Goal: Answer question/provide support: Share knowledge or assist other users

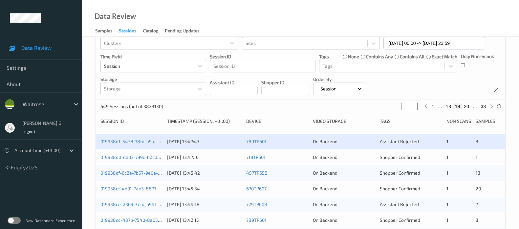
scroll to position [41, 0]
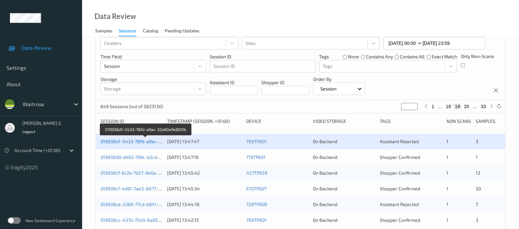
click at [126, 142] on link "019938d1-5433-78fd-a9ac-32e60e9e800b" at bounding box center [145, 142] width 90 height 6
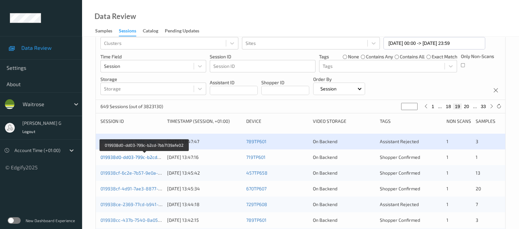
click at [121, 157] on link "019938d0-dd03-799c-b2cd-7bb7139afe02" at bounding box center [144, 158] width 88 height 6
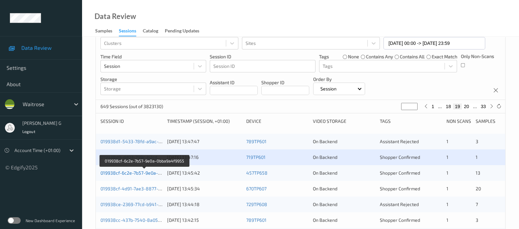
click at [120, 170] on link "019938cf-6c2e-7b57-9e0a-0bba9a4f9955" at bounding box center [144, 173] width 88 height 6
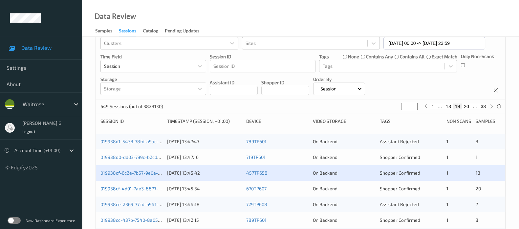
click at [124, 188] on link "019938cf-4d91-7ae3-8877-ffa4e9d663ff" at bounding box center [143, 189] width 86 height 6
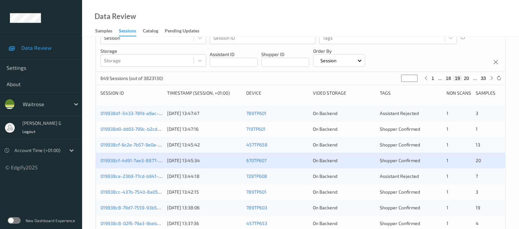
scroll to position [82, 0]
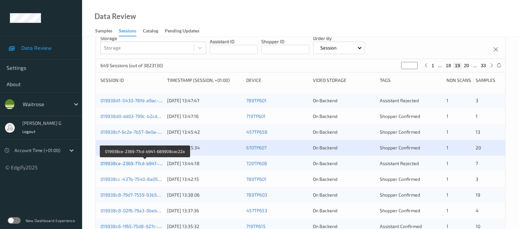
click at [133, 164] on link "019938ce-2369-77cd-b941-689908cac22a" at bounding box center [145, 164] width 90 height 6
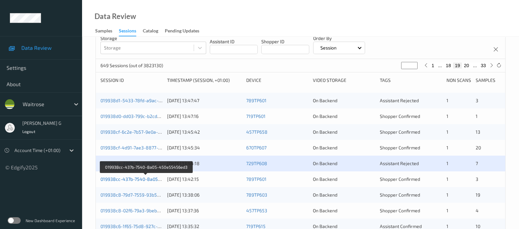
click at [115, 177] on link "019938cc-437b-7540-8a05-450e55456ed3" at bounding box center [146, 179] width 92 height 6
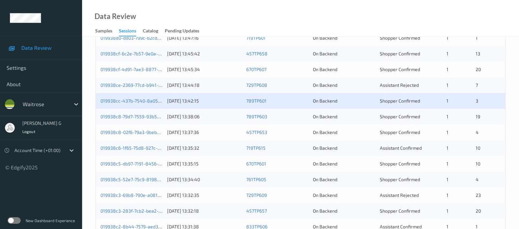
scroll to position [164, 0]
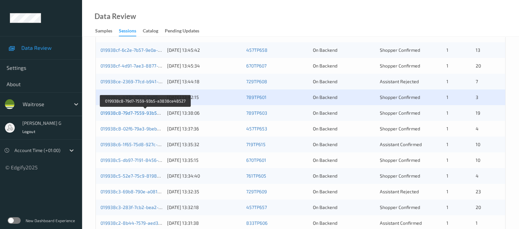
click at [143, 112] on link "019938c8-79d7-7559-93b5-a3838ce48527" at bounding box center [145, 113] width 91 height 6
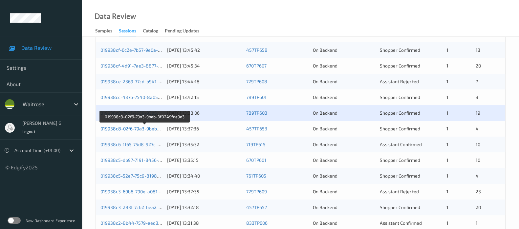
click at [139, 126] on link "019938c8-02f6-79a3-9beb-3f0249fde9e3" at bounding box center [144, 129] width 88 height 6
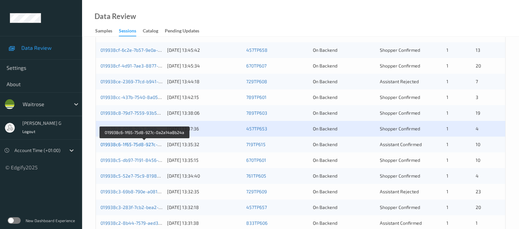
click at [123, 144] on link "019938c6-1f65-75d8-927c-0a2a14a8b24a" at bounding box center [144, 145] width 89 height 6
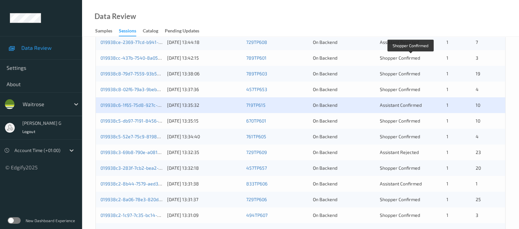
scroll to position [205, 0]
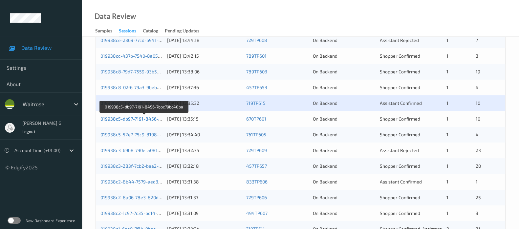
click at [135, 119] on link "019938c5-db97-7191-8456-7bbc79bc40ba" at bounding box center [144, 119] width 88 height 6
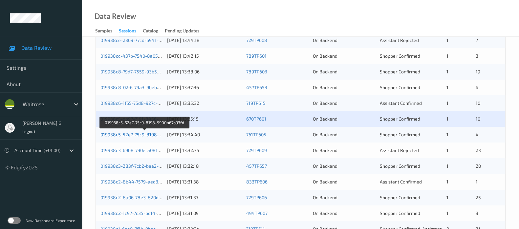
click at [122, 135] on link "019938c5-52e7-75c9-8198-9900a67b93fd" at bounding box center [144, 135] width 89 height 6
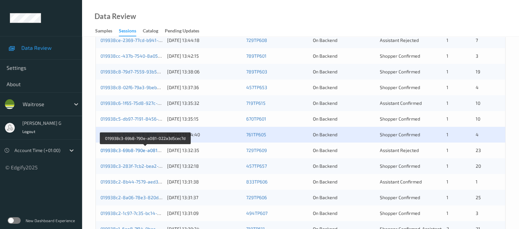
click at [115, 150] on link "019938c3-69b8-790e-a081-022a3d5cec7d" at bounding box center [145, 151] width 90 height 6
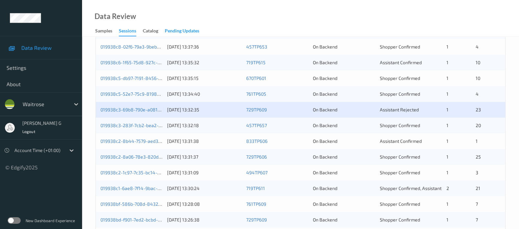
scroll to position [286, 0]
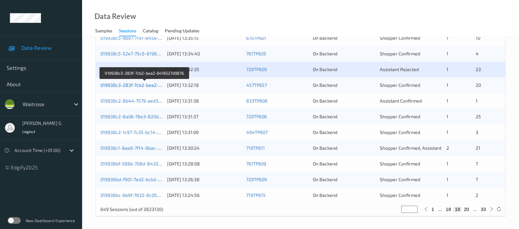
click at [126, 86] on link "019938c3-283f-7cb2-bea2-6416527d9876" at bounding box center [144, 85] width 89 height 6
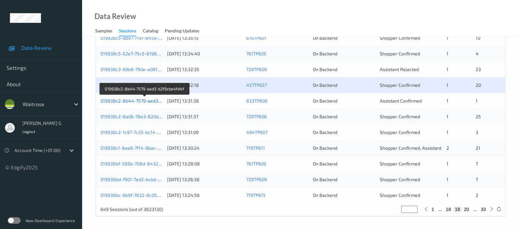
click at [115, 100] on link "019938c2-8b44-7579-aed3-b2f9cbe4fd4f" at bounding box center [144, 101] width 89 height 6
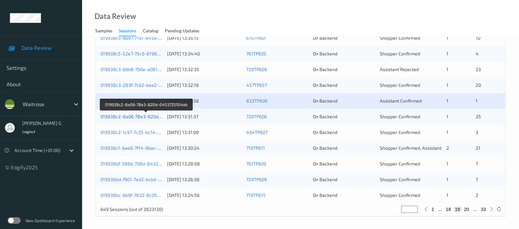
click at [112, 117] on link "019938c2-8a06-78e3-820d-0453725104ab" at bounding box center [145, 117] width 91 height 6
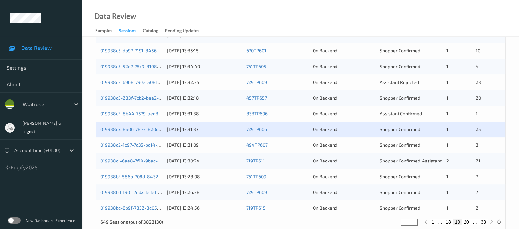
scroll to position [286, 0]
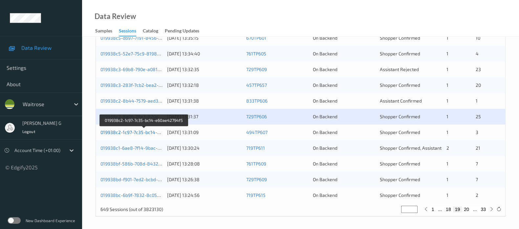
click at [123, 132] on link "019938c2-1c97-7c35-bc14-e60ae42794f5" at bounding box center [144, 133] width 88 height 6
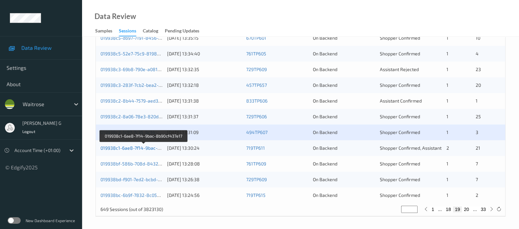
click at [126, 148] on link "019938c1-6ae8-7f14-9bac-8b90cf437e17" at bounding box center [143, 148] width 87 height 6
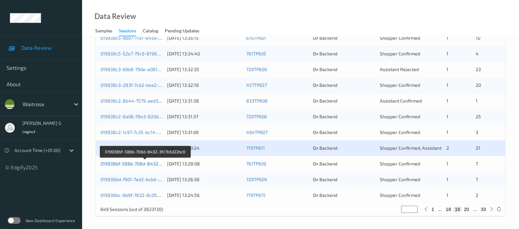
click at [120, 164] on link "019938bf-586b-708d-8432-3fc7b5d22bc0" at bounding box center [144, 164] width 89 height 6
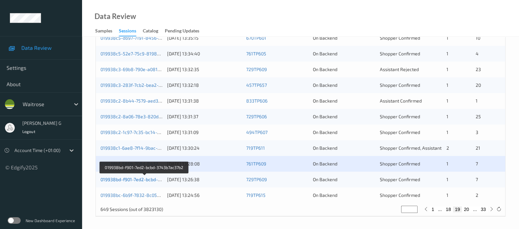
click at [116, 181] on link "019938bd-f901-7ed2-bcbd-3743b7ac37b2" at bounding box center [144, 180] width 88 height 6
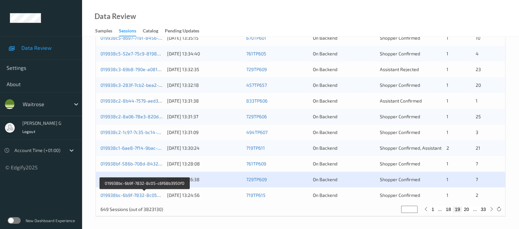
click at [126, 197] on div "019938bc-6b9f-7832-8c05-c6f68b3950f0" at bounding box center [131, 195] width 62 height 7
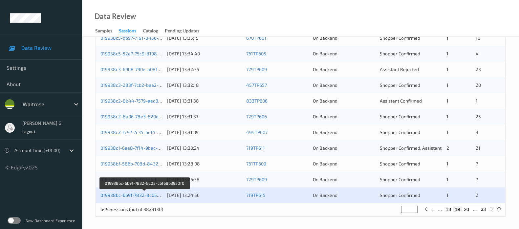
click at [128, 196] on link "019938bc-6b9f-7832-8c05-c6f68b3950f0" at bounding box center [144, 196] width 88 height 6
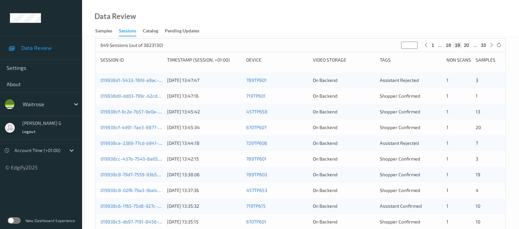
scroll to position [81, 0]
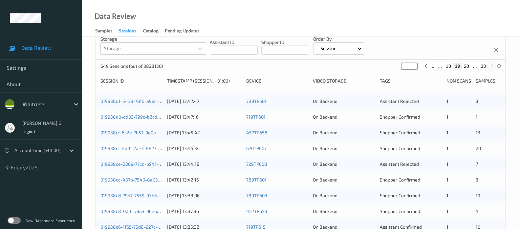
click at [489, 68] on icon at bounding box center [491, 66] width 5 height 5
type input "**"
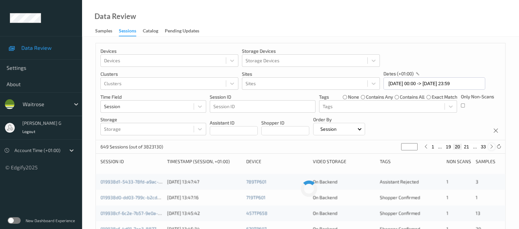
scroll to position [0, 0]
click at [489, 148] on icon at bounding box center [491, 147] width 5 height 5
type input "**"
click at [489, 148] on icon at bounding box center [491, 147] width 5 height 5
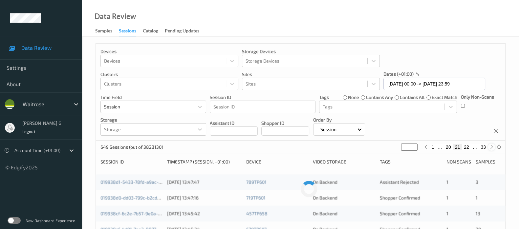
type input "**"
click at [489, 148] on icon at bounding box center [491, 147] width 5 height 5
type input "**"
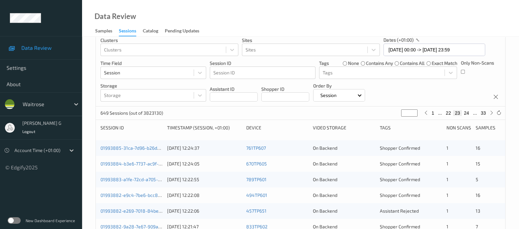
scroll to position [82, 0]
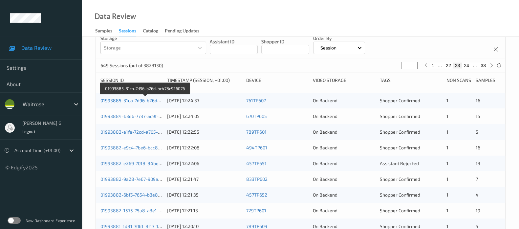
click at [122, 99] on link "01993885-31ca-7d96-b26d-bc478c926076" at bounding box center [145, 101] width 90 height 6
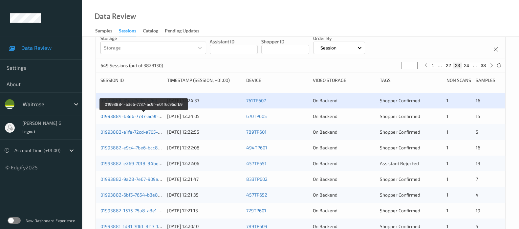
click at [142, 117] on link "01993884-b3e6-7737-ac9f-e01f6c96dfb9" at bounding box center [143, 116] width 87 height 6
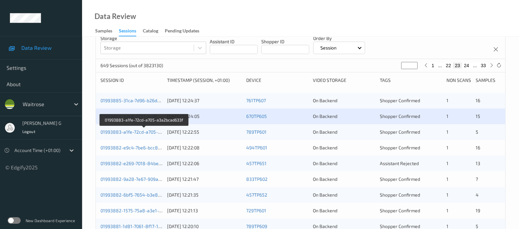
click at [121, 127] on div "01993883-a1fe-72cd-a705-a3a2bcad633f 11/09/2025 12:22:55 789TP601 On Backend Sh…" at bounding box center [300, 132] width 409 height 16
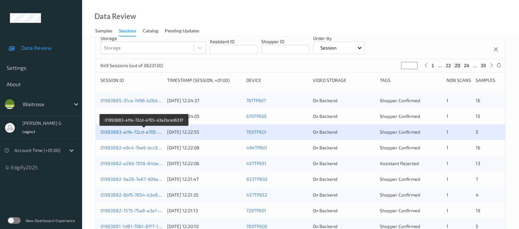
click at [111, 131] on link "01993883-a1fe-72cd-a705-a3a2bcad633f" at bounding box center [144, 132] width 88 height 6
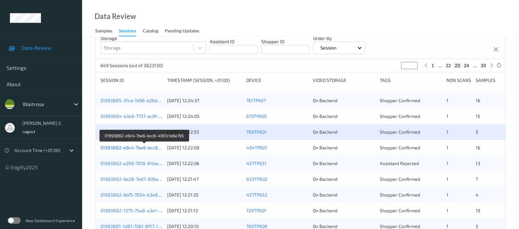
click at [125, 146] on link "01993882-e9c4-7be6-bcc8-4951c1e6e795" at bounding box center [144, 148] width 89 height 6
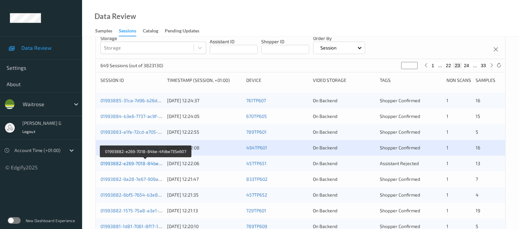
click at [132, 164] on link "01993882-e269-7018-84be-4fdbe735e607" at bounding box center [145, 164] width 90 height 6
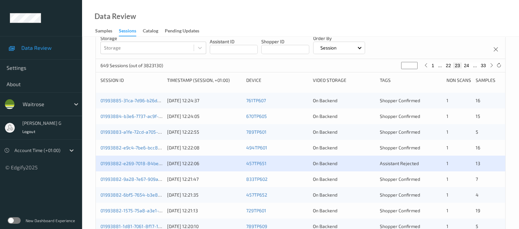
click at [147, 175] on div "01993882-9a28-7e67-909a-7e2b19d0b508 11/09/2025 12:21:47 833TP602 On Backend Sh…" at bounding box center [300, 180] width 409 height 16
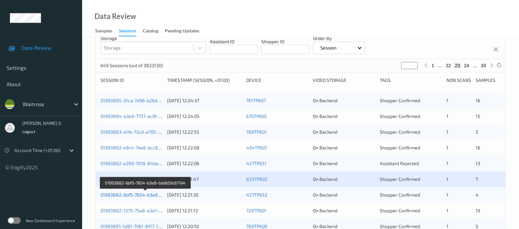
click at [116, 195] on link "01993882-6bf5-7654-b3e8-bdd659c677d4" at bounding box center [145, 195] width 90 height 6
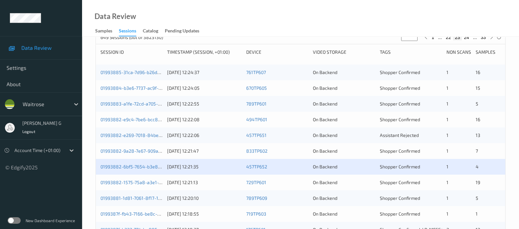
scroll to position [123, 0]
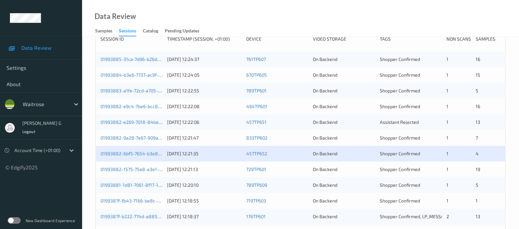
click at [124, 165] on div "01993882-1575-75a8-a3e1-7b56067c45d4 11/09/2025 12:21:13 729TP601 On Backend Sh…" at bounding box center [300, 170] width 409 height 16
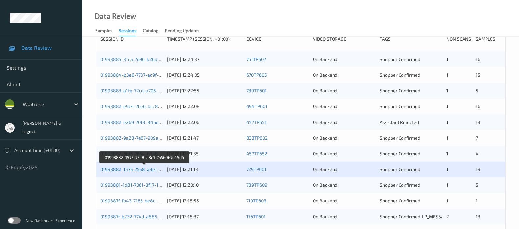
click at [123, 168] on link "01993882-1575-75a8-a3e1-7b56067c45d4" at bounding box center [144, 170] width 89 height 6
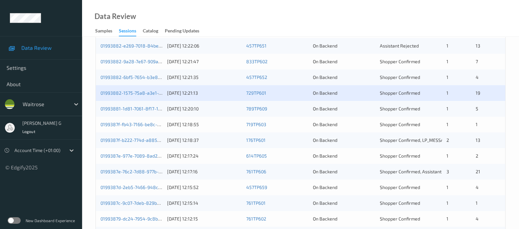
scroll to position [205, 0]
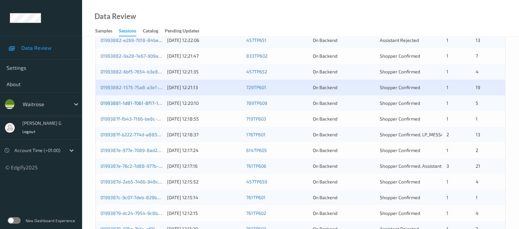
click at [120, 103] on link "01993881-1d81-7061-8f17-10e9490fa097" at bounding box center [143, 103] width 86 height 6
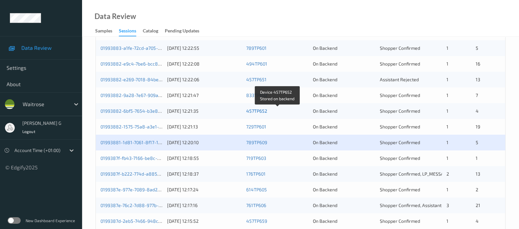
scroll to position [245, 0]
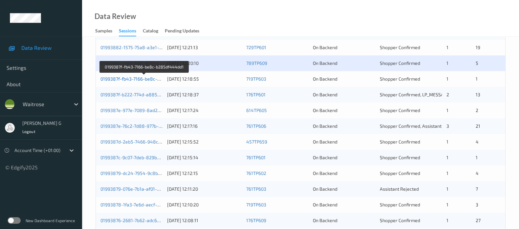
click at [122, 79] on link "0199387f-fb43-7166-be8c-b285df444dd1" at bounding box center [144, 79] width 88 height 6
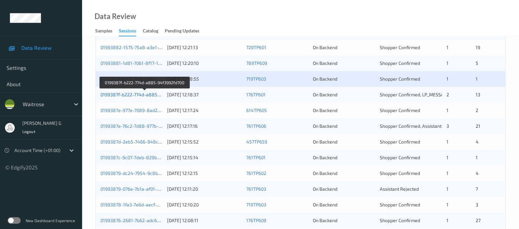
click at [130, 95] on link "0199387f-b222-774d-a885-94f3992fd700" at bounding box center [144, 95] width 88 height 6
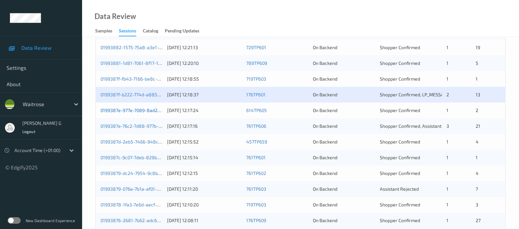
click at [119, 110] on link "0199387e-977e-7089-8ad2-e5ef19f55471" at bounding box center [143, 111] width 87 height 6
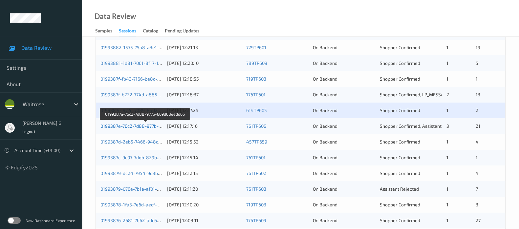
click at [118, 127] on link "0199387e-76c2-7d88-977b-669d68eedd6b" at bounding box center [145, 126] width 90 height 6
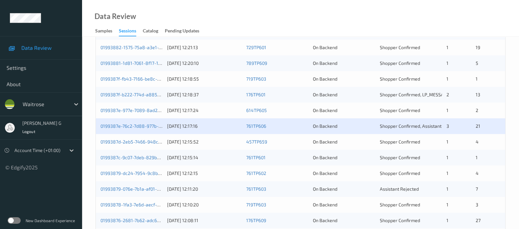
scroll to position [286, 0]
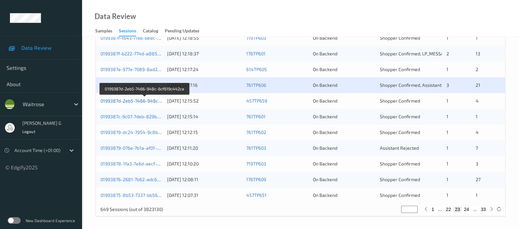
click at [132, 98] on link "0199387d-2eb5-7466-948c-6cf619c442ca" at bounding box center [144, 101] width 89 height 6
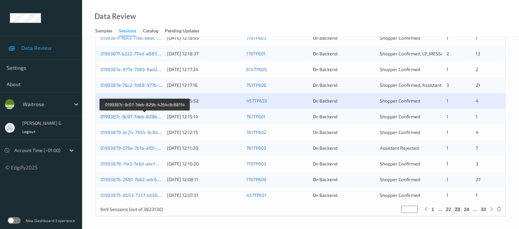
click at [145, 115] on link "0199387c-9c07-7deb-829b-4264c8c68114" at bounding box center [145, 117] width 90 height 6
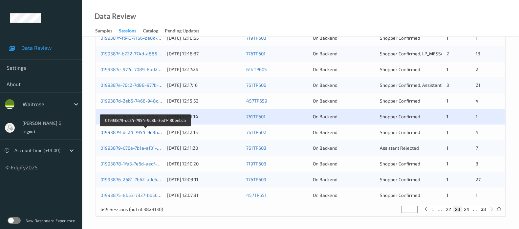
click at [123, 131] on link "01993879-dc24-7954-9c8b-3ed7430eebcb" at bounding box center [145, 133] width 91 height 6
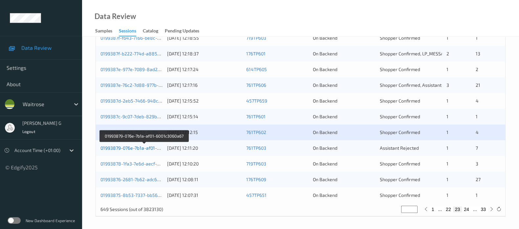
click at [118, 148] on link "01993879-076e-7b1a-af01-6001c3060a67" at bounding box center [143, 148] width 87 height 6
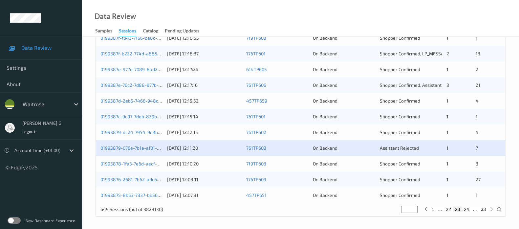
click at [113, 167] on div "01993878-1fa3-7e6d-aecf-7b8b04d3e81d 11/09/2025 12:10:20 719TP603 On Backend Sh…" at bounding box center [300, 164] width 409 height 16
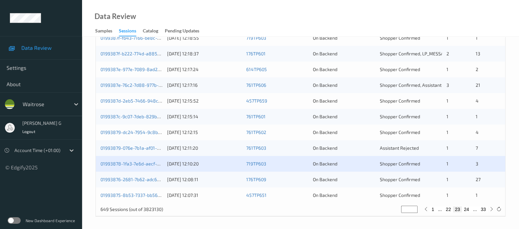
click at [115, 161] on div "01993878-1fa3-7e6d-aecf-7b8b04d3e81d" at bounding box center [131, 164] width 62 height 7
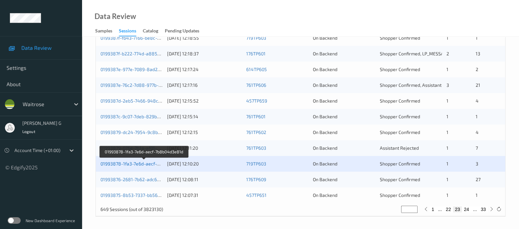
click at [117, 162] on link "01993878-1fa3-7e6d-aecf-7b8b04d3e81d" at bounding box center [144, 164] width 88 height 6
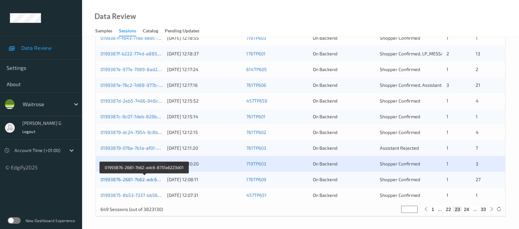
click at [127, 179] on link "01993876-2681-7b62-adc6-8731a6223d01" at bounding box center [144, 180] width 89 height 6
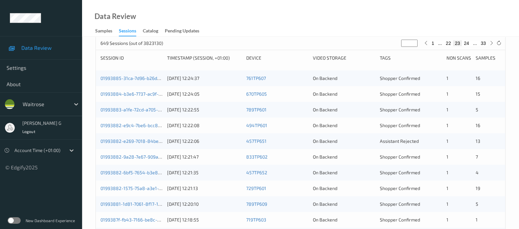
scroll to position [123, 0]
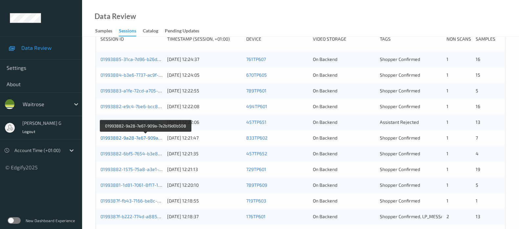
click at [128, 137] on link "01993882-9a28-7e67-909a-7e2b19d0b508" at bounding box center [145, 138] width 90 height 6
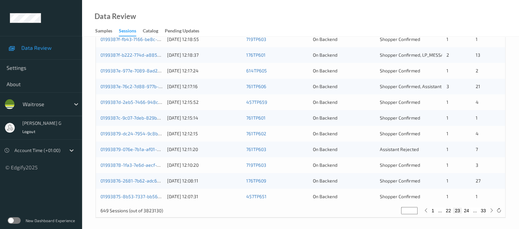
scroll to position [286, 0]
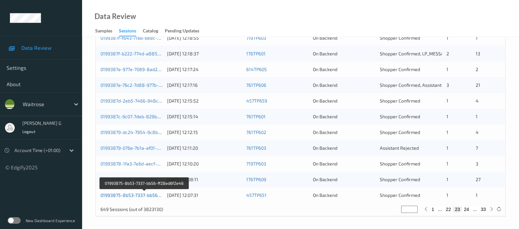
click at [133, 197] on link "01993875-8b53-7337-bb56-ff28ed6f2e46" at bounding box center [144, 196] width 88 height 6
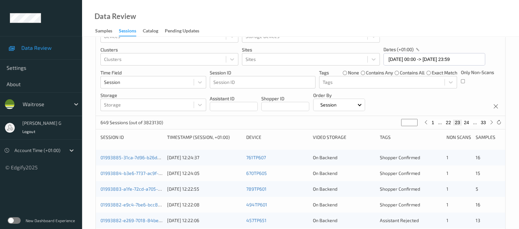
scroll to position [0, 0]
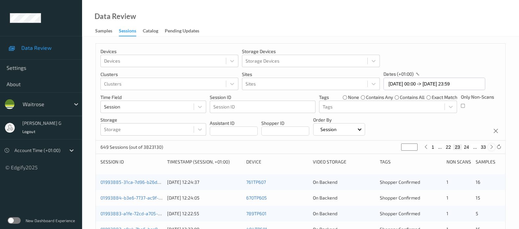
click at [490, 146] on icon at bounding box center [491, 147] width 5 height 5
type input "**"
click at [490, 146] on icon at bounding box center [491, 147] width 5 height 5
type input "**"
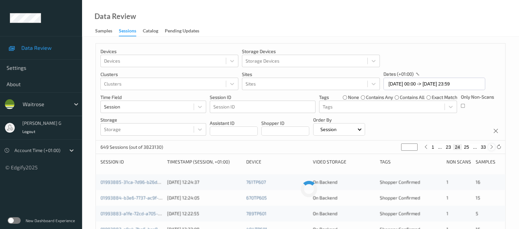
type input "**"
click at [490, 146] on icon at bounding box center [491, 147] width 5 height 5
type input "**"
click at [490, 146] on icon at bounding box center [491, 147] width 5 height 5
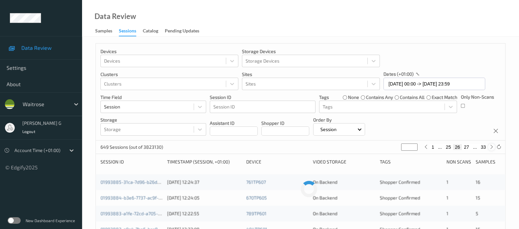
type input "**"
click at [125, 179] on div "0199381f-5a67-79ed-990f-784c2e7ade24" at bounding box center [131, 182] width 62 height 7
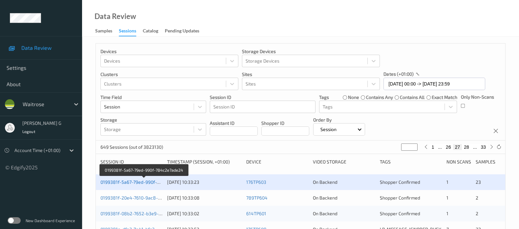
click at [115, 182] on link "0199381f-5a67-79ed-990f-784c2e7ade24" at bounding box center [144, 182] width 88 height 6
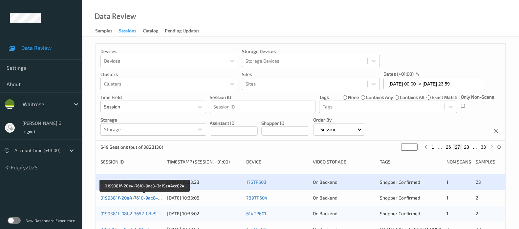
click at [129, 196] on link "0199381f-20e4-7610-9ac8-3a15e44cc824" at bounding box center [144, 198] width 89 height 6
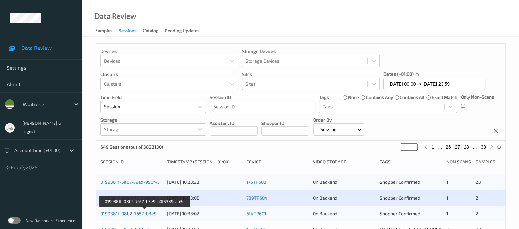
click at [123, 211] on link "0199381f-08b2-7652-b3e9-b0f5389caa3d" at bounding box center [144, 214] width 89 height 6
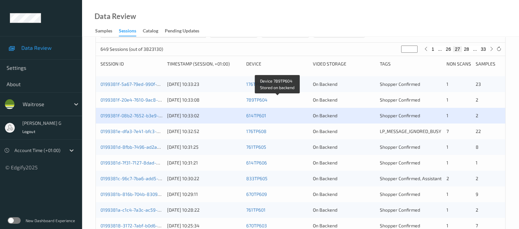
scroll to position [123, 0]
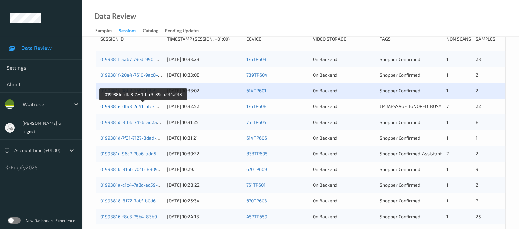
click at [124, 105] on link "0199381e-dfa3-7e41-bfc3-89efd914a918" at bounding box center [143, 107] width 86 height 6
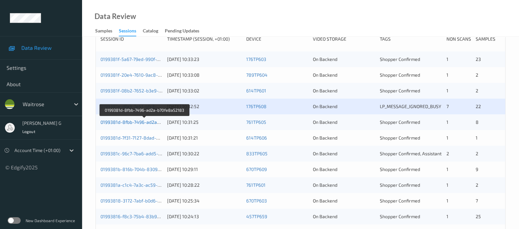
click at [120, 122] on link "0199381d-8fbb-7496-ad2a-b70fe8a52183" at bounding box center [144, 122] width 89 height 6
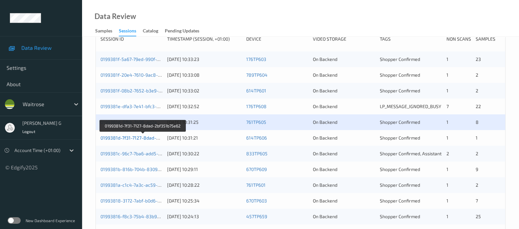
click at [128, 138] on link "0199381d-7f31-7127-8dad-2bf351b75e62" at bounding box center [142, 138] width 85 height 6
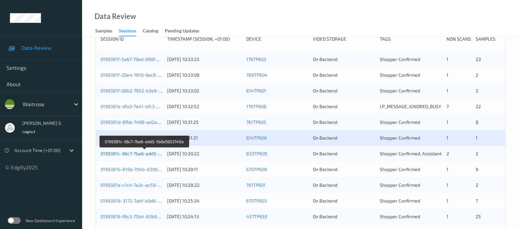
click at [122, 153] on link "0199381c-96c7-7ba6-add5-5b6d3652140e" at bounding box center [144, 154] width 89 height 6
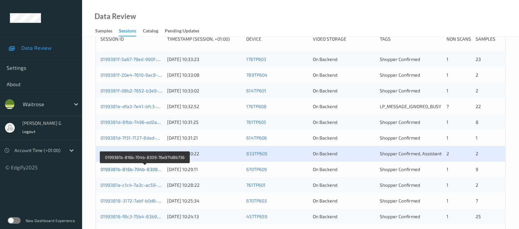
click at [124, 169] on link "0199381b-816b-704b-8309-76a971d8b736" at bounding box center [144, 170] width 89 height 6
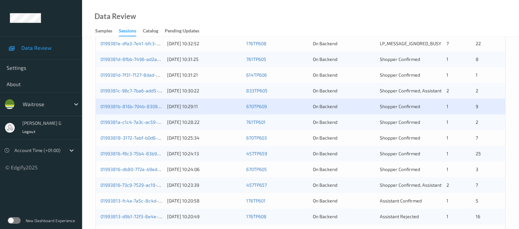
scroll to position [205, 0]
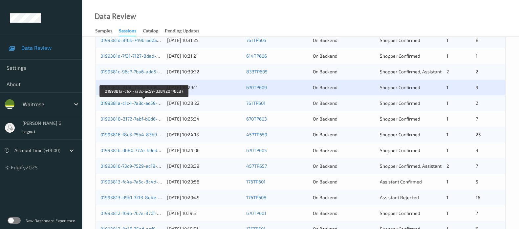
click at [123, 102] on link "0199381a-c1c4-7a3c-ac59-d38420f78c87" at bounding box center [144, 103] width 88 height 6
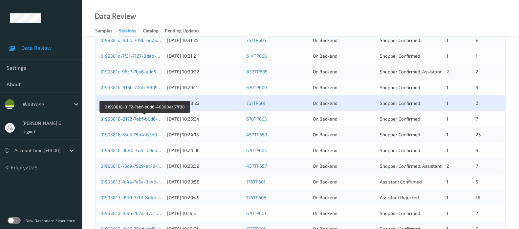
click at [112, 120] on link "01993818-3172-7abf-b0d6-40300ea57f80" at bounding box center [144, 119] width 88 height 6
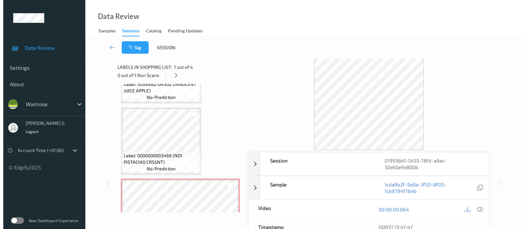
scroll to position [159, 0]
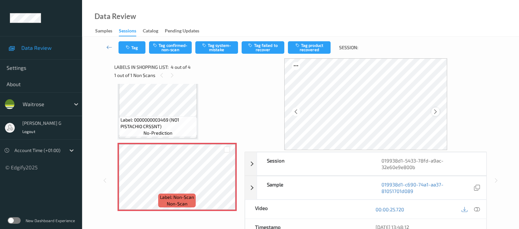
click at [434, 113] on icon at bounding box center [435, 112] width 6 height 6
click at [436, 111] on icon at bounding box center [435, 112] width 6 height 6
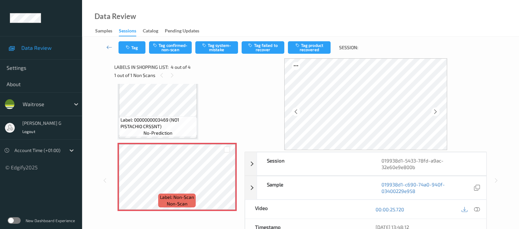
click at [436, 111] on icon at bounding box center [435, 112] width 6 height 6
click at [219, 47] on button "Tag system-mistake" at bounding box center [216, 47] width 43 height 12
click at [134, 42] on button "Tag" at bounding box center [131, 47] width 27 height 12
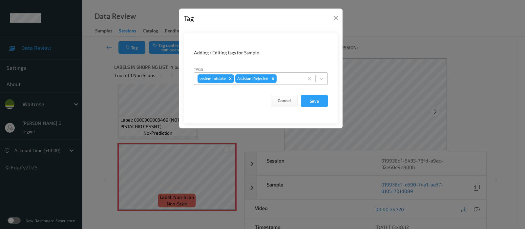
click at [295, 79] on div at bounding box center [289, 79] width 22 height 8
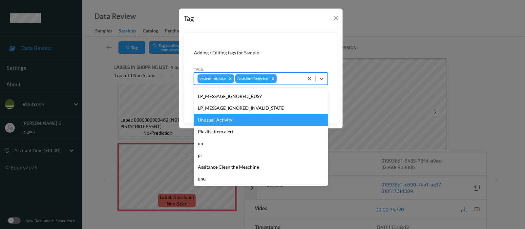
scroll to position [152, 0]
click at [227, 117] on div "Unusual-Activity" at bounding box center [261, 120] width 134 height 12
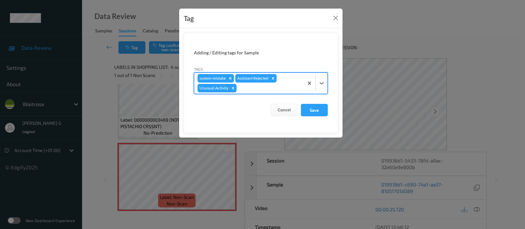
click at [290, 90] on div at bounding box center [269, 88] width 62 height 8
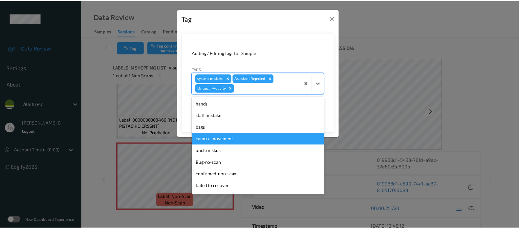
scroll to position [140, 0]
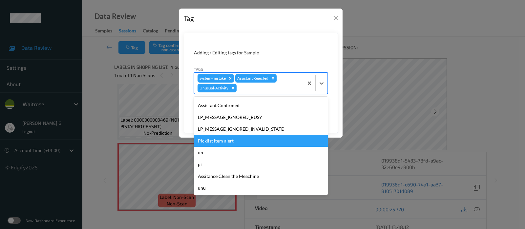
click at [235, 137] on div "Picklist item alert" at bounding box center [261, 141] width 134 height 12
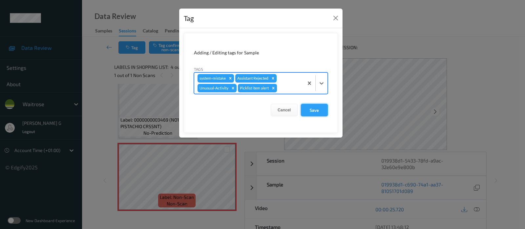
click at [320, 111] on button "Save" at bounding box center [314, 110] width 27 height 12
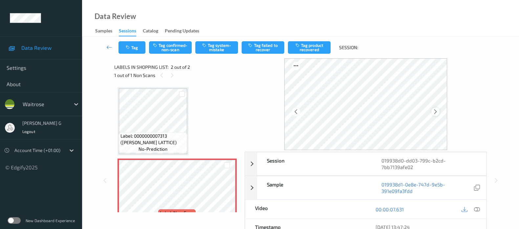
click at [436, 112] on icon at bounding box center [435, 112] width 6 height 6
click at [207, 43] on icon "button" at bounding box center [205, 45] width 6 height 5
click at [129, 45] on icon "button" at bounding box center [129, 47] width 6 height 5
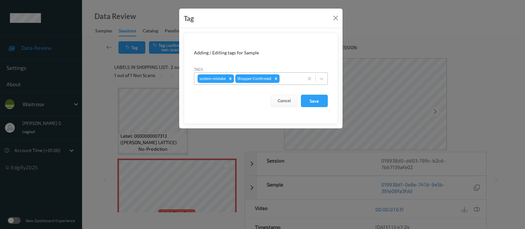
click at [287, 77] on div at bounding box center [290, 79] width 19 height 8
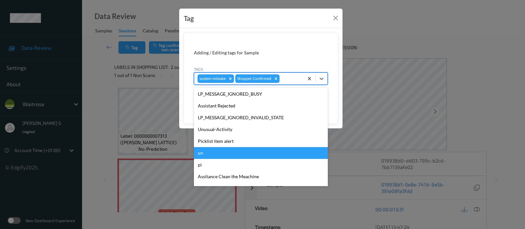
scroll to position [152, 0]
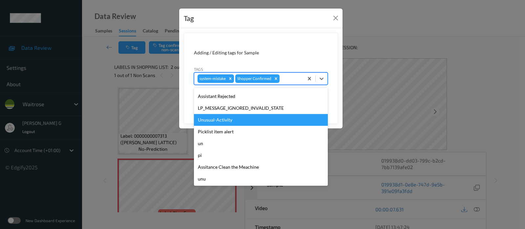
click at [221, 119] on div "Unusual-Activity" at bounding box center [261, 120] width 134 height 12
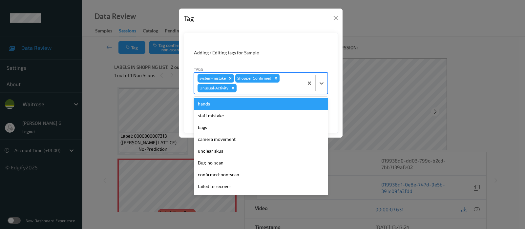
click at [269, 90] on div at bounding box center [269, 88] width 62 height 8
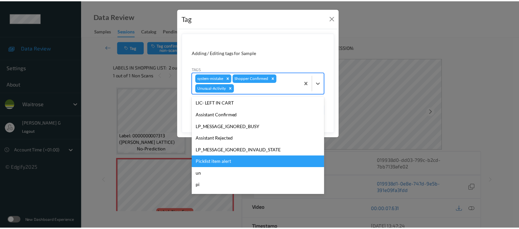
scroll to position [140, 0]
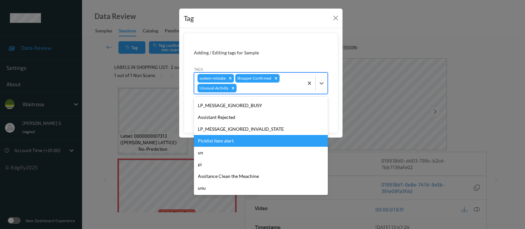
click at [222, 138] on div "Picklist item alert" at bounding box center [261, 141] width 134 height 12
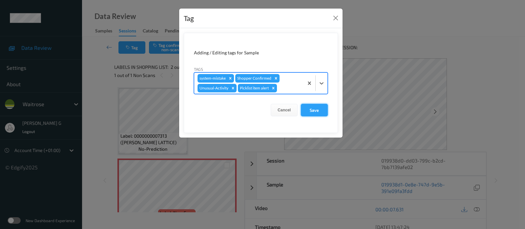
click at [317, 106] on button "Save" at bounding box center [314, 110] width 27 height 12
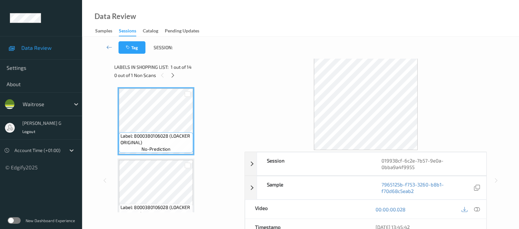
click at [174, 70] on span "1 out of 14" at bounding box center [181, 67] width 21 height 7
click at [173, 76] on icon at bounding box center [173, 75] width 6 height 6
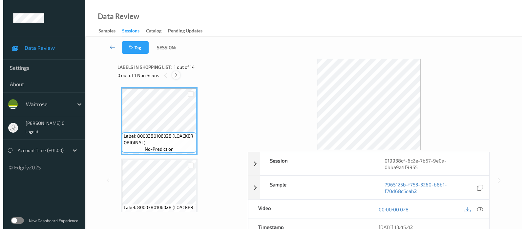
scroll to position [785, 0]
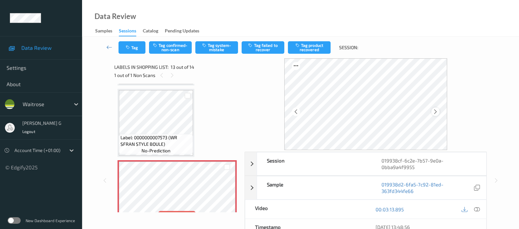
click at [437, 113] on icon at bounding box center [435, 112] width 6 height 6
click at [222, 48] on button "Tag system-mistake" at bounding box center [216, 47] width 43 height 12
click at [130, 56] on div "Tag Tag confirmed-non-scan Untag system-mistake Tag failed to recover Tag produ…" at bounding box center [300, 48] width 410 height 22
click at [134, 46] on button "Tag" at bounding box center [131, 47] width 27 height 12
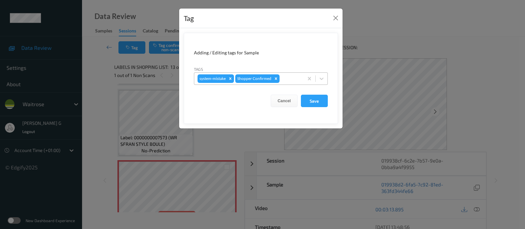
click at [297, 81] on div at bounding box center [290, 79] width 19 height 8
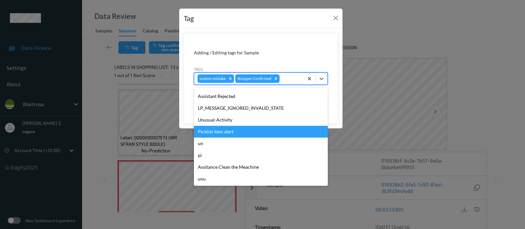
scroll to position [152, 0]
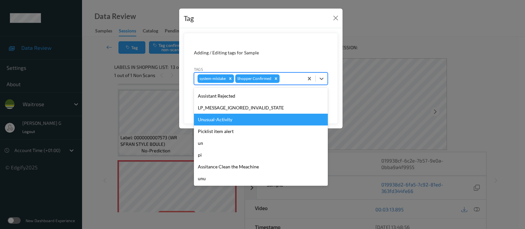
click at [218, 118] on div "Unusual-Activity" at bounding box center [261, 120] width 134 height 12
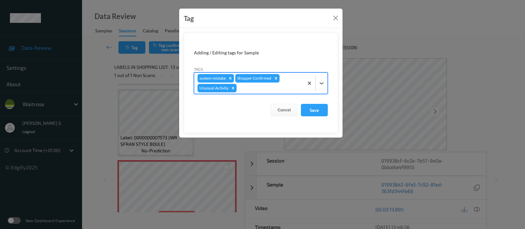
click at [270, 87] on div at bounding box center [269, 88] width 62 height 8
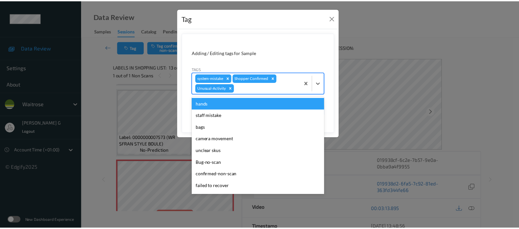
scroll to position [140, 0]
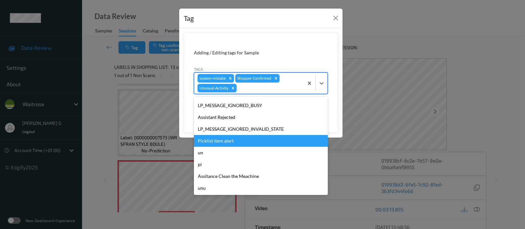
click at [221, 143] on div "Picklist item alert" at bounding box center [261, 141] width 134 height 12
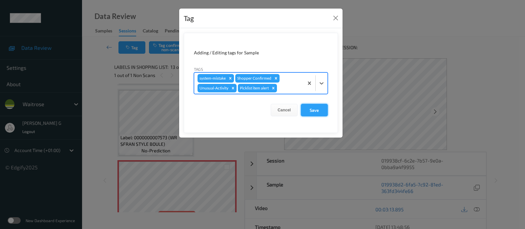
click at [316, 113] on button "Save" at bounding box center [314, 110] width 27 height 12
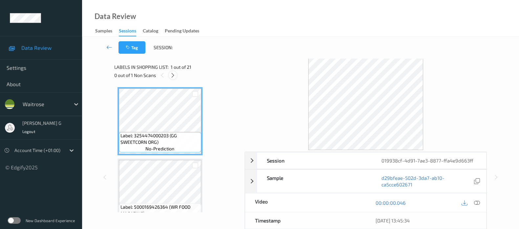
click at [171, 73] on icon at bounding box center [173, 75] width 6 height 6
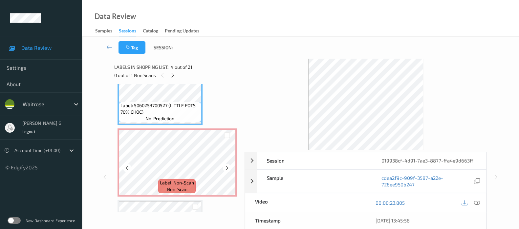
scroll to position [257, 0]
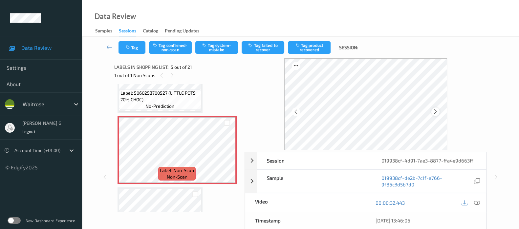
click at [437, 113] on icon at bounding box center [435, 112] width 6 height 6
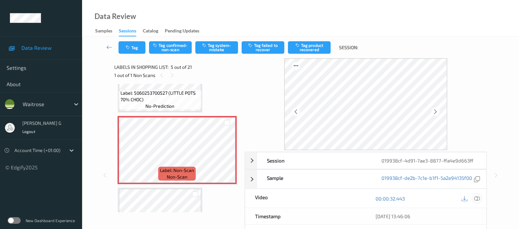
click at [476, 201] on icon at bounding box center [477, 199] width 6 height 6
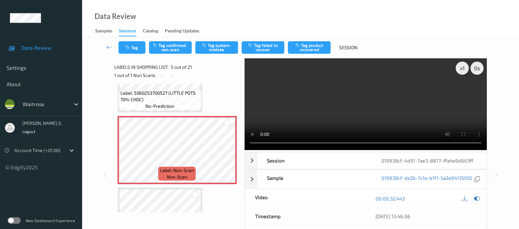
click at [476, 202] on icon at bounding box center [477, 199] width 6 height 6
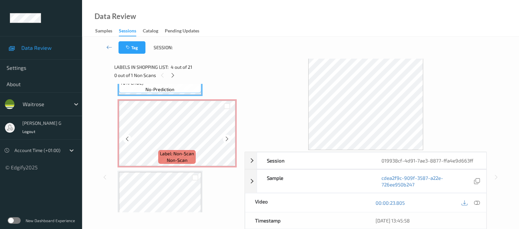
scroll to position [287, 0]
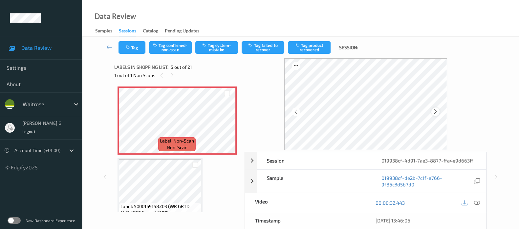
click at [438, 111] on icon at bounding box center [435, 112] width 6 height 6
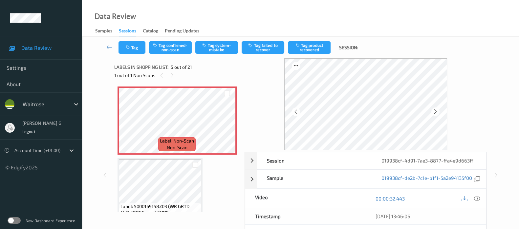
click at [438, 111] on icon at bounding box center [435, 112] width 6 height 6
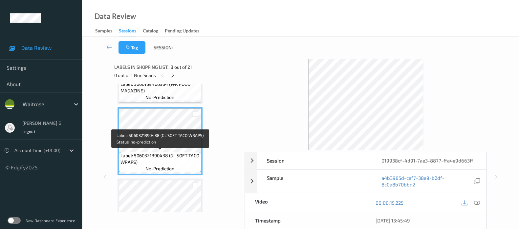
scroll to position [164, 0]
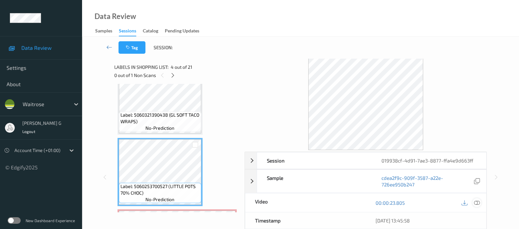
click at [480, 202] on div at bounding box center [476, 202] width 9 height 9
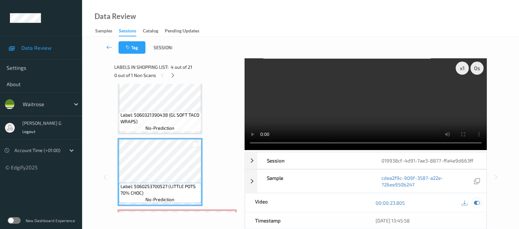
click at [476, 202] on icon at bounding box center [477, 203] width 6 height 6
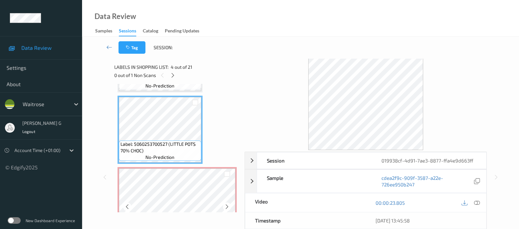
scroll to position [246, 0]
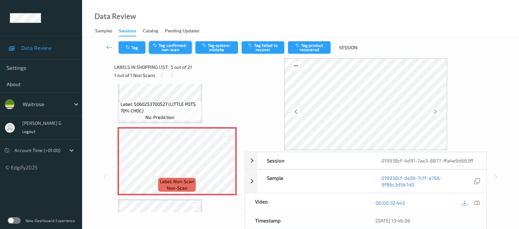
click at [158, 47] on icon "button" at bounding box center [156, 45] width 6 height 5
click at [311, 47] on button "Tag product recovered" at bounding box center [309, 47] width 43 height 12
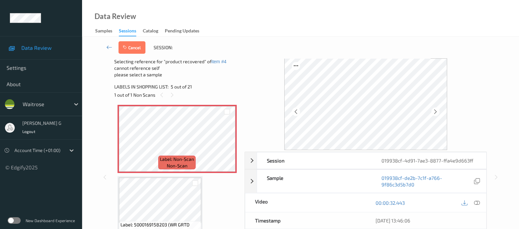
scroll to position [328, 0]
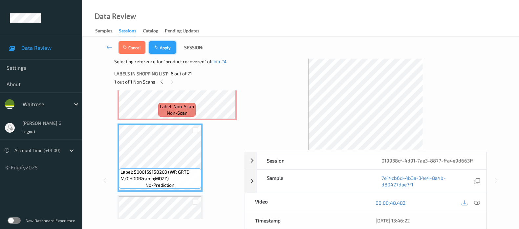
click at [158, 42] on button "Apply" at bounding box center [162, 47] width 27 height 12
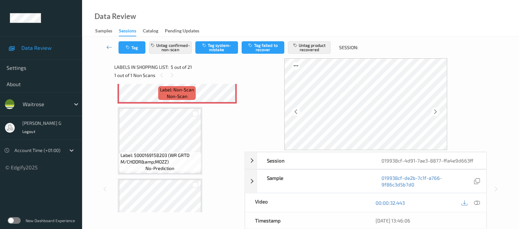
scroll to position [340, 0]
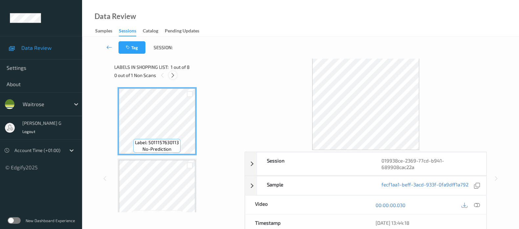
click at [169, 74] on div at bounding box center [173, 75] width 8 height 8
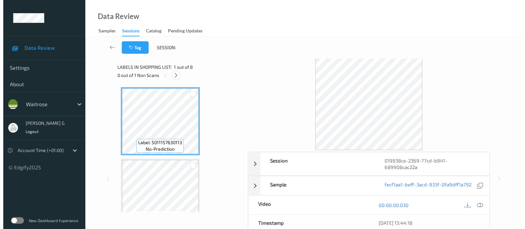
scroll to position [430, 0]
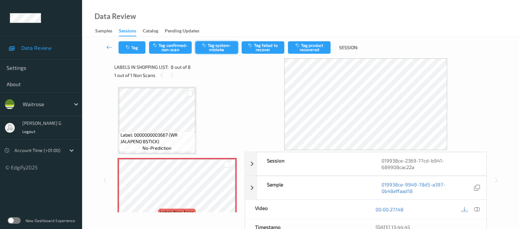
click at [212, 43] on button "Tag system-mistake" at bounding box center [216, 47] width 43 height 12
click at [126, 52] on button "Tag" at bounding box center [131, 47] width 27 height 12
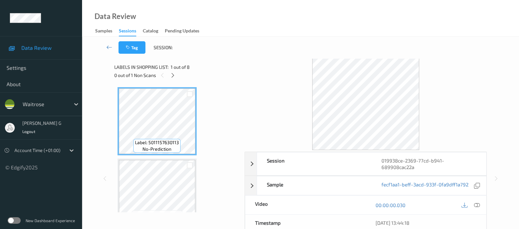
click at [175, 78] on div at bounding box center [173, 75] width 8 height 8
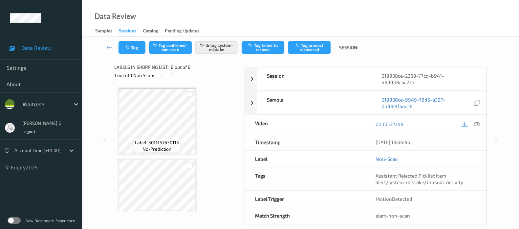
scroll to position [430, 0]
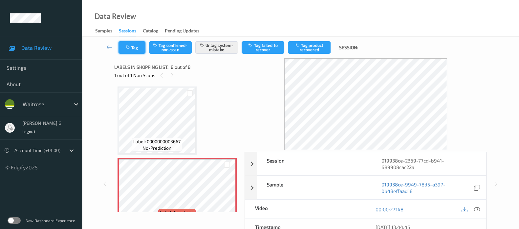
click at [125, 52] on button "Tag" at bounding box center [131, 47] width 27 height 12
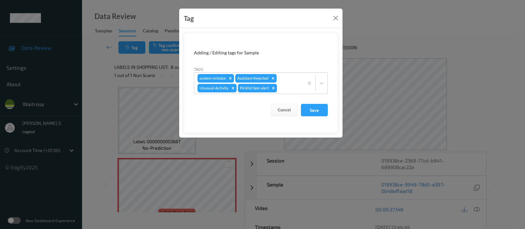
click at [404, 56] on div "Tag Adding / Editing tags for Sample Tags system-mistake Assistant Rejected Unu…" at bounding box center [262, 114] width 525 height 229
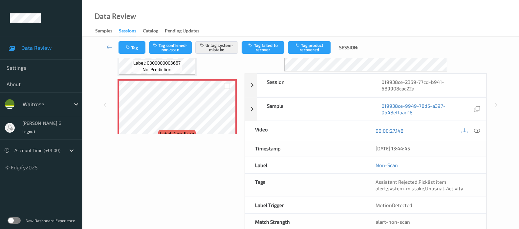
scroll to position [93, 0]
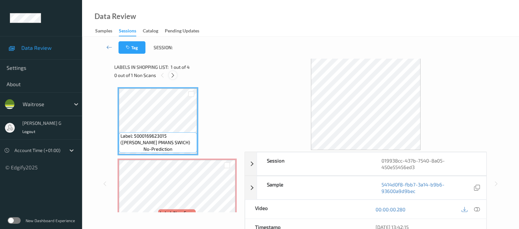
click at [171, 74] on icon at bounding box center [173, 75] width 6 height 6
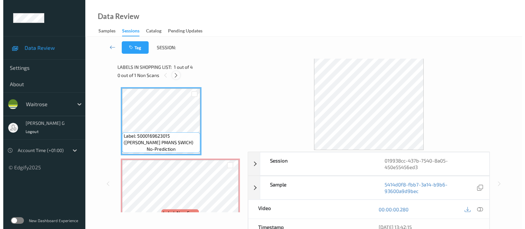
scroll to position [3, 0]
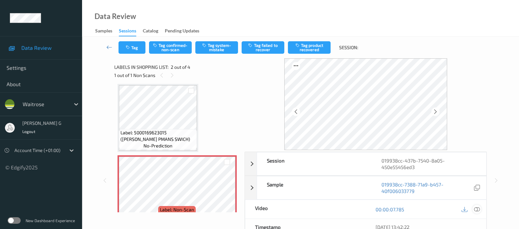
click at [477, 210] on icon at bounding box center [477, 210] width 6 height 6
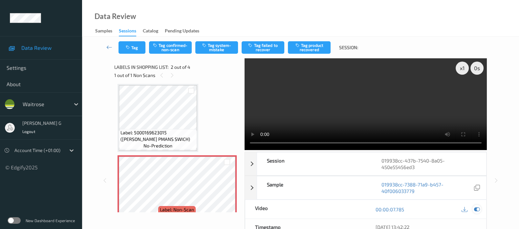
click at [474, 213] on div at bounding box center [476, 209] width 9 height 9
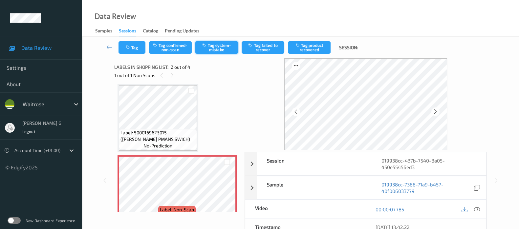
click at [218, 44] on button "Tag system-mistake" at bounding box center [216, 47] width 43 height 12
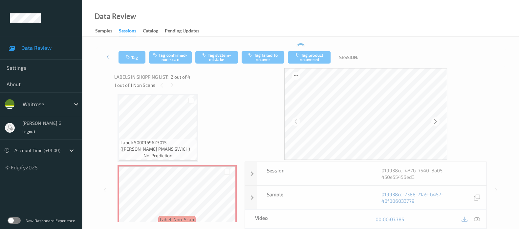
click at [134, 45] on div "Tag Tag confirmed-non-scan Tag system-mistake Tag failed to recover Tag product…" at bounding box center [300, 178] width 410 height 270
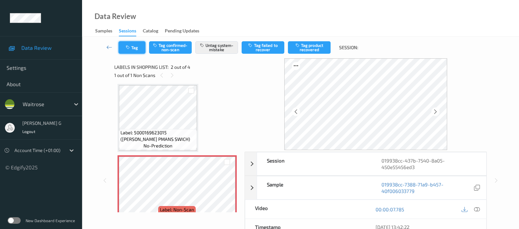
click at [133, 46] on button "Tag" at bounding box center [131, 47] width 27 height 12
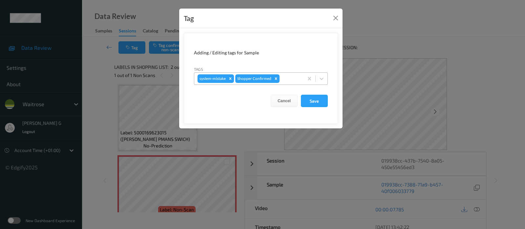
click at [297, 78] on div at bounding box center [290, 79] width 19 height 8
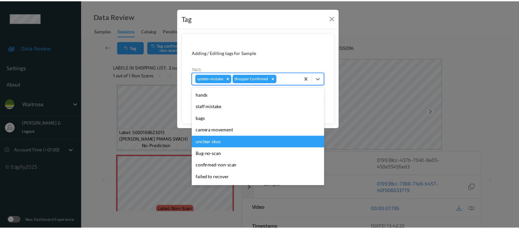
scroll to position [152, 0]
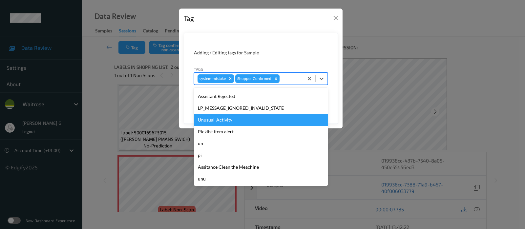
click at [233, 123] on div "Unusual-Activity" at bounding box center [261, 120] width 134 height 12
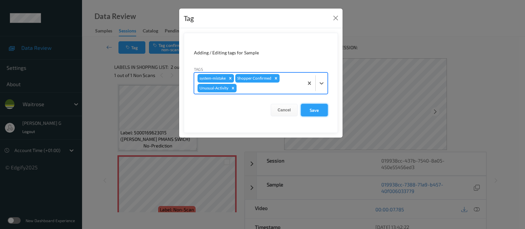
click at [311, 110] on button "Save" at bounding box center [314, 110] width 27 height 12
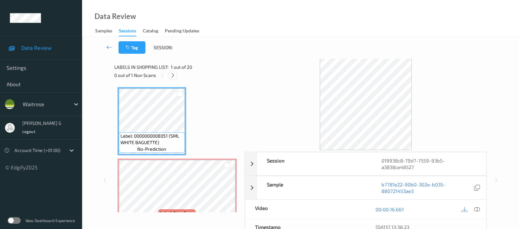
click at [171, 78] on icon at bounding box center [173, 75] width 6 height 6
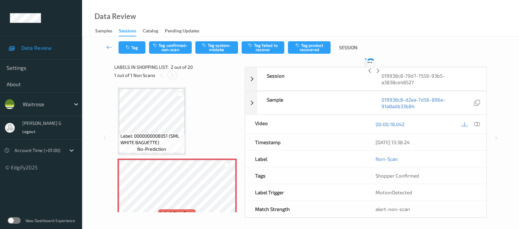
scroll to position [3, 0]
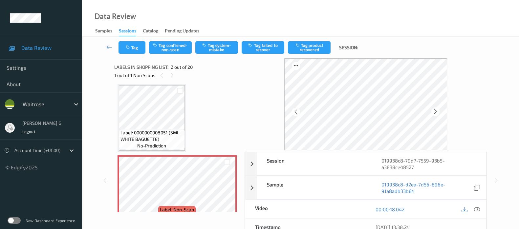
click at [163, 143] on span "no-prediction" at bounding box center [151, 146] width 29 height 7
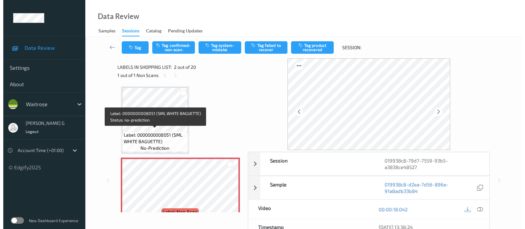
scroll to position [0, 0]
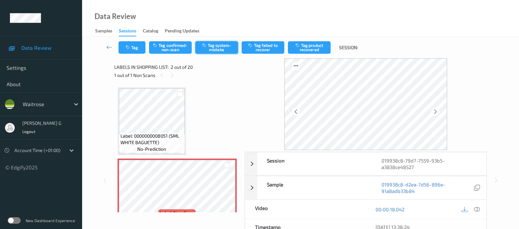
click at [215, 42] on button "Tag system-mistake" at bounding box center [216, 47] width 43 height 12
click at [124, 45] on button "Tag" at bounding box center [131, 47] width 27 height 12
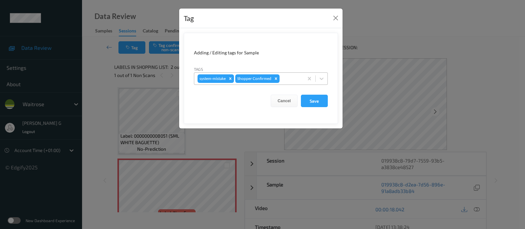
click at [291, 81] on div at bounding box center [290, 79] width 19 height 8
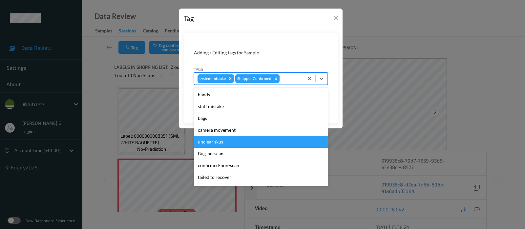
scroll to position [152, 0]
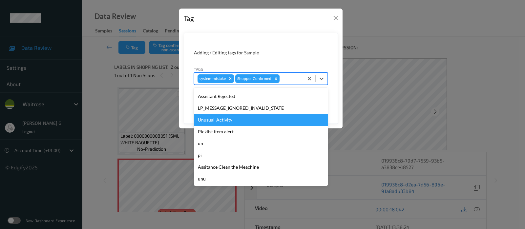
click at [220, 117] on div "Unusual-Activity" at bounding box center [261, 120] width 134 height 12
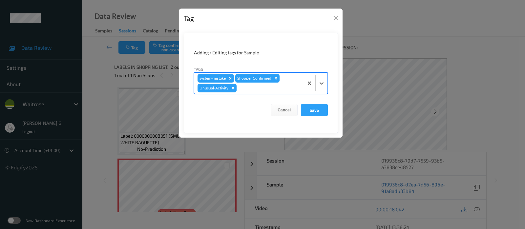
click at [272, 90] on div at bounding box center [269, 88] width 62 height 8
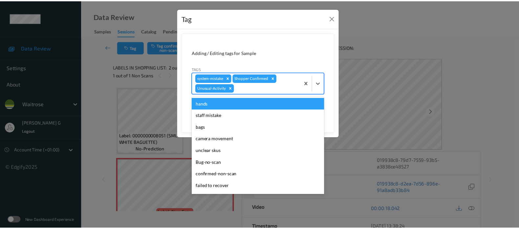
scroll to position [140, 0]
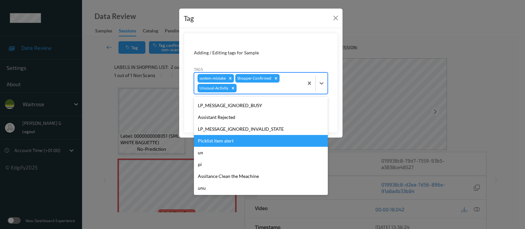
click at [221, 139] on div "Picklist item alert" at bounding box center [261, 141] width 134 height 12
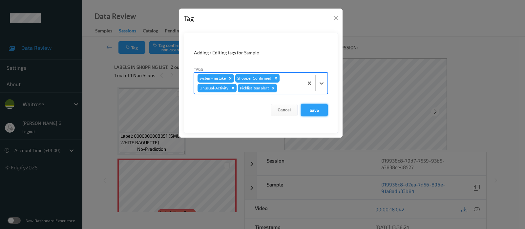
click at [315, 107] on button "Save" at bounding box center [314, 110] width 27 height 12
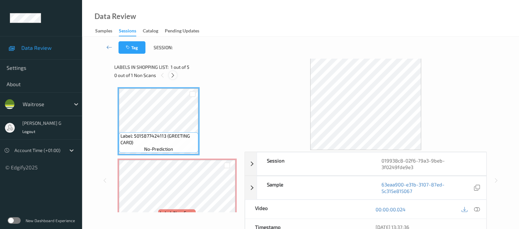
click at [174, 74] on icon at bounding box center [173, 75] width 6 height 6
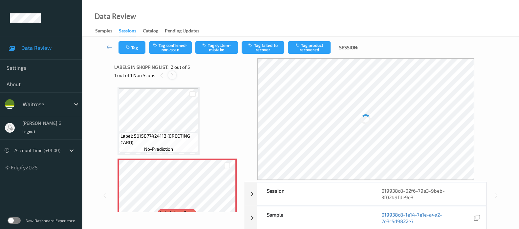
scroll to position [3, 0]
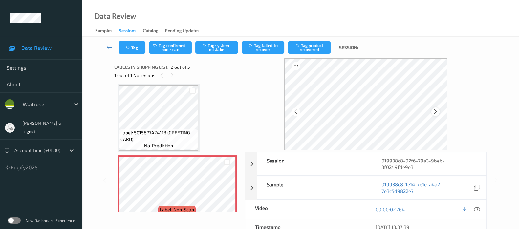
click at [436, 110] on icon at bounding box center [435, 112] width 6 height 6
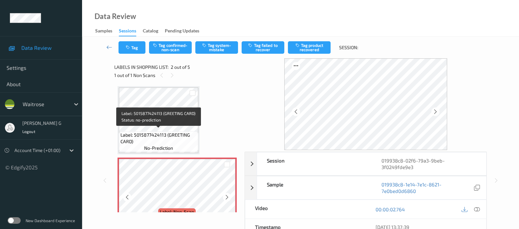
scroll to position [0, 0]
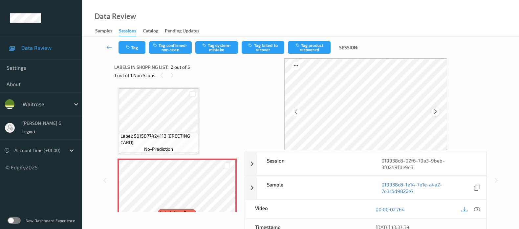
click at [439, 111] on div at bounding box center [435, 112] width 8 height 8
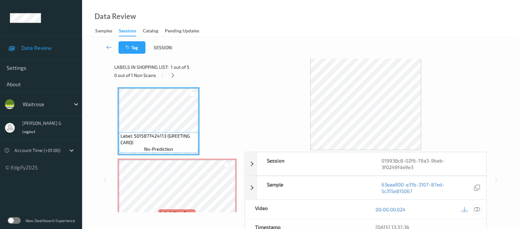
click at [476, 212] on icon at bounding box center [477, 210] width 6 height 6
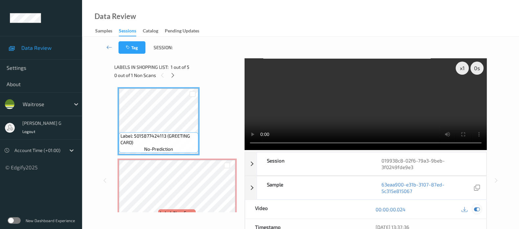
click at [475, 208] on icon at bounding box center [477, 210] width 6 height 6
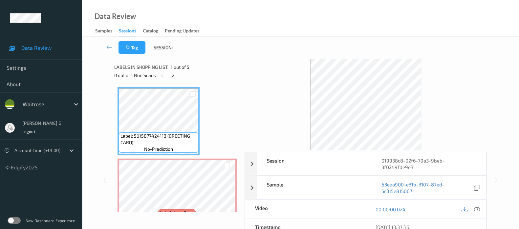
click at [176, 80] on div "Labels in shopping list: 1 out of 5 0 out of 1 Non Scans" at bounding box center [177, 71] width 126 height 26
click at [171, 77] on icon at bounding box center [173, 75] width 6 height 6
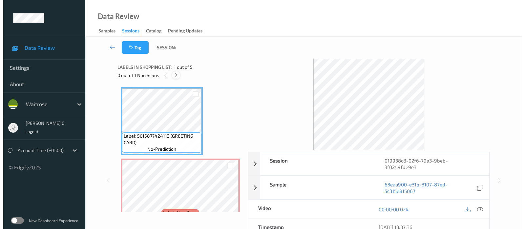
scroll to position [3, 0]
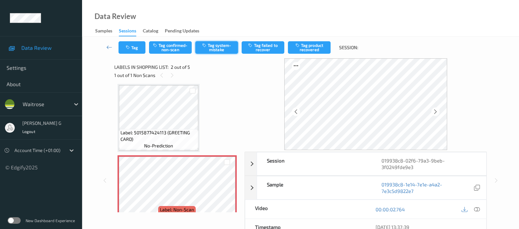
click at [217, 50] on button "Tag system-mistake" at bounding box center [216, 47] width 43 height 12
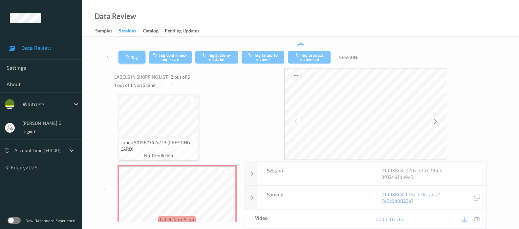
click at [131, 53] on button "Tag" at bounding box center [131, 57] width 27 height 12
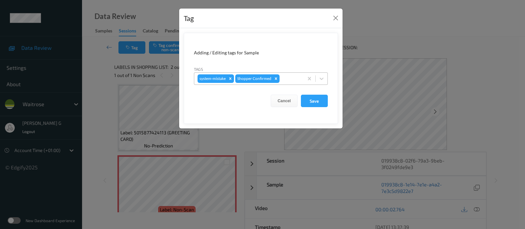
click at [297, 78] on div at bounding box center [290, 79] width 19 height 8
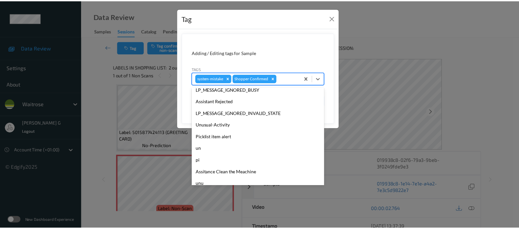
scroll to position [152, 0]
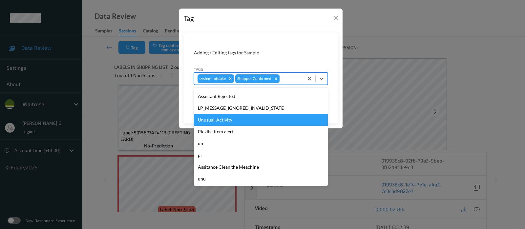
click at [212, 120] on div "Unusual-Activity" at bounding box center [261, 120] width 134 height 12
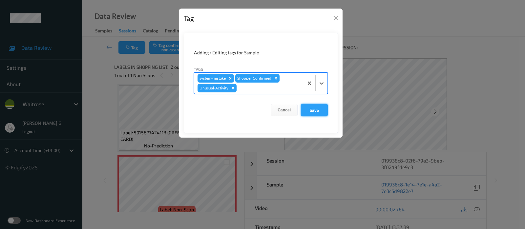
click at [312, 108] on button "Save" at bounding box center [314, 110] width 27 height 12
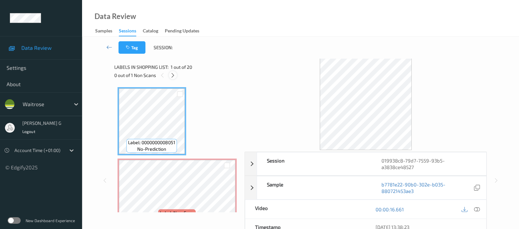
click at [172, 78] on icon at bounding box center [173, 75] width 6 height 6
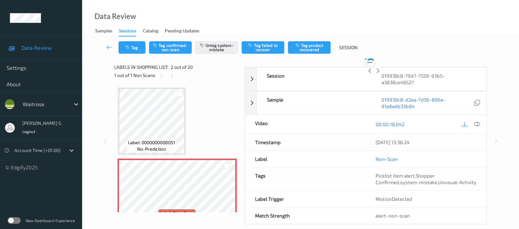
scroll to position [3, 0]
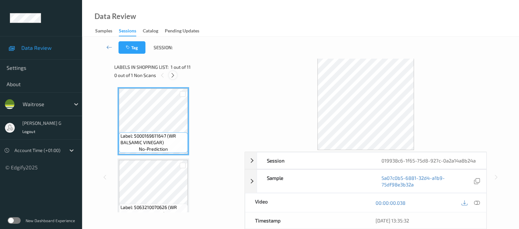
click at [174, 73] on icon at bounding box center [173, 75] width 6 height 6
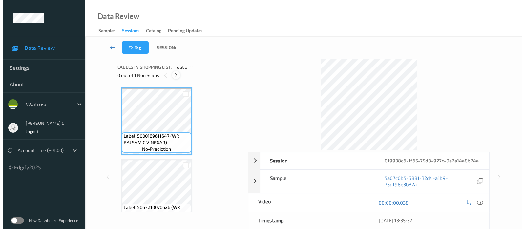
scroll to position [501, 0]
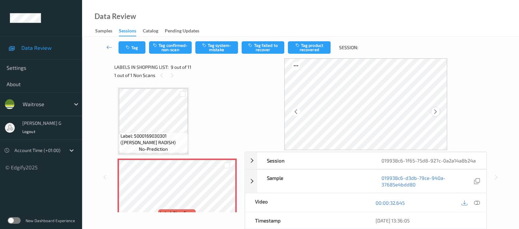
click at [435, 112] on icon at bounding box center [435, 112] width 6 height 6
click at [475, 206] on icon at bounding box center [477, 203] width 6 height 6
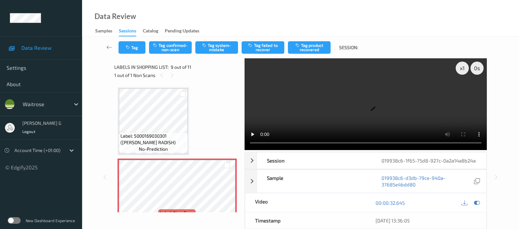
click at [458, 92] on video at bounding box center [365, 104] width 242 height 92
click at [477, 206] on icon at bounding box center [477, 203] width 6 height 6
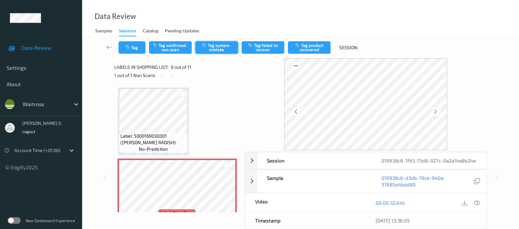
click at [212, 44] on button "Tag system-mistake" at bounding box center [216, 47] width 43 height 12
click at [139, 47] on button "Tag" at bounding box center [131, 47] width 27 height 12
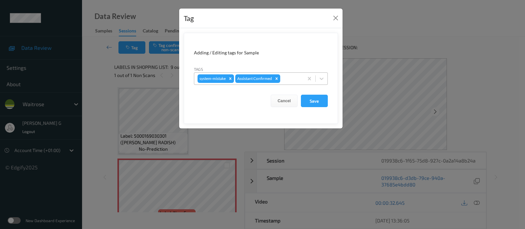
click at [299, 83] on div "system-mistake Assistant Confirmed" at bounding box center [248, 78] width 109 height 11
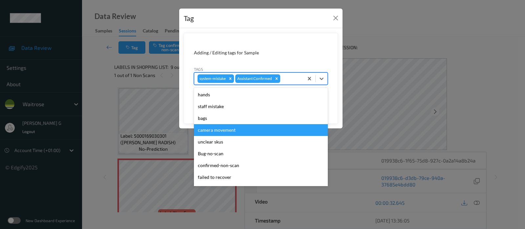
scroll to position [152, 0]
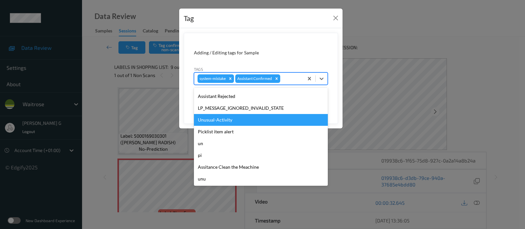
click at [217, 116] on div "Unusual-Activity" at bounding box center [261, 120] width 134 height 12
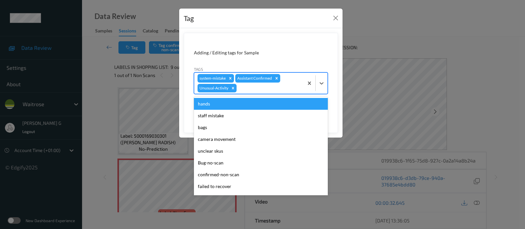
click at [282, 90] on div at bounding box center [269, 88] width 62 height 8
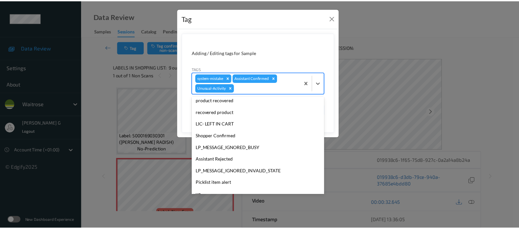
scroll to position [140, 0]
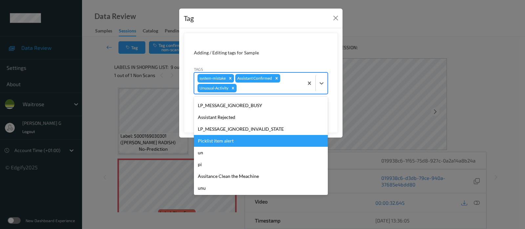
click at [218, 137] on div "Picklist item alert" at bounding box center [261, 141] width 134 height 12
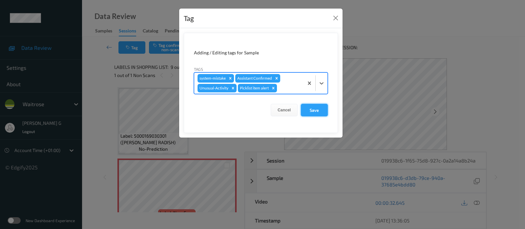
click at [307, 109] on button "Save" at bounding box center [314, 110] width 27 height 12
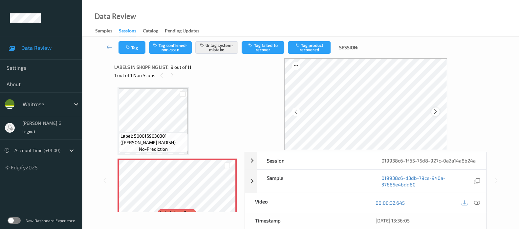
click at [436, 114] on icon at bounding box center [435, 112] width 6 height 6
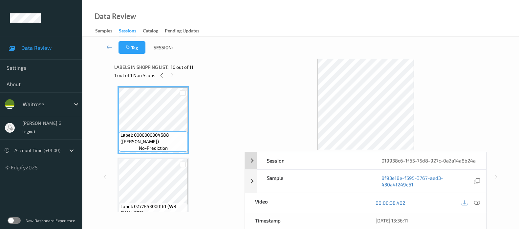
scroll to position [656, 0]
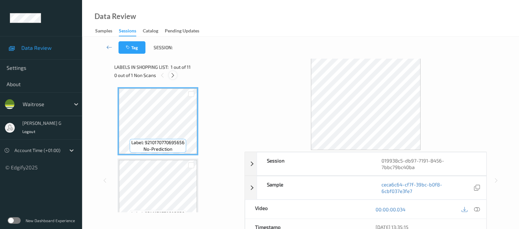
click at [171, 76] on icon at bounding box center [173, 75] width 6 height 6
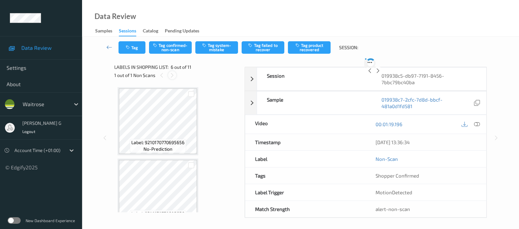
scroll to position [287, 0]
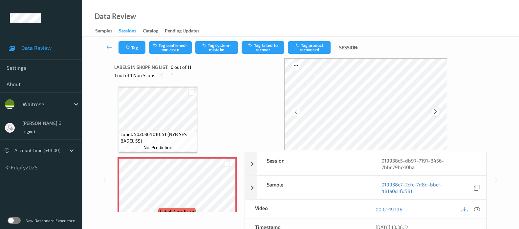
click at [437, 108] on div at bounding box center [435, 112] width 8 height 8
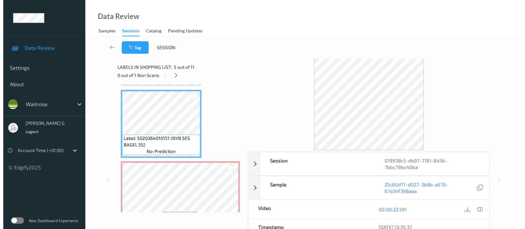
scroll to position [287, 0]
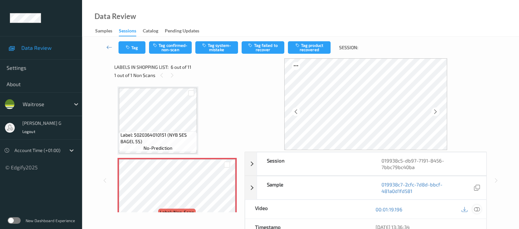
click at [475, 209] on icon at bounding box center [477, 210] width 6 height 6
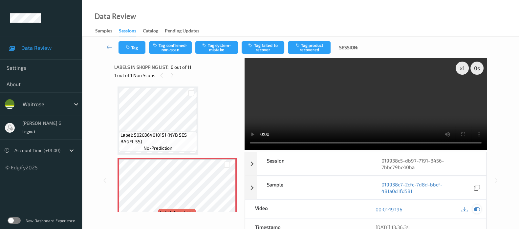
click at [480, 211] on div at bounding box center [476, 209] width 9 height 9
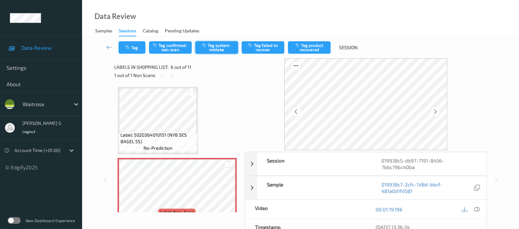
click at [208, 47] on button "Tag system-mistake" at bounding box center [216, 47] width 43 height 12
click at [134, 47] on button "Tag" at bounding box center [131, 47] width 27 height 12
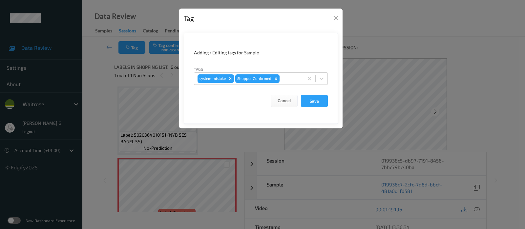
click at [274, 72] on div "Tags system-mistake Shopper Confirmed" at bounding box center [261, 75] width 134 height 19
click at [285, 75] on div at bounding box center [290, 79] width 19 height 8
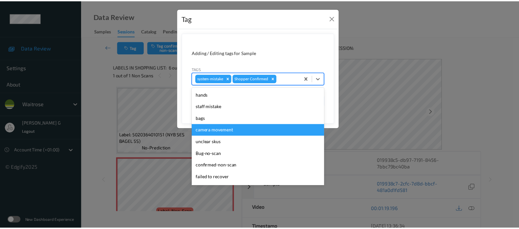
scroll to position [152, 0]
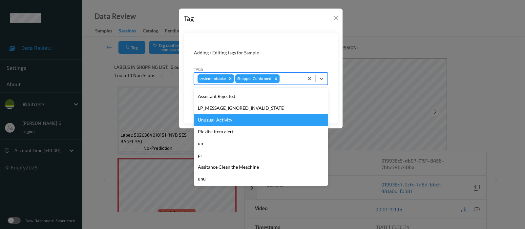
click at [209, 118] on div "Unusual-Activity" at bounding box center [261, 120] width 134 height 12
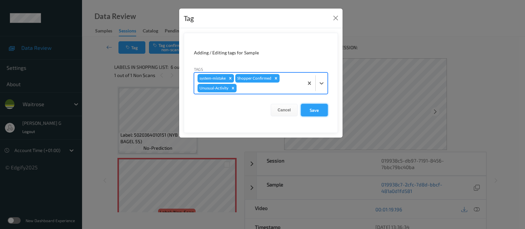
click at [308, 107] on button "Save" at bounding box center [314, 110] width 27 height 12
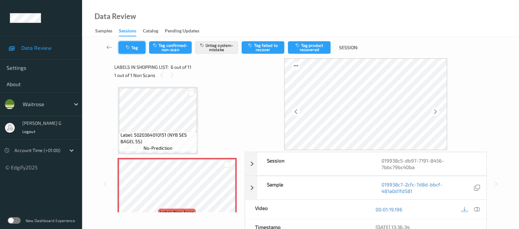
click at [139, 52] on button "Tag" at bounding box center [131, 47] width 27 height 12
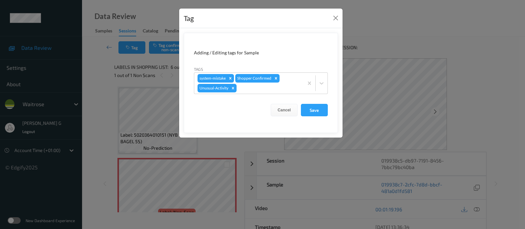
click at [467, 33] on div "Tag Adding / Editing tags for Sample Tags system-mistake Shopper Confirmed Unus…" at bounding box center [262, 114] width 525 height 229
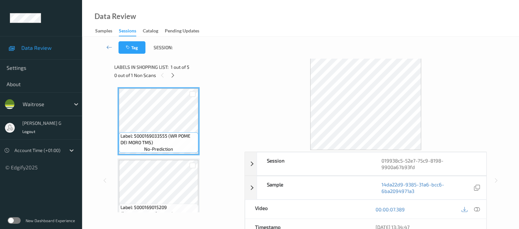
click at [169, 77] on div at bounding box center [173, 75] width 8 height 8
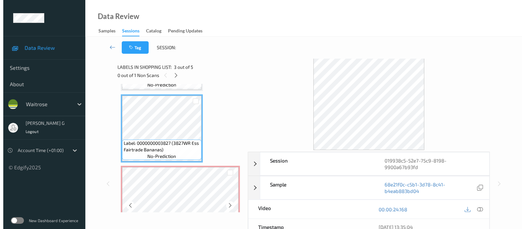
scroll to position [123, 0]
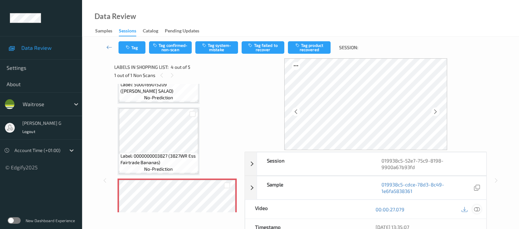
click at [476, 209] on icon at bounding box center [477, 210] width 6 height 6
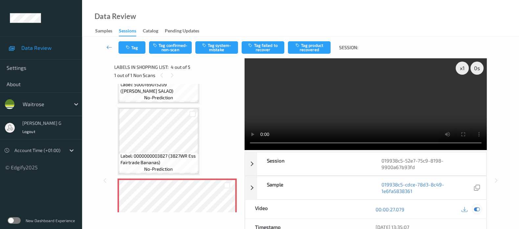
click at [478, 212] on icon at bounding box center [477, 210] width 6 height 6
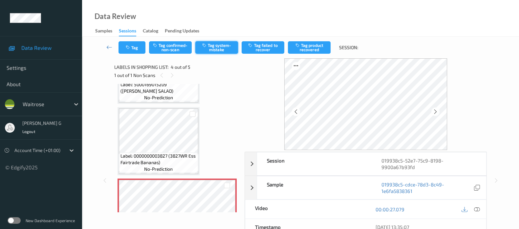
click at [231, 47] on button "Tag system-mistake" at bounding box center [216, 47] width 43 height 12
click at [128, 52] on button "Tag" at bounding box center [131, 47] width 27 height 12
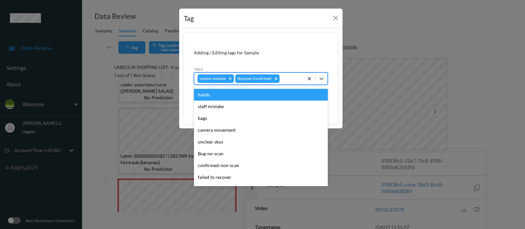
click at [286, 79] on div at bounding box center [290, 79] width 19 height 8
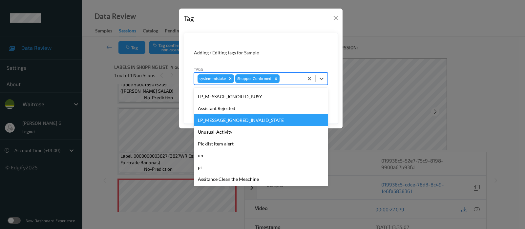
scroll to position [152, 0]
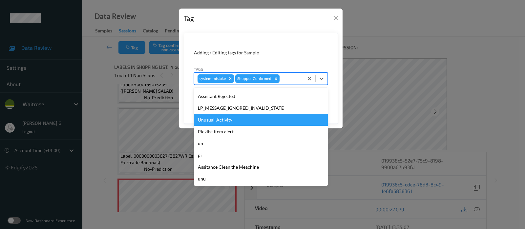
click at [226, 122] on div "Unusual-Activity" at bounding box center [261, 120] width 134 height 12
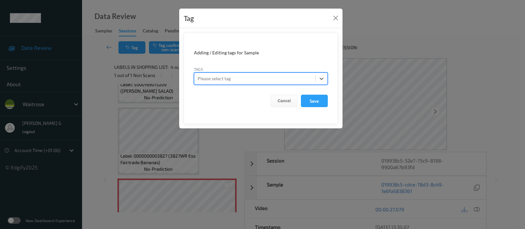
click at [403, 41] on div "Tag Adding / Editing tags for Sample Tags All selected options have been cleare…" at bounding box center [262, 114] width 525 height 229
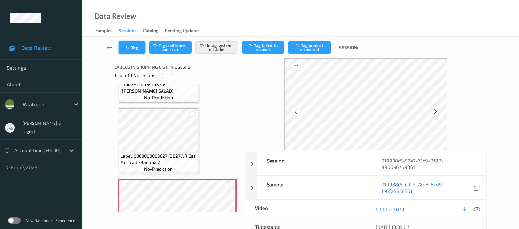
click at [123, 46] on button "Tag" at bounding box center [131, 47] width 27 height 12
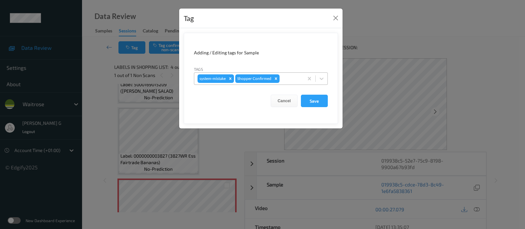
click at [286, 78] on div at bounding box center [290, 79] width 19 height 8
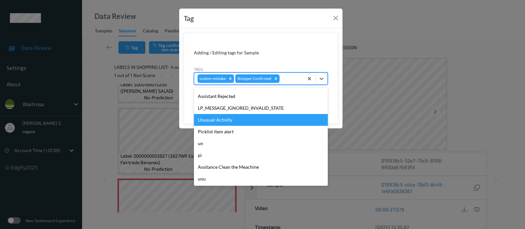
click at [229, 119] on div "Unusual-Activity" at bounding box center [261, 120] width 134 height 12
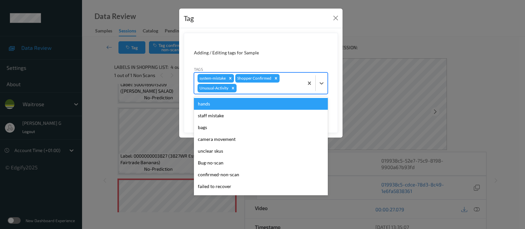
click at [282, 89] on div at bounding box center [269, 88] width 62 height 8
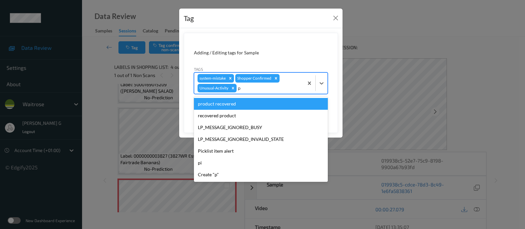
type input "pi"
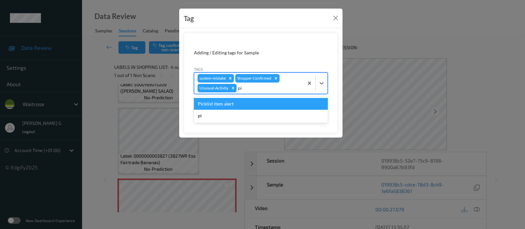
click at [221, 106] on div "Picklist item alert" at bounding box center [261, 104] width 134 height 12
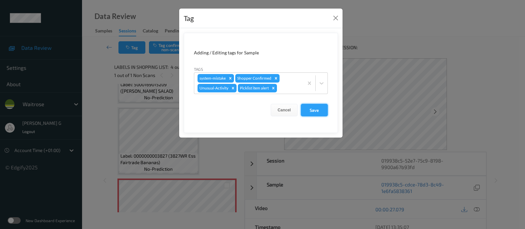
click at [313, 108] on button "Save" at bounding box center [314, 110] width 27 height 12
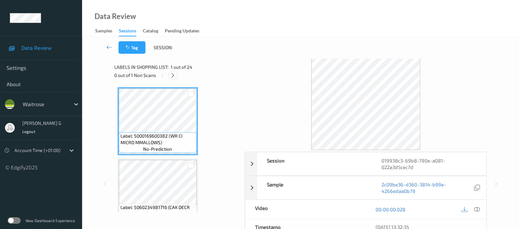
click at [171, 78] on icon at bounding box center [173, 75] width 6 height 6
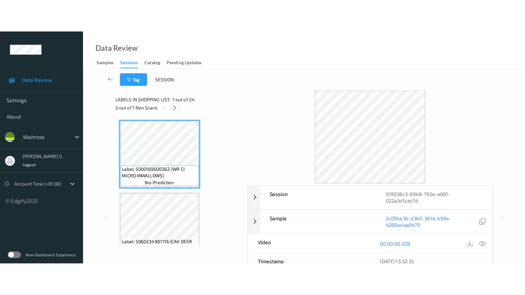
scroll to position [1567, 0]
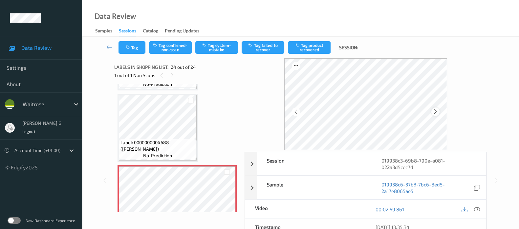
click at [433, 112] on div at bounding box center [435, 112] width 8 height 8
click at [476, 207] on icon at bounding box center [477, 210] width 6 height 6
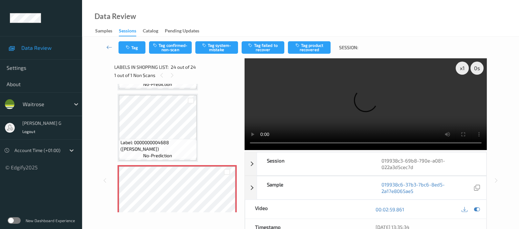
scroll to position [1514, 0]
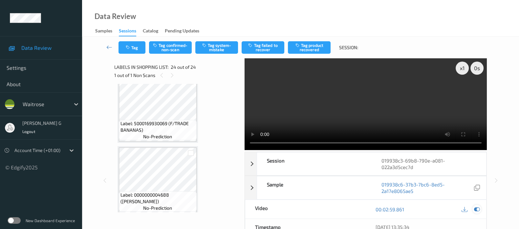
click at [476, 210] on icon at bounding box center [477, 210] width 6 height 6
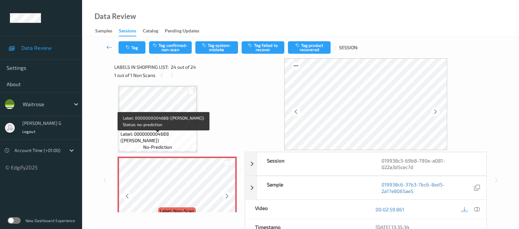
scroll to position [1580, 0]
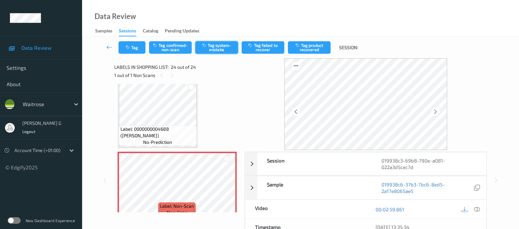
click at [208, 44] on button "Tag system-mistake" at bounding box center [216, 47] width 43 height 12
click at [137, 42] on button "Tag" at bounding box center [131, 47] width 27 height 12
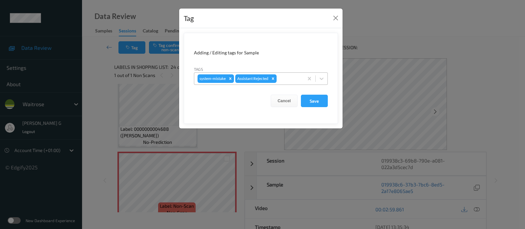
click at [300, 77] on div "system-mistake Assistant Rejected" at bounding box center [248, 78] width 109 height 11
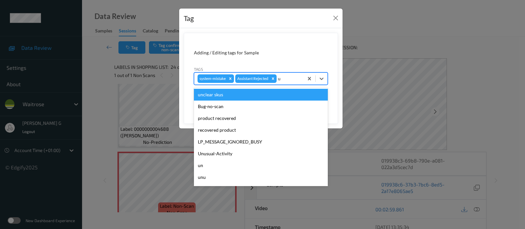
type input "un"
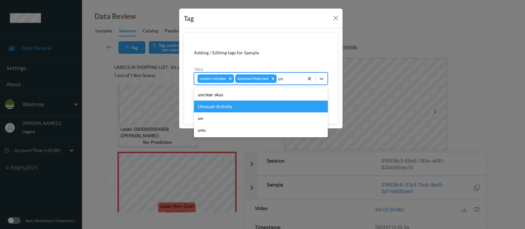
click at [229, 104] on div "Unusual-Activity" at bounding box center [261, 107] width 134 height 12
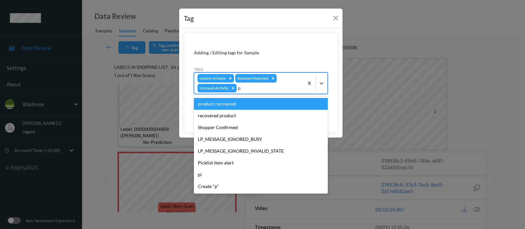
type input "pi"
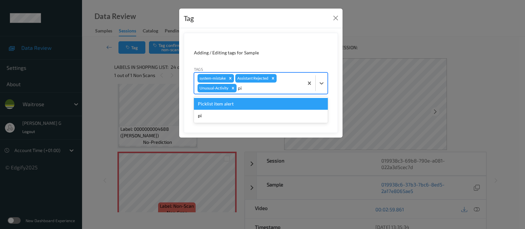
click at [231, 106] on div "Picklist item alert" at bounding box center [261, 104] width 134 height 12
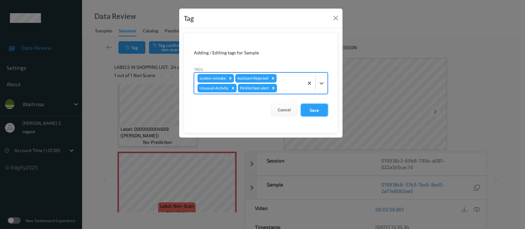
click at [321, 111] on button "Save" at bounding box center [314, 110] width 27 height 12
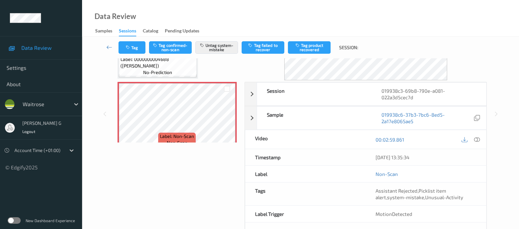
scroll to position [93, 0]
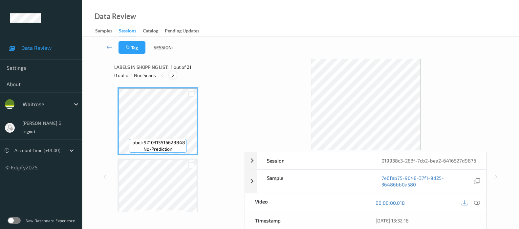
click at [172, 74] on icon at bounding box center [173, 75] width 6 height 6
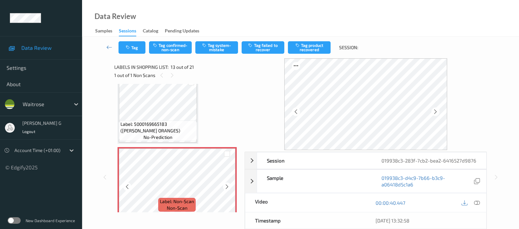
scroll to position [785, 0]
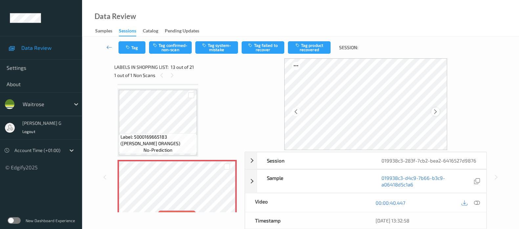
click at [435, 111] on icon at bounding box center [435, 112] width 6 height 6
click at [438, 112] on icon at bounding box center [435, 112] width 6 height 6
click at [475, 206] on icon at bounding box center [477, 203] width 6 height 6
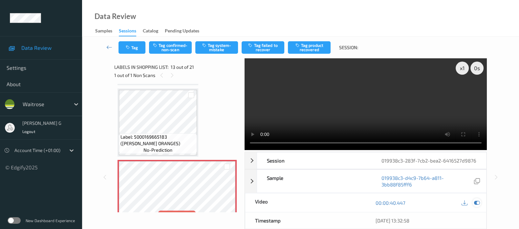
click at [475, 206] on icon at bounding box center [477, 203] width 6 height 6
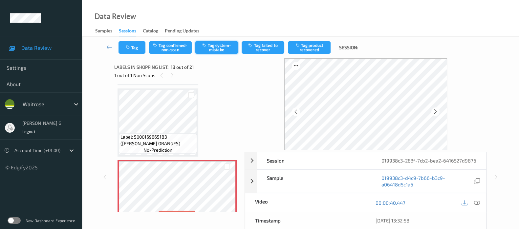
click at [214, 42] on button "Tag system-mistake" at bounding box center [216, 47] width 43 height 12
click at [139, 47] on button "Tag" at bounding box center [131, 47] width 27 height 12
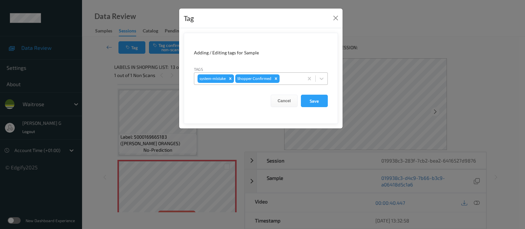
click at [287, 77] on div at bounding box center [290, 79] width 19 height 8
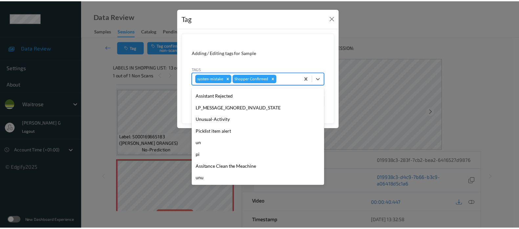
scroll to position [152, 0]
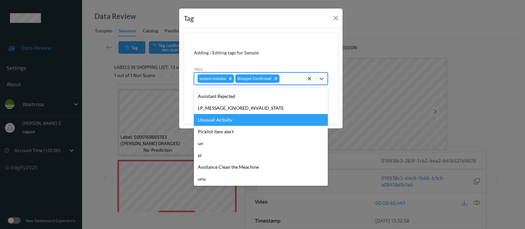
click at [225, 123] on div "Unusual-Activity" at bounding box center [261, 120] width 134 height 12
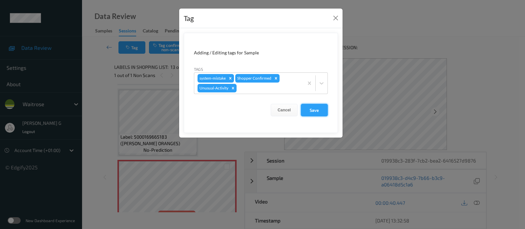
click at [306, 110] on button "Save" at bounding box center [314, 110] width 27 height 12
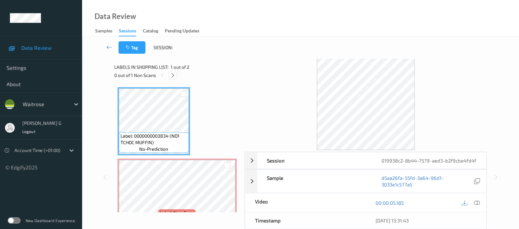
click at [174, 79] on div at bounding box center [173, 75] width 8 height 8
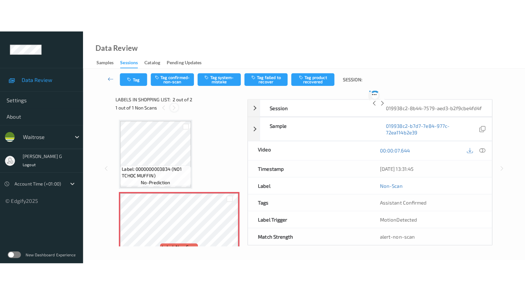
scroll to position [3, 0]
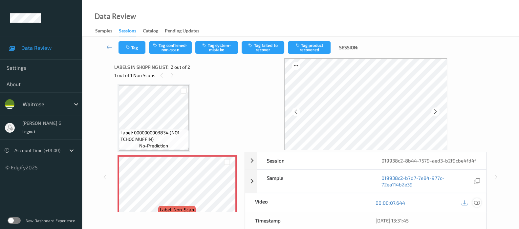
click at [477, 206] on icon at bounding box center [477, 203] width 6 height 6
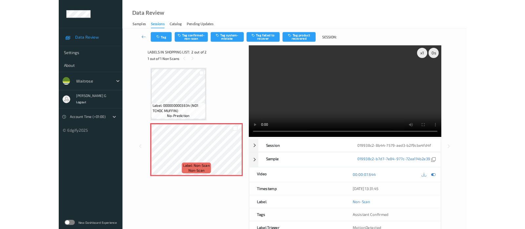
scroll to position [0, 0]
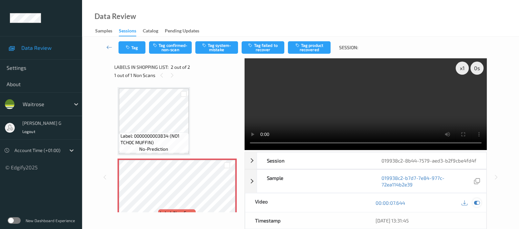
click at [476, 206] on icon at bounding box center [477, 203] width 6 height 6
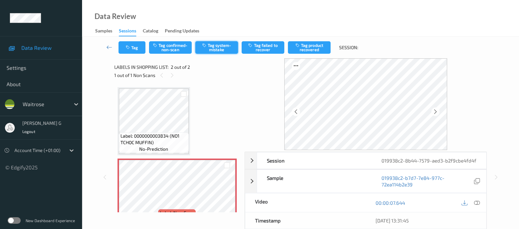
click at [202, 43] on button "Tag system-mistake" at bounding box center [216, 47] width 43 height 12
click at [124, 50] on button "Tag" at bounding box center [131, 47] width 27 height 12
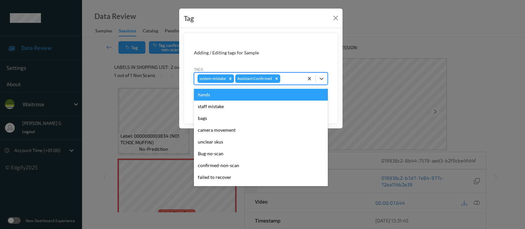
click at [292, 81] on div at bounding box center [290, 79] width 19 height 8
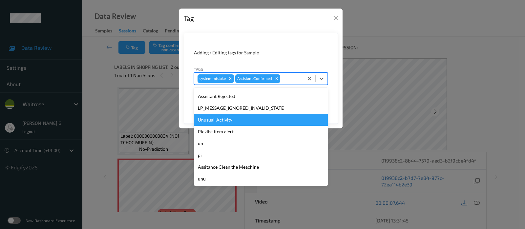
scroll to position [152, 0]
click at [245, 121] on div "Unusual-Activity" at bounding box center [261, 120] width 134 height 12
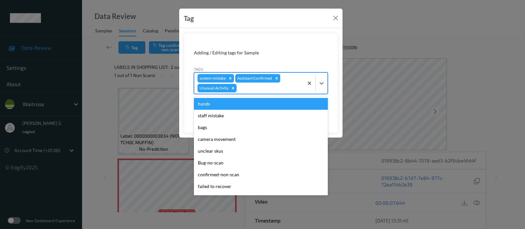
click at [299, 84] on div at bounding box center [269, 88] width 62 height 8
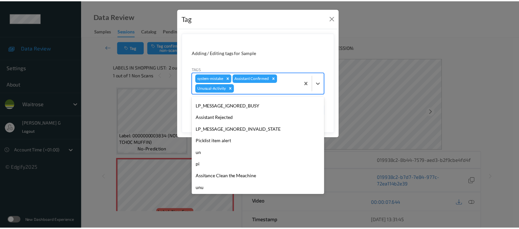
scroll to position [140, 0]
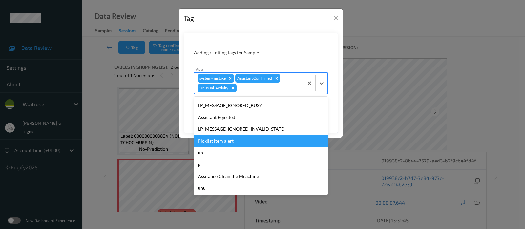
click at [242, 138] on div "Picklist item alert" at bounding box center [261, 141] width 134 height 12
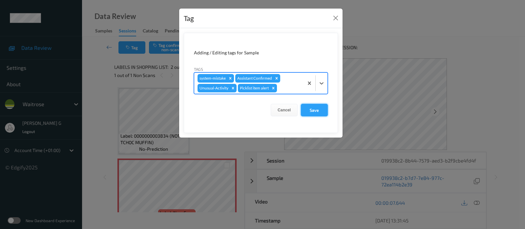
click at [315, 112] on button "Save" at bounding box center [314, 110] width 27 height 12
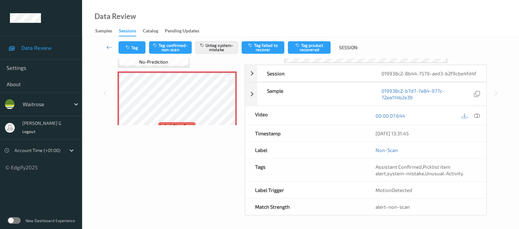
scroll to position [93, 0]
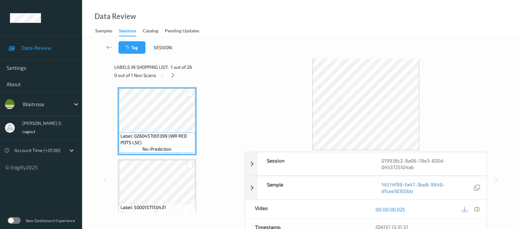
click at [172, 81] on div "Labels in shopping list: 1 out of 26 0 out of 1 Non Scans" at bounding box center [177, 71] width 126 height 26
click at [172, 77] on icon at bounding box center [173, 75] width 6 height 6
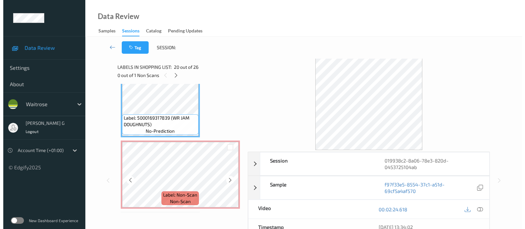
scroll to position [1394, 0]
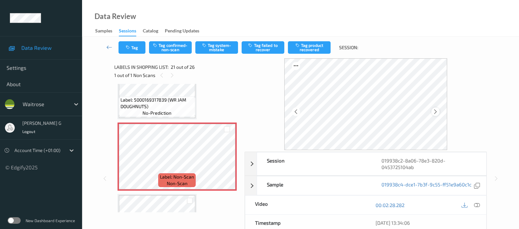
click at [435, 110] on icon at bounding box center [435, 112] width 6 height 6
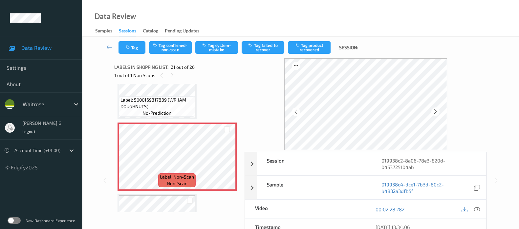
click at [435, 110] on icon at bounding box center [435, 112] width 6 height 6
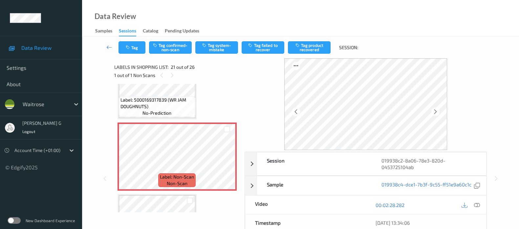
click at [435, 110] on icon at bounding box center [435, 112] width 6 height 6
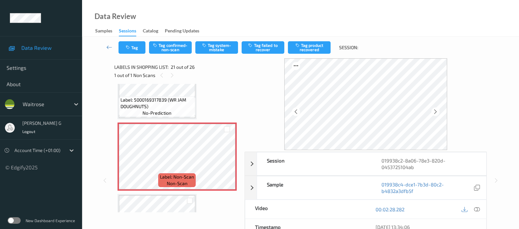
click at [435, 110] on icon at bounding box center [435, 112] width 6 height 6
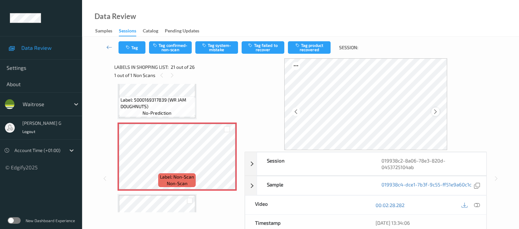
click at [433, 110] on div at bounding box center [435, 112] width 8 height 8
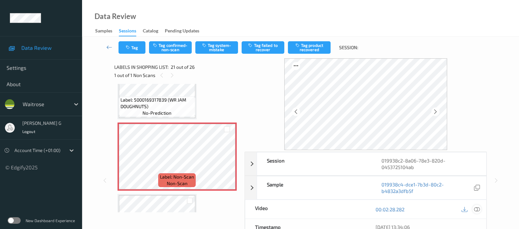
click at [478, 208] on icon at bounding box center [477, 210] width 6 height 6
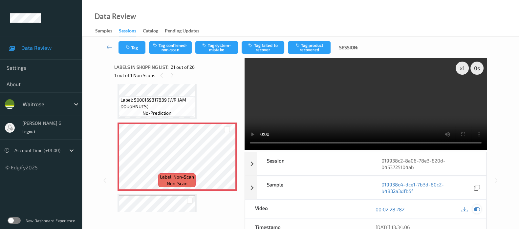
click at [474, 207] on icon at bounding box center [477, 210] width 6 height 6
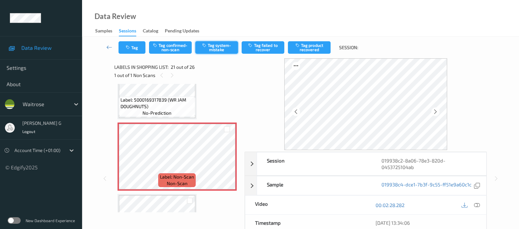
click at [203, 48] on icon "button" at bounding box center [205, 45] width 6 height 5
click at [133, 48] on button "Tag" at bounding box center [131, 47] width 27 height 12
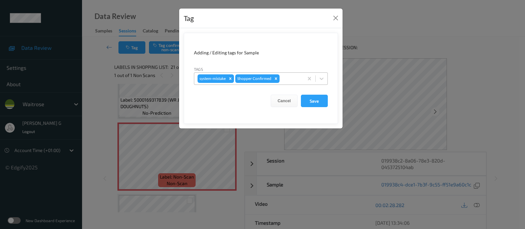
click at [284, 81] on div at bounding box center [290, 79] width 19 height 8
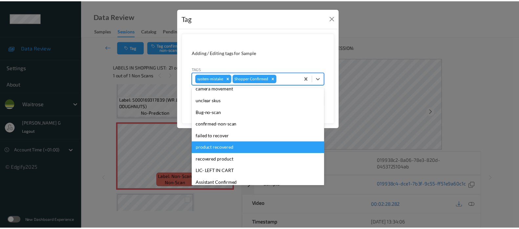
scroll to position [152, 0]
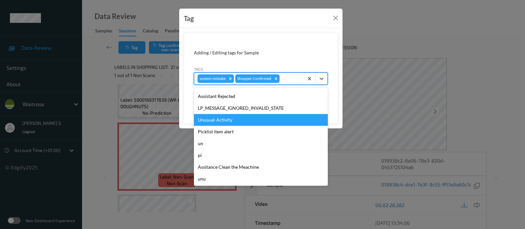
click at [212, 117] on div "Unusual-Activity" at bounding box center [261, 120] width 134 height 12
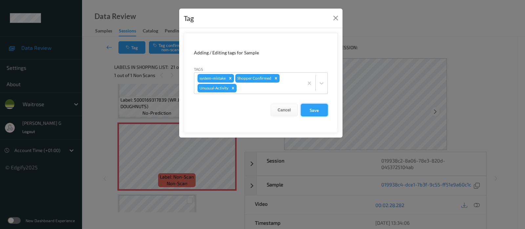
click at [318, 109] on button "Save" at bounding box center [314, 110] width 27 height 12
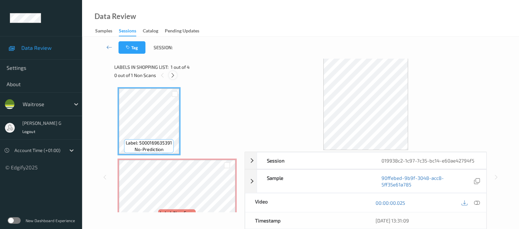
click at [173, 73] on icon at bounding box center [173, 75] width 6 height 6
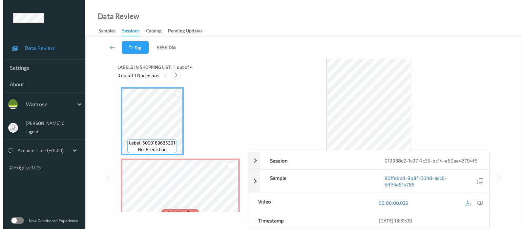
scroll to position [3, 0]
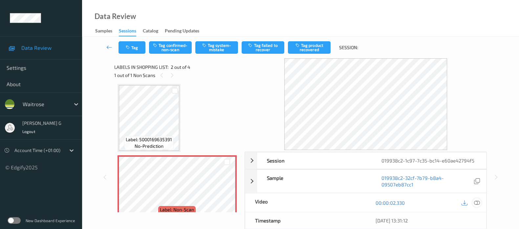
click at [476, 203] on icon at bounding box center [477, 203] width 6 height 6
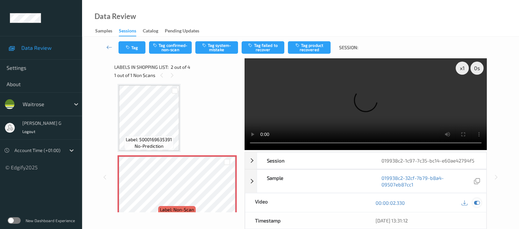
click at [479, 201] on icon at bounding box center [477, 203] width 6 height 6
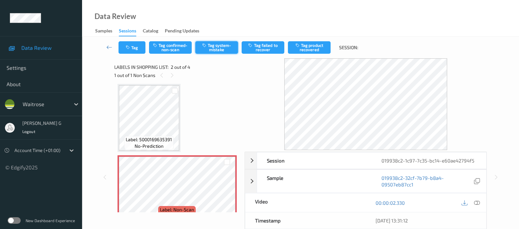
click at [218, 49] on button "Tag system-mistake" at bounding box center [216, 47] width 43 height 12
click at [130, 51] on button "Tag" at bounding box center [131, 47] width 27 height 12
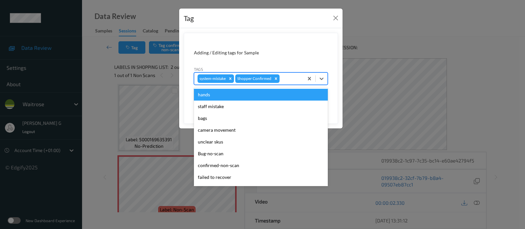
click at [290, 77] on div at bounding box center [290, 79] width 19 height 8
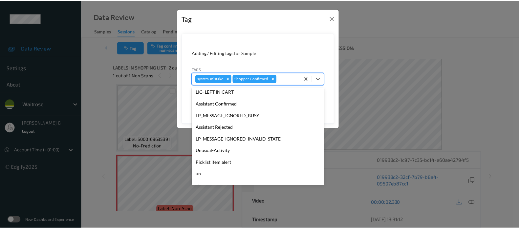
scroll to position [123, 0]
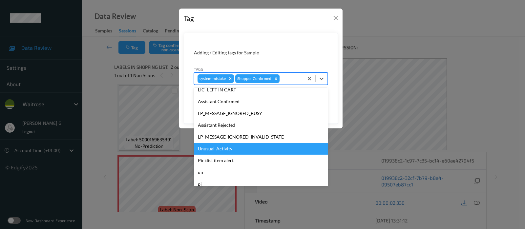
click at [208, 152] on div "Unusual-Activity" at bounding box center [261, 149] width 134 height 12
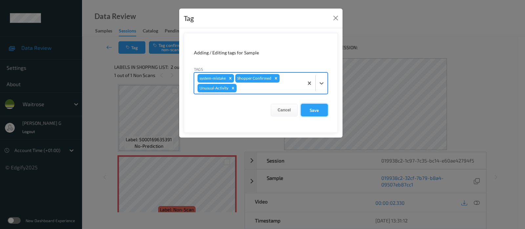
click at [313, 110] on button "Save" at bounding box center [314, 110] width 27 height 12
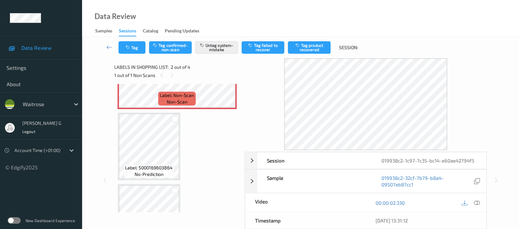
scroll to position [159, 0]
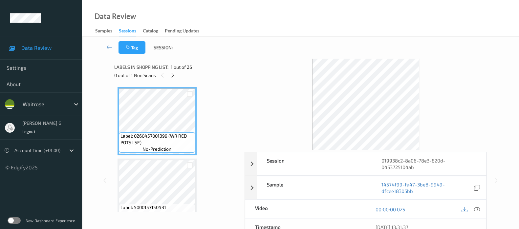
click at [168, 72] on div "0 out of 1 Non Scans" at bounding box center [177, 75] width 126 height 8
click at [174, 78] on div at bounding box center [173, 75] width 8 height 8
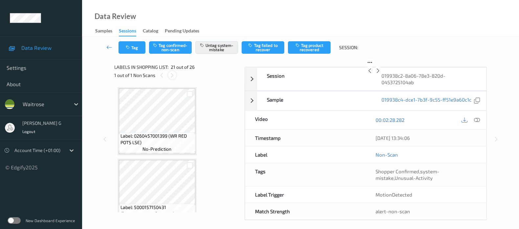
scroll to position [1353, 0]
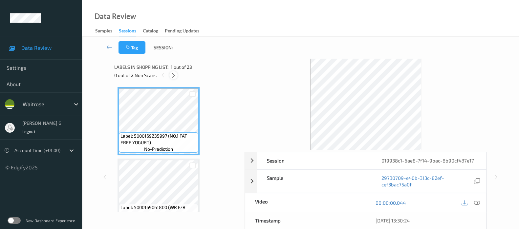
click at [174, 76] on icon at bounding box center [174, 75] width 6 height 6
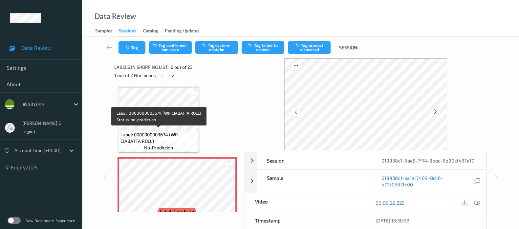
scroll to position [328, 0]
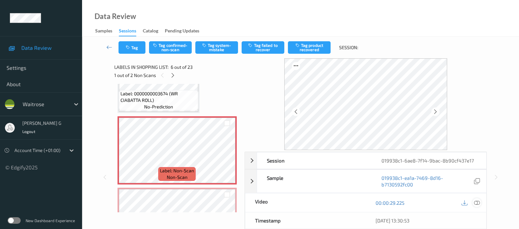
click at [474, 203] on icon at bounding box center [477, 203] width 6 height 6
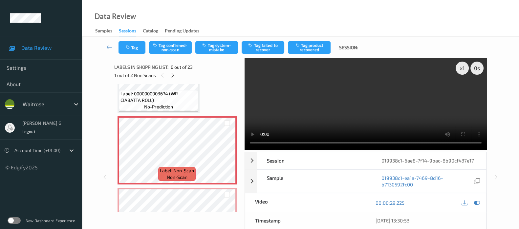
click at [479, 198] on div at bounding box center [470, 202] width 21 height 9
click at [477, 204] on icon at bounding box center [477, 203] width 6 height 6
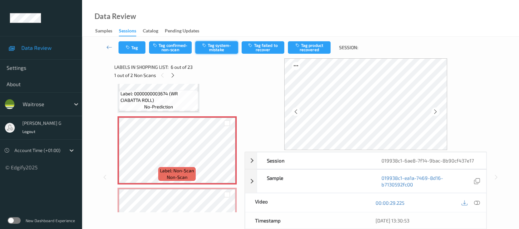
click at [218, 42] on button "Tag system-mistake" at bounding box center [216, 47] width 43 height 12
click at [127, 44] on button "Tag" at bounding box center [131, 47] width 27 height 12
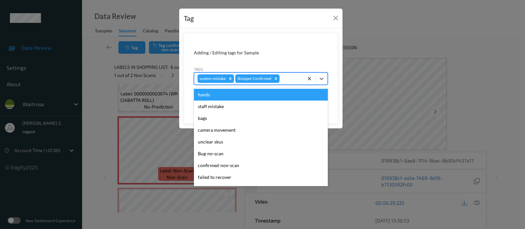
click at [288, 82] on div at bounding box center [290, 79] width 19 height 8
type input "un"
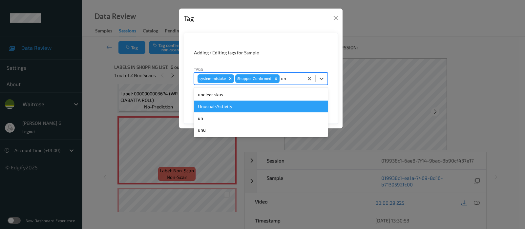
click at [213, 108] on div "Unusual-Activity" at bounding box center [261, 107] width 134 height 12
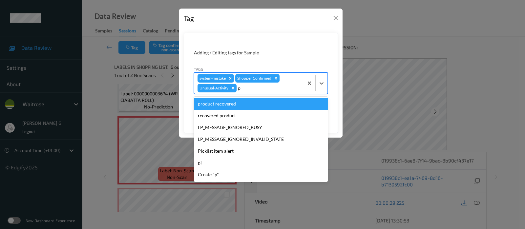
type input "pi"
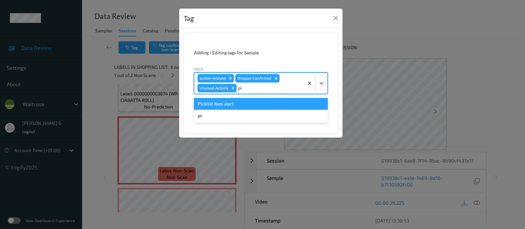
click at [213, 108] on div "Picklist item alert" at bounding box center [261, 104] width 134 height 12
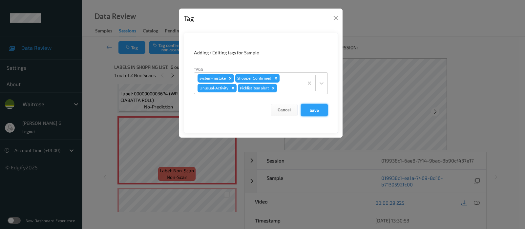
click at [312, 114] on button "Save" at bounding box center [314, 110] width 27 height 12
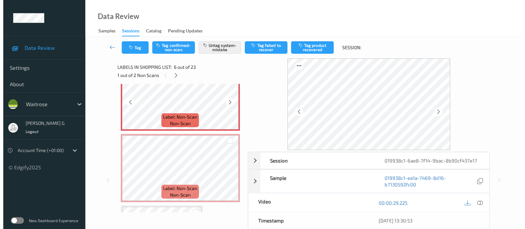
scroll to position [410, 0]
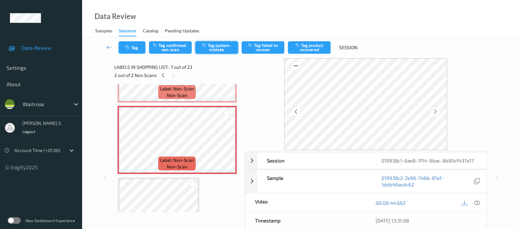
click at [219, 51] on button "Tag system-mistake" at bounding box center [216, 47] width 43 height 12
click at [139, 48] on button "Tag" at bounding box center [131, 47] width 27 height 12
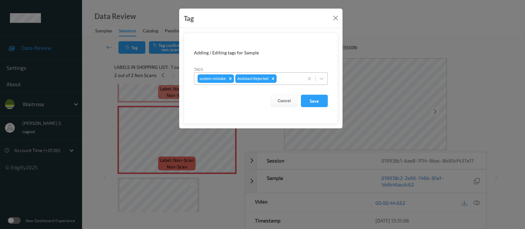
click at [291, 81] on div at bounding box center [289, 79] width 22 height 8
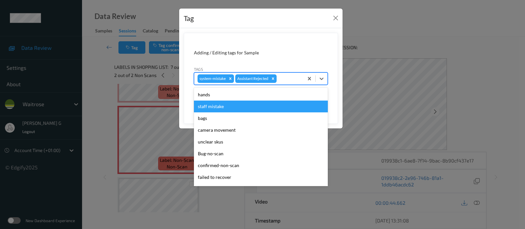
scroll to position [152, 0]
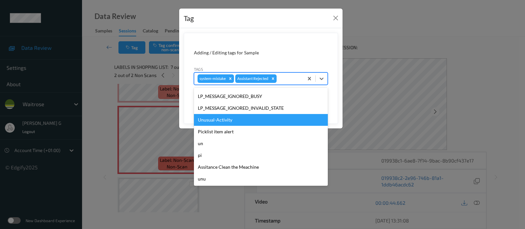
click at [236, 116] on div "Unusual-Activity" at bounding box center [261, 120] width 134 height 12
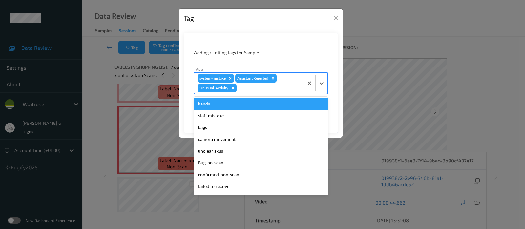
click at [253, 91] on div at bounding box center [269, 88] width 62 height 8
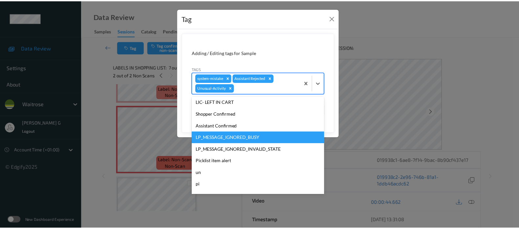
scroll to position [140, 0]
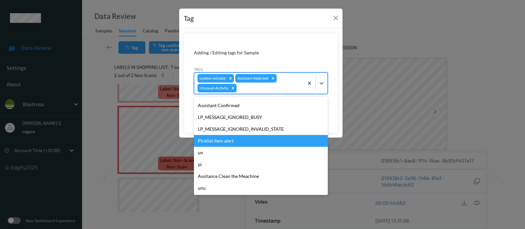
click at [228, 143] on div "Picklist item alert" at bounding box center [261, 141] width 134 height 12
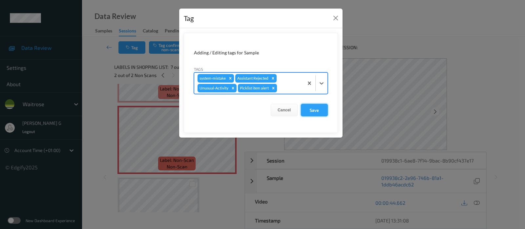
click at [313, 112] on button "Save" at bounding box center [314, 110] width 27 height 12
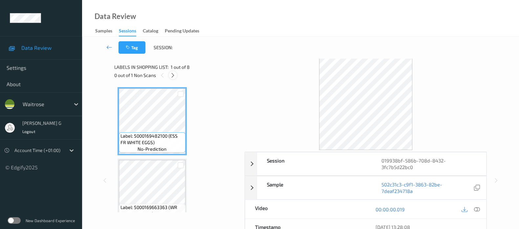
click at [173, 77] on icon at bounding box center [173, 75] width 6 height 6
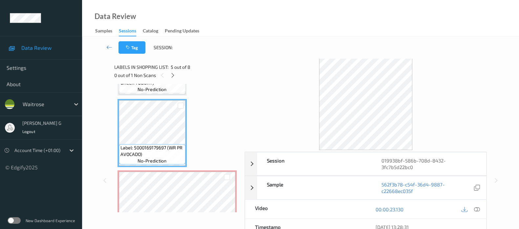
scroll to position [287, 0]
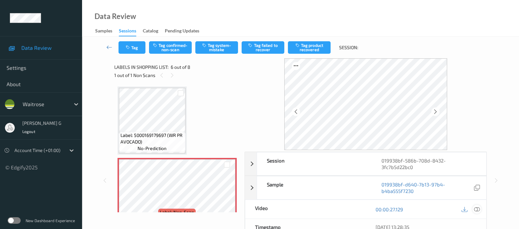
click at [474, 207] on icon at bounding box center [477, 210] width 6 height 6
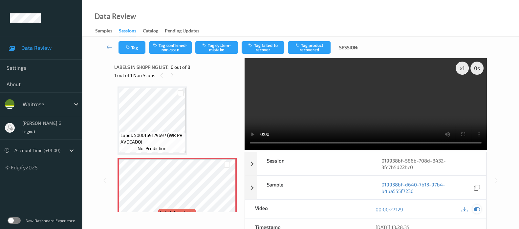
click at [477, 209] on icon at bounding box center [477, 210] width 6 height 6
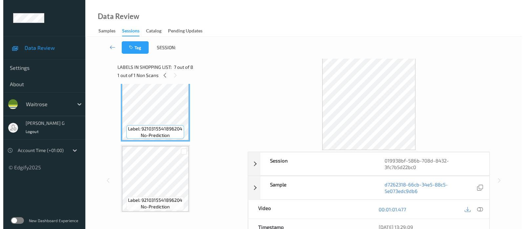
scroll to position [361, 0]
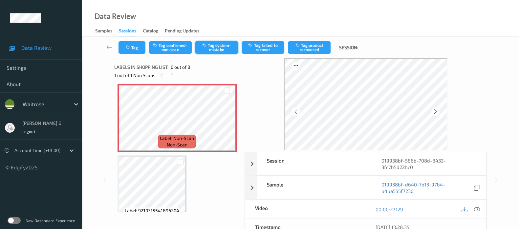
click at [228, 44] on button "Tag system-mistake" at bounding box center [216, 47] width 43 height 12
click at [131, 47] on icon "button" at bounding box center [129, 47] width 6 height 5
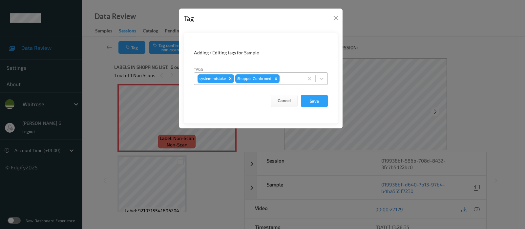
click at [283, 79] on div at bounding box center [290, 79] width 19 height 8
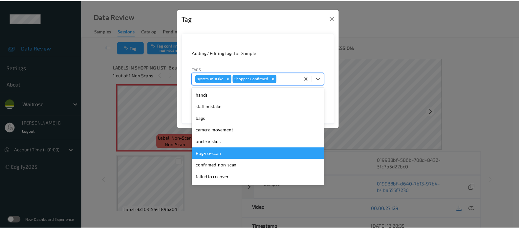
scroll to position [152, 0]
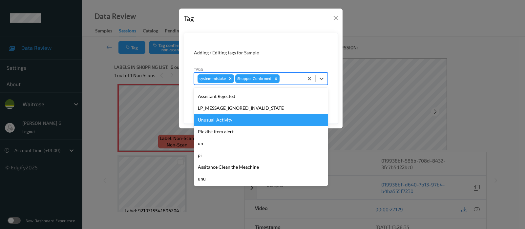
click at [216, 121] on div "Unusual-Activity" at bounding box center [261, 120] width 134 height 12
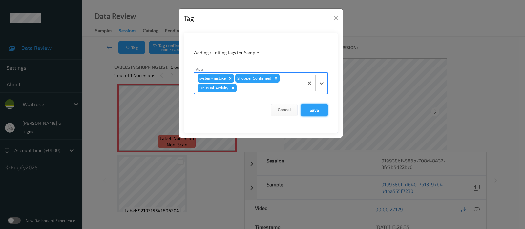
click at [314, 107] on button "Save" at bounding box center [314, 110] width 27 height 12
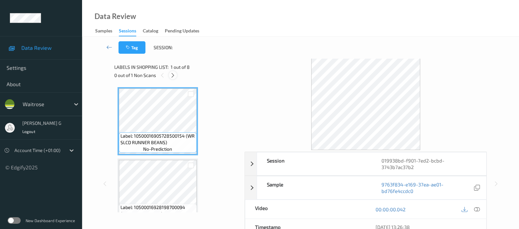
click at [172, 76] on icon at bounding box center [173, 75] width 6 height 6
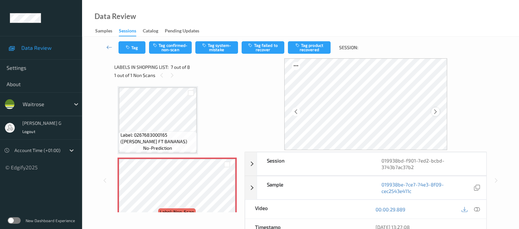
click at [435, 112] on icon at bounding box center [435, 112] width 6 height 6
click at [186, 88] on div at bounding box center [190, 93] width 11 height 11
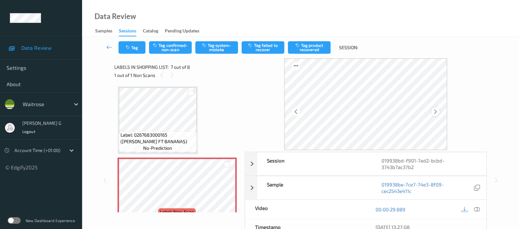
click at [437, 112] on icon at bounding box center [435, 112] width 6 height 6
click at [475, 209] on icon at bounding box center [477, 210] width 6 height 6
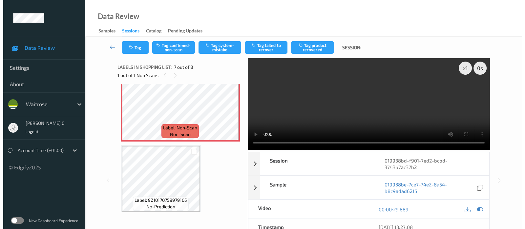
scroll to position [377, 0]
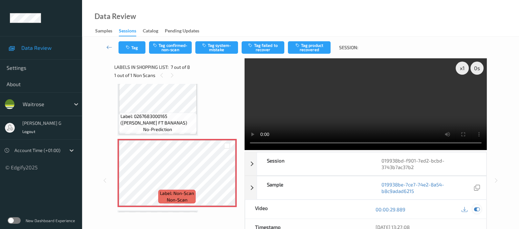
click at [474, 209] on icon at bounding box center [477, 210] width 6 height 6
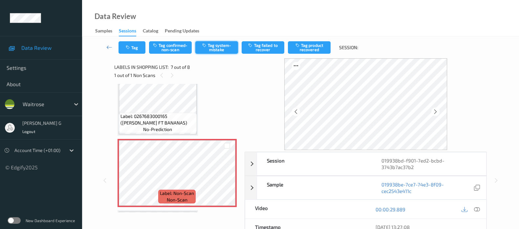
click at [217, 43] on button "Tag system-mistake" at bounding box center [216, 47] width 43 height 12
click at [128, 50] on icon "button" at bounding box center [129, 47] width 6 height 5
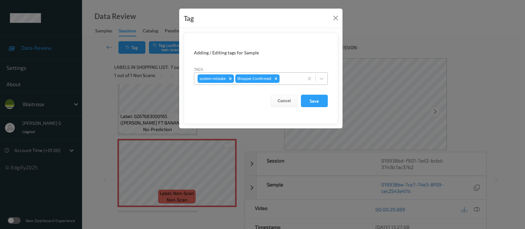
click at [294, 75] on div at bounding box center [290, 79] width 19 height 8
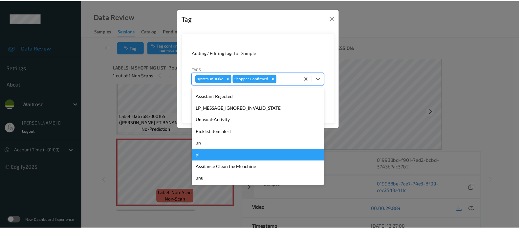
scroll to position [152, 0]
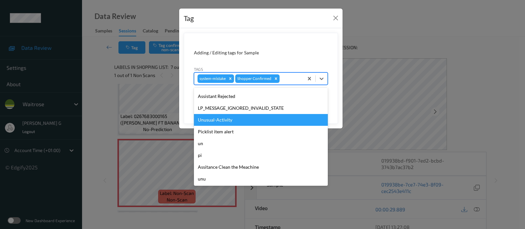
click at [203, 119] on div "Unusual-Activity" at bounding box center [261, 120] width 134 height 12
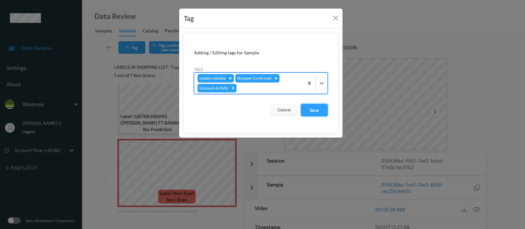
click at [310, 112] on button "Save" at bounding box center [314, 110] width 27 height 12
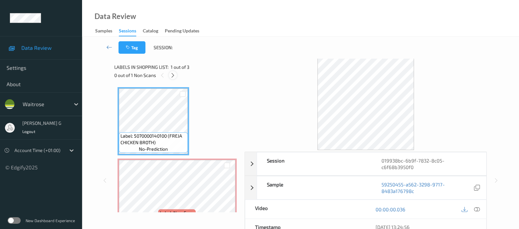
click at [176, 76] on div at bounding box center [173, 75] width 8 height 8
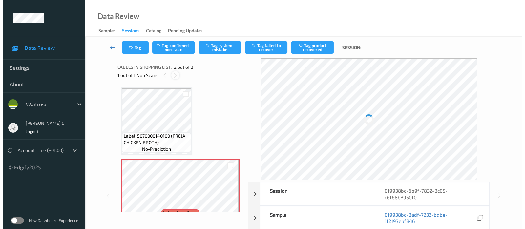
scroll to position [3, 0]
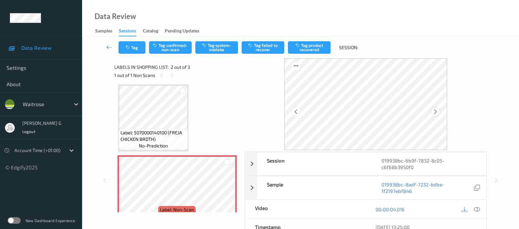
click at [438, 111] on icon at bounding box center [435, 112] width 6 height 6
click at [473, 210] on div at bounding box center [476, 209] width 9 height 9
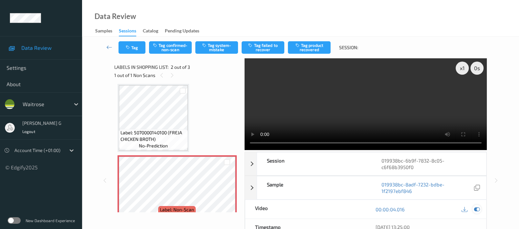
click at [476, 207] on icon at bounding box center [477, 210] width 6 height 6
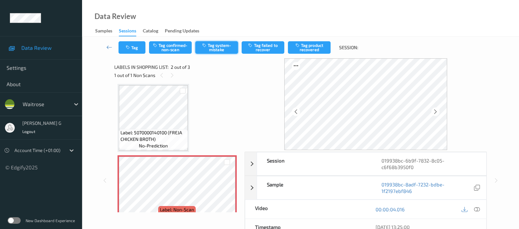
click at [209, 48] on button "Tag system-mistake" at bounding box center [216, 47] width 43 height 12
click at [134, 55] on div "Tag Tag confirmed-non-scan Untag system-mistake Tag failed to recover Tag produ…" at bounding box center [300, 48] width 410 height 22
click at [124, 48] on button "Tag" at bounding box center [131, 47] width 27 height 12
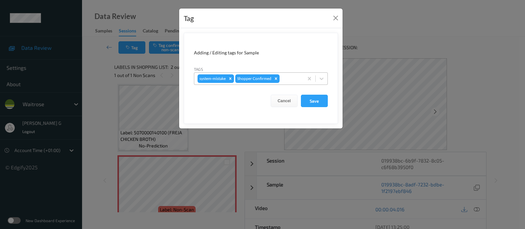
click at [292, 79] on div at bounding box center [290, 79] width 19 height 8
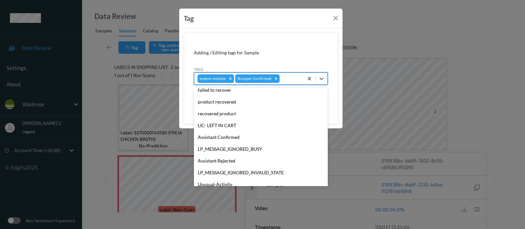
scroll to position [152, 0]
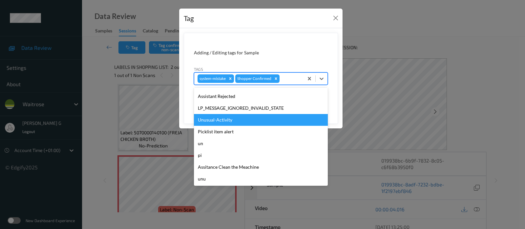
click at [225, 125] on div "Unusual-Activity" at bounding box center [261, 120] width 134 height 12
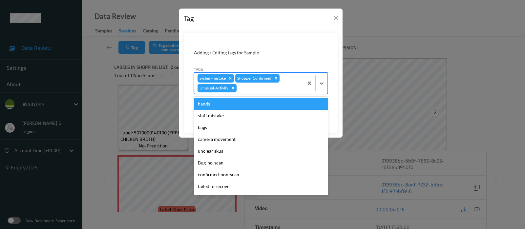
click at [261, 91] on div at bounding box center [269, 88] width 62 height 8
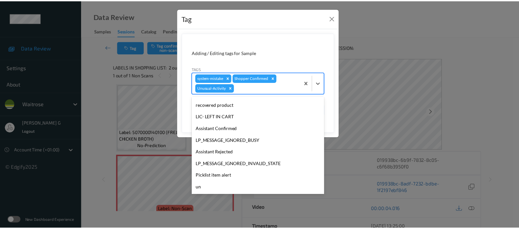
scroll to position [140, 0]
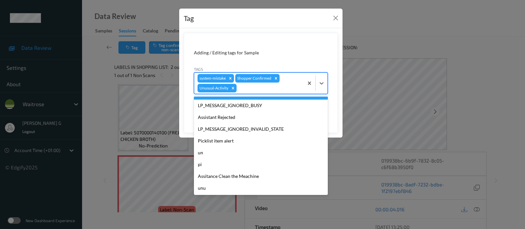
click at [276, 86] on div at bounding box center [269, 88] width 62 height 8
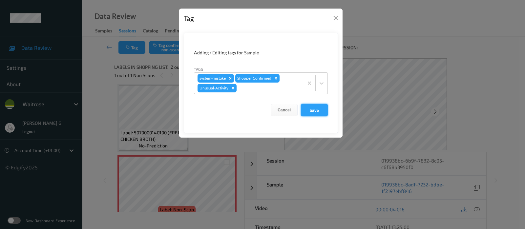
click at [310, 112] on button "Save" at bounding box center [314, 110] width 27 height 12
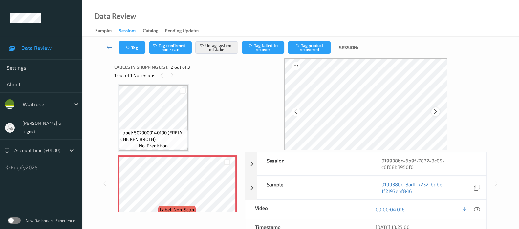
click at [438, 113] on icon at bounding box center [435, 112] width 6 height 6
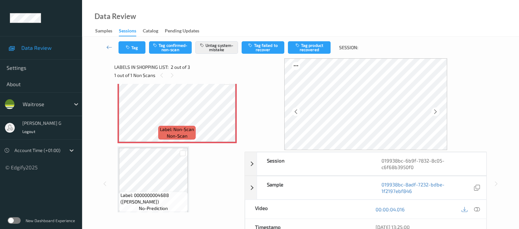
scroll to position [88, 0]
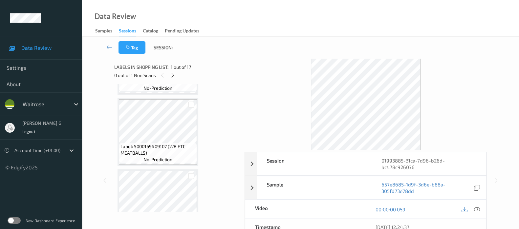
scroll to position [294, 0]
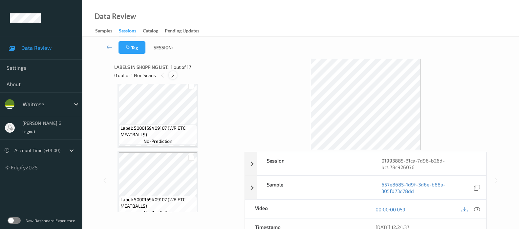
click at [174, 74] on icon at bounding box center [173, 75] width 6 height 6
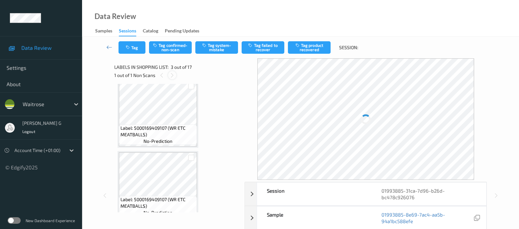
scroll to position [74, 0]
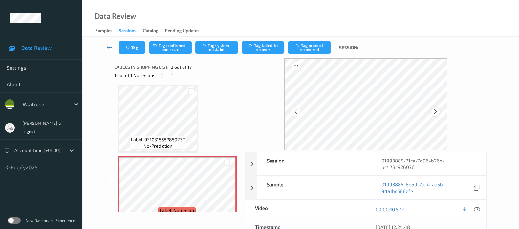
click at [439, 112] on div at bounding box center [435, 112] width 8 height 8
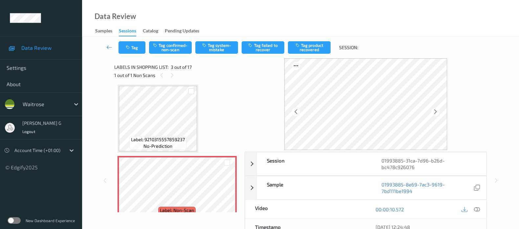
click at [439, 112] on div at bounding box center [435, 112] width 8 height 8
click at [171, 75] on icon at bounding box center [172, 75] width 6 height 6
click at [438, 113] on icon at bounding box center [435, 112] width 6 height 6
click at [207, 45] on icon "button" at bounding box center [205, 45] width 6 height 5
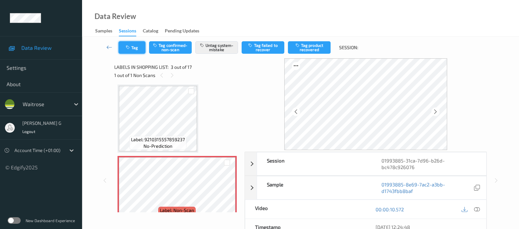
click at [134, 48] on button "Tag" at bounding box center [131, 47] width 27 height 12
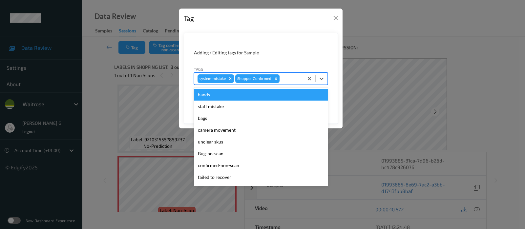
click at [286, 80] on div at bounding box center [290, 79] width 19 height 8
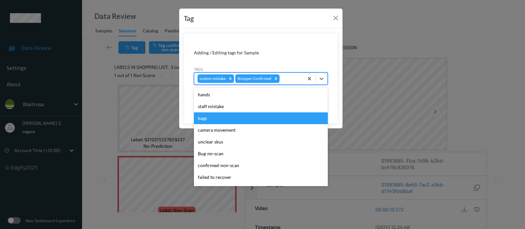
click at [212, 119] on div "bags" at bounding box center [261, 119] width 134 height 12
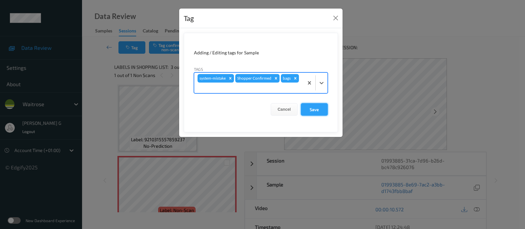
click at [315, 109] on button "Save" at bounding box center [314, 109] width 27 height 12
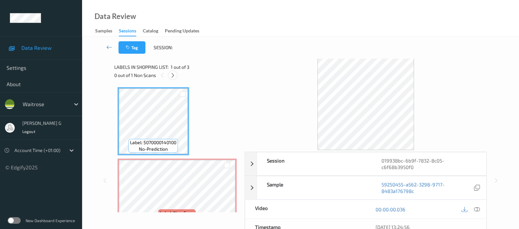
click at [171, 75] on icon at bounding box center [173, 75] width 6 height 6
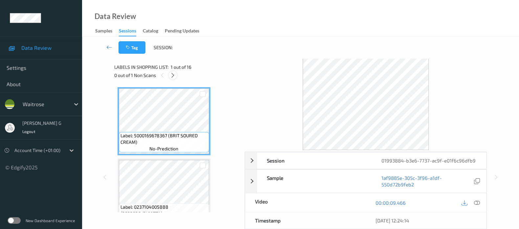
click at [172, 78] on div at bounding box center [173, 75] width 8 height 8
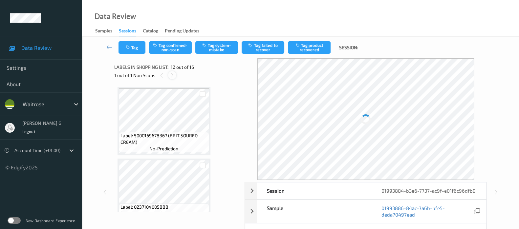
scroll to position [714, 0]
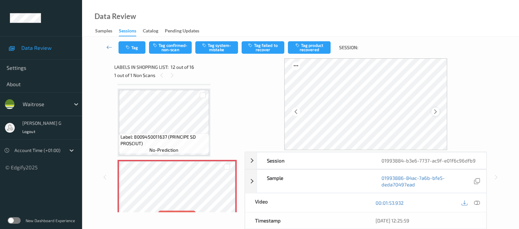
click at [438, 111] on icon at bounding box center [435, 112] width 6 height 6
click at [477, 202] on icon at bounding box center [477, 203] width 6 height 6
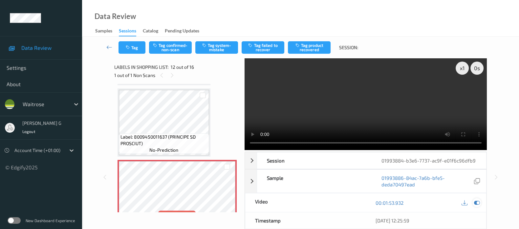
click at [477, 200] on icon at bounding box center [477, 203] width 6 height 6
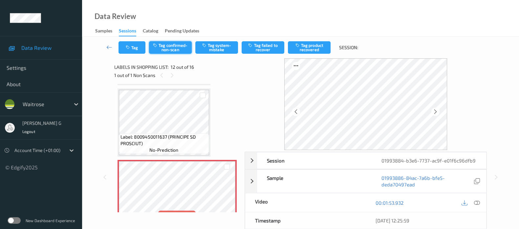
click at [156, 44] on icon "button" at bounding box center [156, 45] width 6 height 5
click at [310, 47] on button "Tag product recovered" at bounding box center [309, 47] width 43 height 12
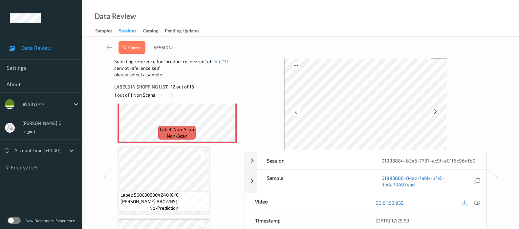
scroll to position [837, 0]
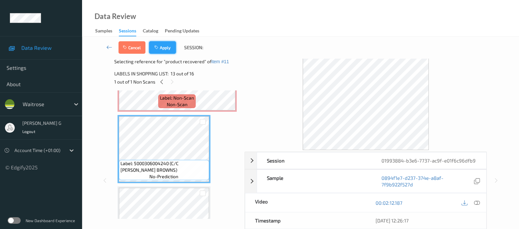
click at [172, 43] on button "Apply" at bounding box center [162, 47] width 27 height 12
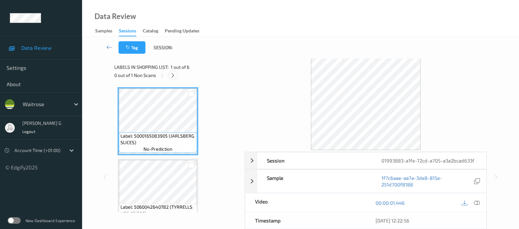
click at [172, 76] on icon at bounding box center [173, 75] width 6 height 6
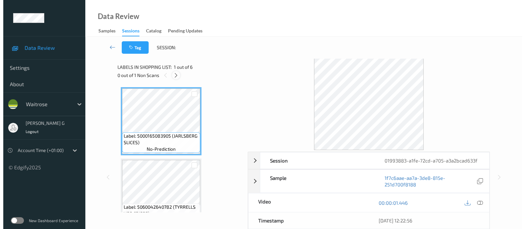
scroll to position [217, 0]
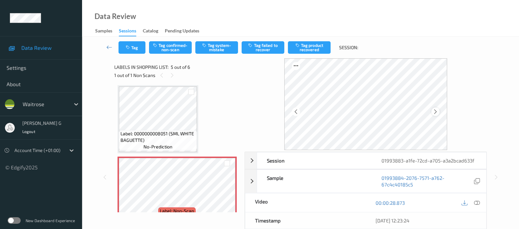
click at [436, 112] on icon at bounding box center [435, 112] width 6 height 6
click at [437, 111] on icon at bounding box center [435, 112] width 6 height 6
click at [215, 53] on button "Tag system-mistake" at bounding box center [216, 47] width 43 height 12
click at [131, 52] on button "Tag" at bounding box center [131, 47] width 27 height 12
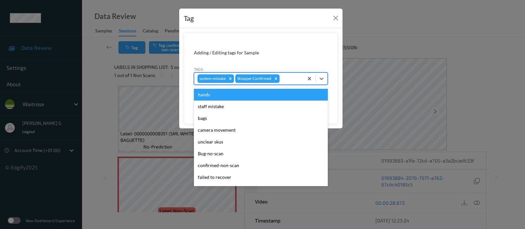
click at [281, 79] on input "text" at bounding box center [281, 78] width 1 height 7
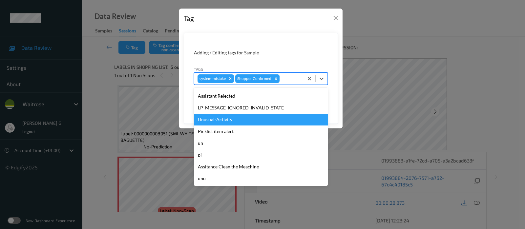
scroll to position [152, 0]
click at [215, 120] on div "Unusual-Activity" at bounding box center [261, 120] width 134 height 12
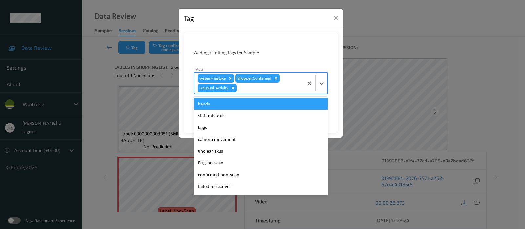
click at [278, 89] on div at bounding box center [269, 88] width 62 height 8
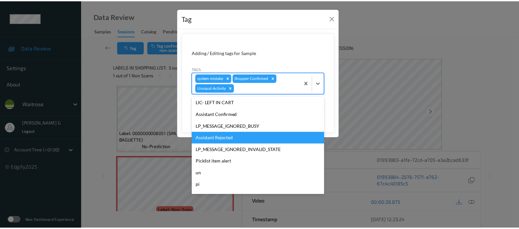
scroll to position [140, 0]
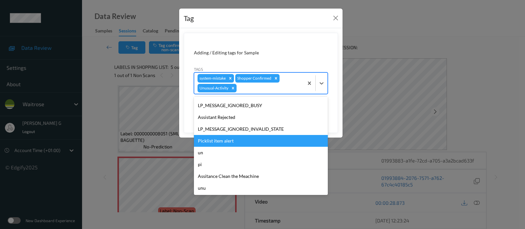
click at [226, 138] on div "Picklist item alert" at bounding box center [261, 141] width 134 height 12
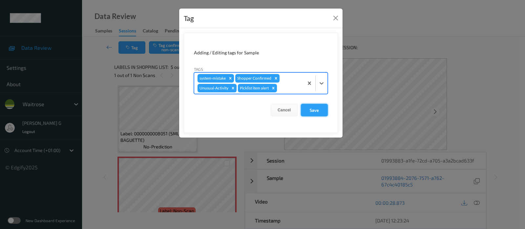
click at [311, 109] on button "Save" at bounding box center [314, 110] width 27 height 12
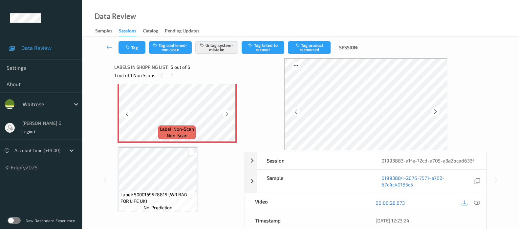
scroll to position [301, 0]
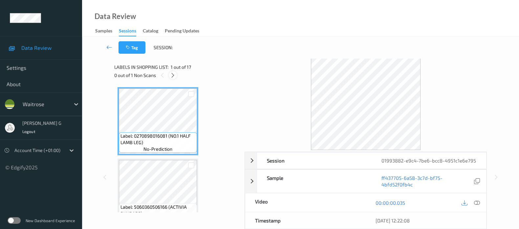
click at [174, 74] on icon at bounding box center [173, 75] width 6 height 6
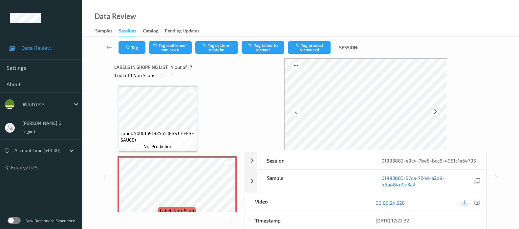
click at [436, 113] on icon at bounding box center [435, 112] width 6 height 6
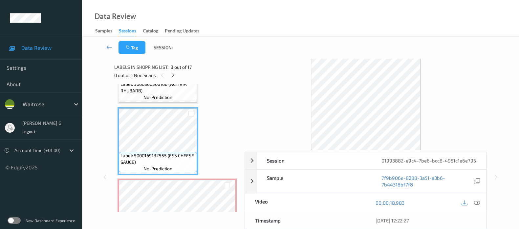
scroll to position [164, 0]
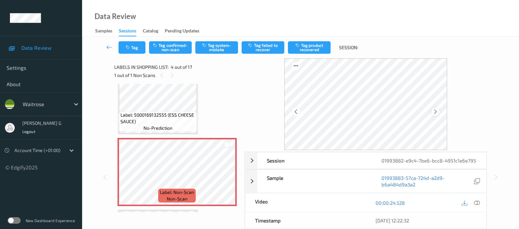
click at [433, 112] on div at bounding box center [435, 112] width 8 height 8
click at [472, 207] on div at bounding box center [476, 202] width 9 height 9
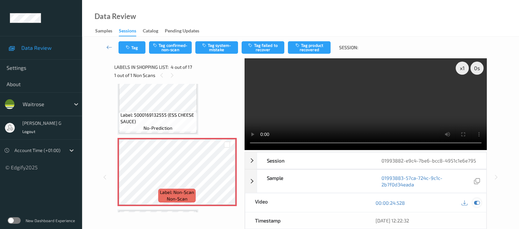
click at [480, 207] on div at bounding box center [476, 202] width 9 height 9
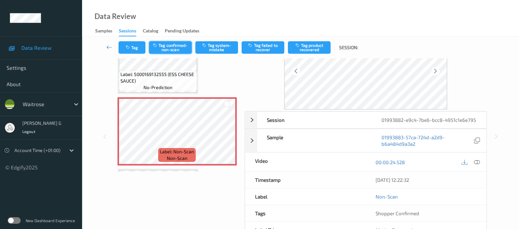
click at [169, 45] on button "Tag confirmed-non-scan" at bounding box center [170, 47] width 43 height 12
click at [262, 44] on button "Tag failed to recover" at bounding box center [262, 47] width 43 height 12
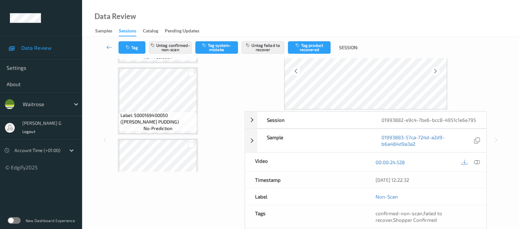
scroll to position [533, 0]
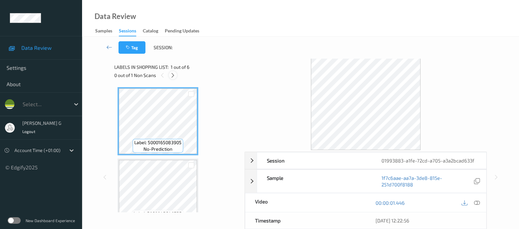
click at [171, 78] on icon at bounding box center [173, 75] width 6 height 6
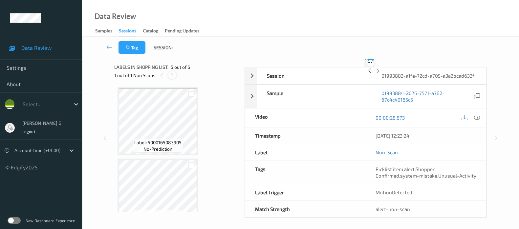
scroll to position [217, 0]
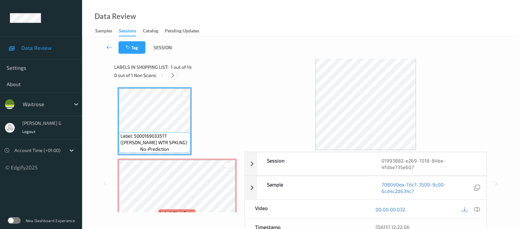
click at [173, 76] on icon at bounding box center [173, 75] width 6 height 6
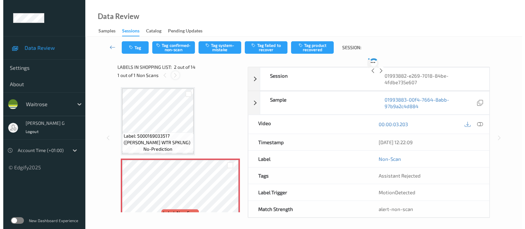
scroll to position [3, 0]
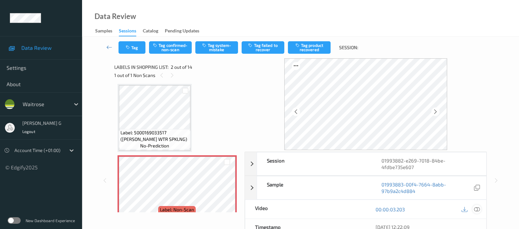
click at [477, 209] on icon at bounding box center [477, 210] width 6 height 6
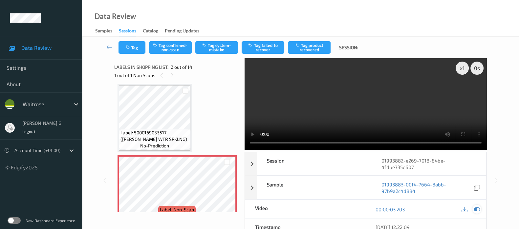
click at [476, 208] on icon at bounding box center [477, 210] width 6 height 6
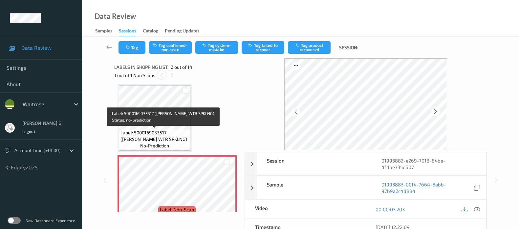
click at [160, 77] on icon at bounding box center [162, 75] width 6 height 6
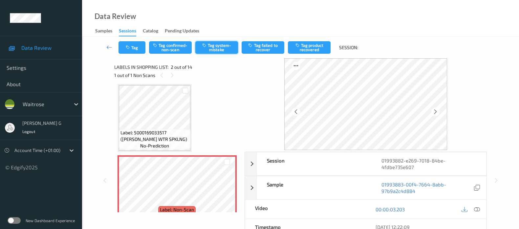
click at [219, 48] on button "Tag system-mistake" at bounding box center [216, 47] width 43 height 12
click at [138, 47] on button "Tag" at bounding box center [131, 47] width 27 height 12
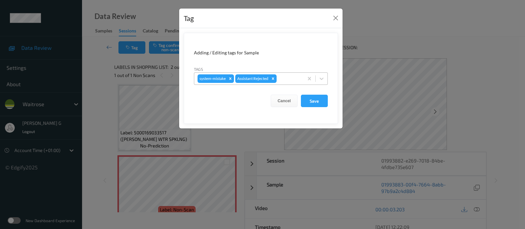
click at [283, 80] on div at bounding box center [289, 79] width 22 height 8
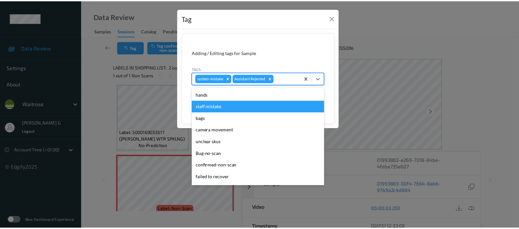
scroll to position [152, 0]
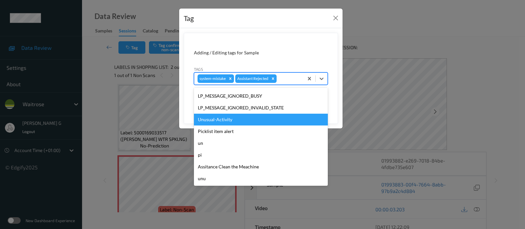
click at [221, 120] on div "Unusual-Activity" at bounding box center [261, 120] width 134 height 12
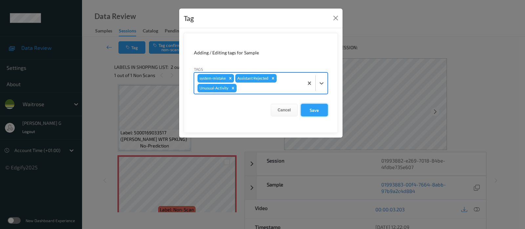
click at [308, 110] on button "Save" at bounding box center [314, 110] width 27 height 12
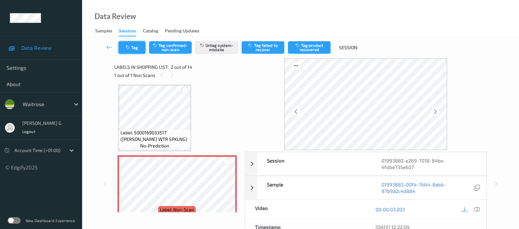
click at [133, 47] on button "Tag" at bounding box center [131, 47] width 27 height 12
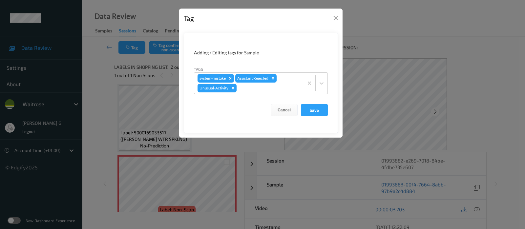
click at [387, 29] on div "Tag Adding / Editing tags for Sample Tags system-mistake Assistant Rejected Unu…" at bounding box center [262, 114] width 525 height 229
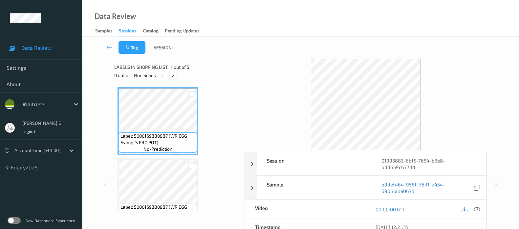
click at [171, 75] on icon at bounding box center [173, 75] width 6 height 6
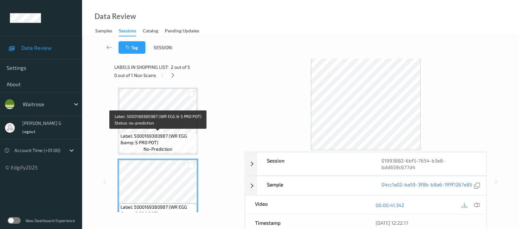
scroll to position [82, 0]
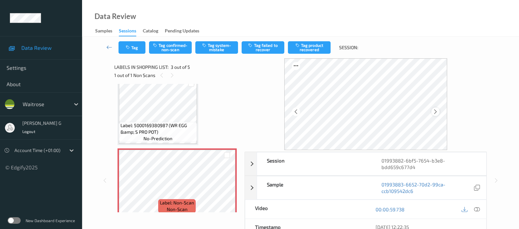
click at [437, 113] on icon at bounding box center [435, 112] width 6 height 6
click at [476, 207] on icon at bounding box center [477, 210] width 6 height 6
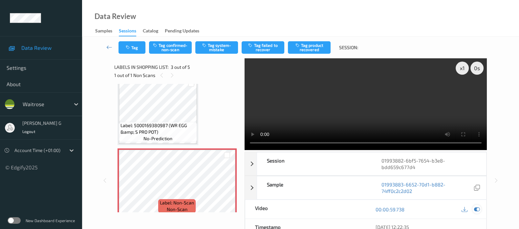
click at [476, 209] on icon at bounding box center [477, 210] width 6 height 6
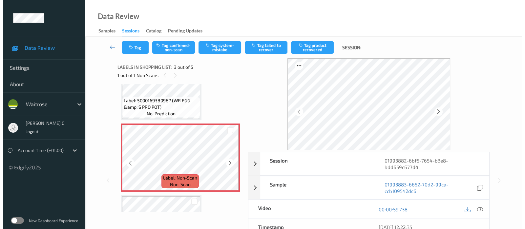
scroll to position [148, 0]
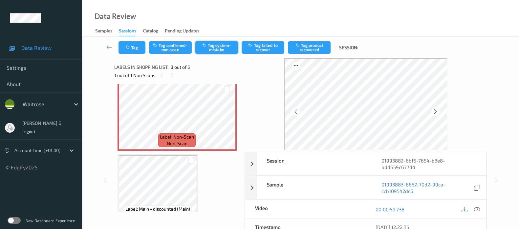
click at [225, 47] on button "Tag system-mistake" at bounding box center [216, 47] width 43 height 12
click at [133, 50] on button "Tag" at bounding box center [131, 47] width 27 height 12
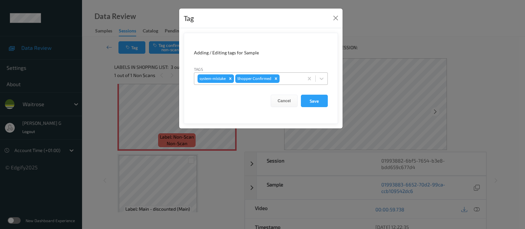
click at [288, 77] on div at bounding box center [290, 79] width 19 height 8
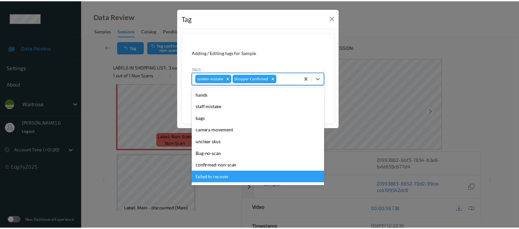
scroll to position [152, 0]
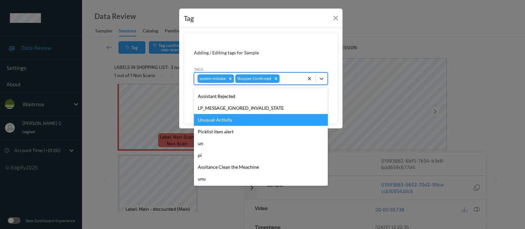
click at [215, 118] on div "Unusual-Activity" at bounding box center [261, 120] width 134 height 12
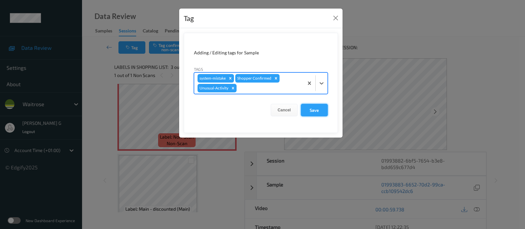
click at [316, 110] on button "Save" at bounding box center [314, 110] width 27 height 12
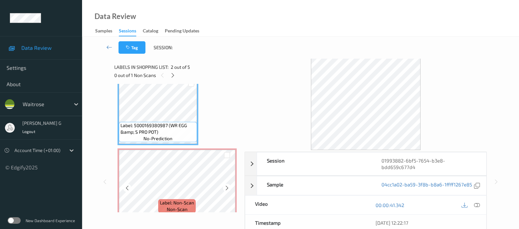
scroll to position [123, 0]
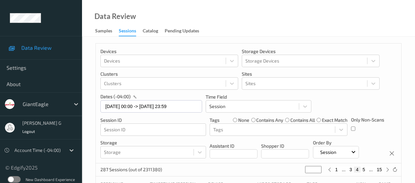
scroll to position [286, 0]
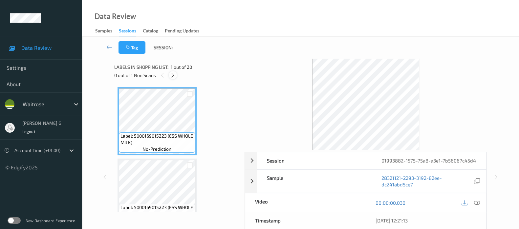
click at [173, 76] on icon at bounding box center [173, 75] width 6 height 6
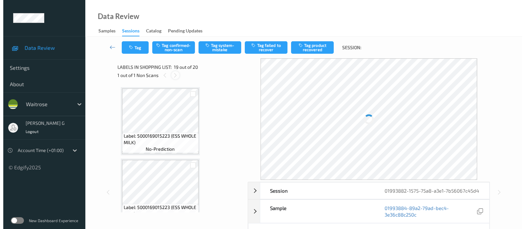
scroll to position [1211, 0]
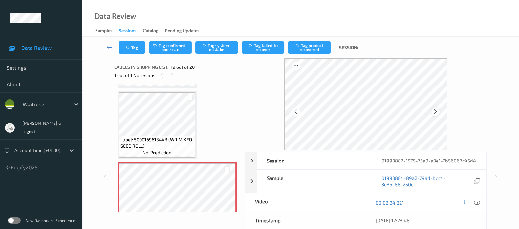
click at [435, 113] on icon at bounding box center [435, 112] width 6 height 6
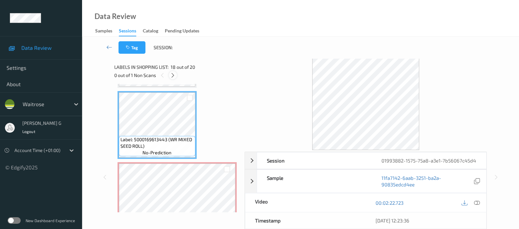
click at [172, 76] on icon at bounding box center [173, 75] width 6 height 6
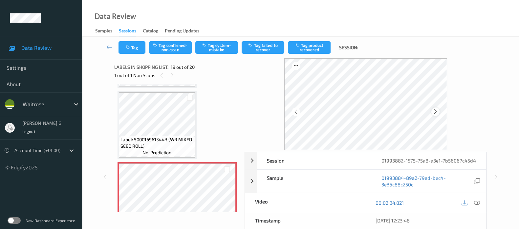
click at [435, 111] on icon at bounding box center [435, 112] width 6 height 6
click at [172, 78] on icon at bounding box center [172, 75] width 6 height 6
click at [218, 45] on button "Tag system-mistake" at bounding box center [216, 47] width 43 height 12
click at [136, 47] on button "Tag" at bounding box center [131, 47] width 27 height 12
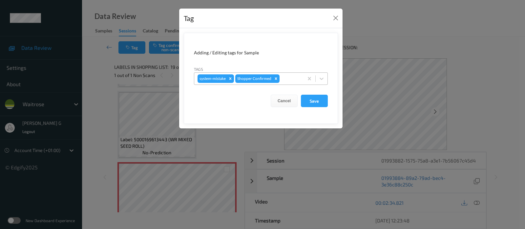
click at [288, 78] on div at bounding box center [290, 79] width 19 height 8
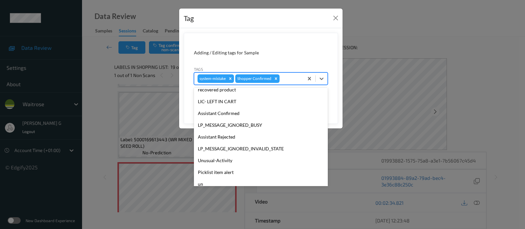
scroll to position [152, 0]
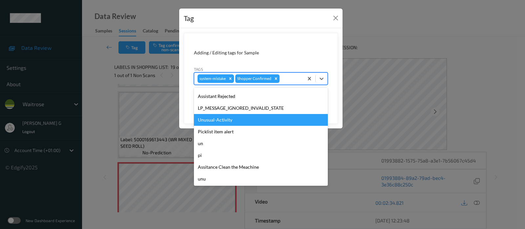
click at [217, 121] on div "Unusual-Activity" at bounding box center [261, 120] width 134 height 12
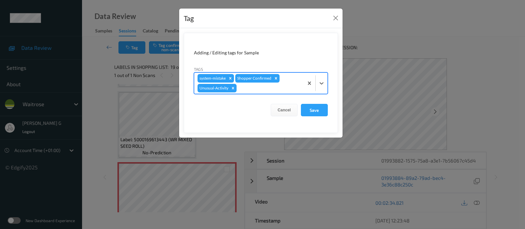
click at [276, 92] on div at bounding box center [269, 88] width 62 height 8
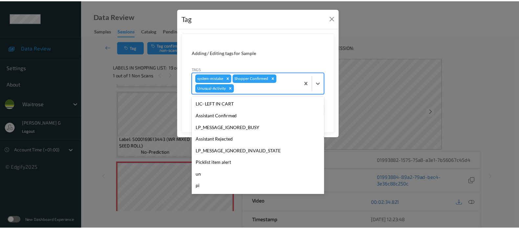
scroll to position [140, 0]
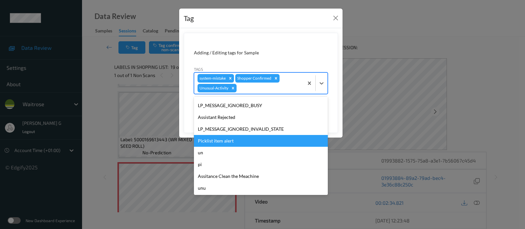
click at [225, 142] on div "Picklist item alert" at bounding box center [261, 141] width 134 height 12
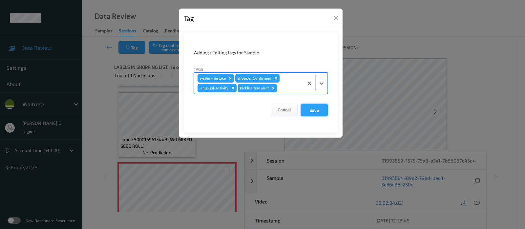
click at [317, 109] on button "Save" at bounding box center [314, 110] width 27 height 12
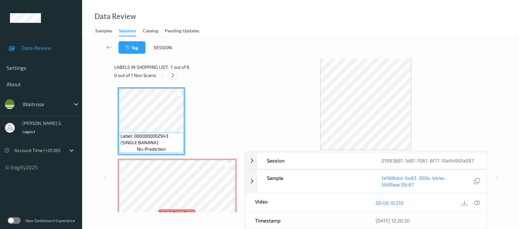
click at [174, 74] on icon at bounding box center [173, 75] width 6 height 6
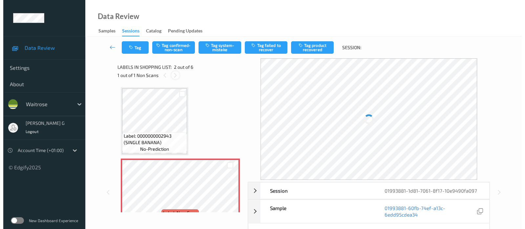
scroll to position [3, 0]
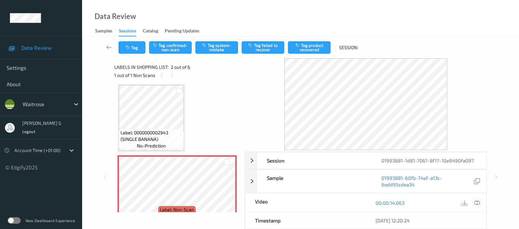
click at [477, 202] on icon at bounding box center [477, 203] width 6 height 6
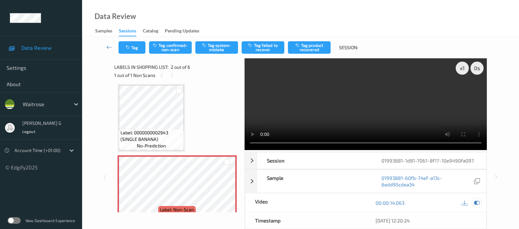
click at [478, 202] on icon at bounding box center [477, 203] width 6 height 6
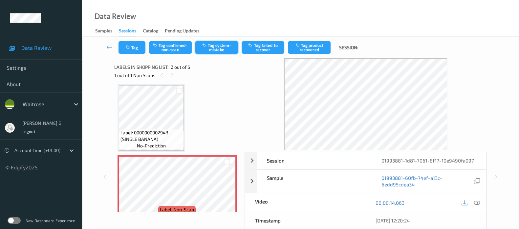
click at [211, 44] on button "Tag system-mistake" at bounding box center [216, 47] width 43 height 12
click at [128, 48] on icon "button" at bounding box center [129, 47] width 6 height 5
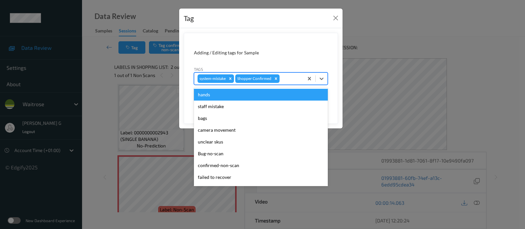
click at [287, 78] on div at bounding box center [290, 79] width 19 height 8
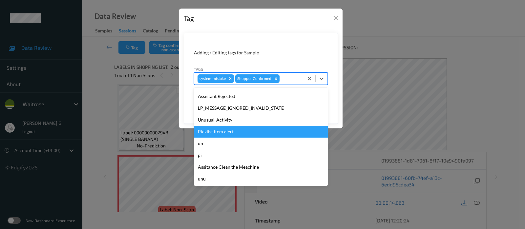
scroll to position [152, 0]
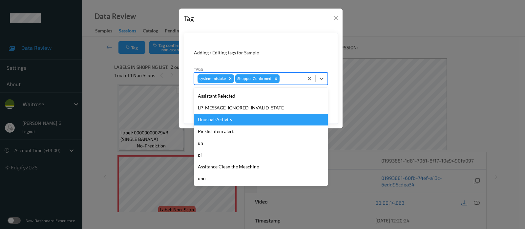
click at [225, 122] on div "Unusual-Activity" at bounding box center [261, 120] width 134 height 12
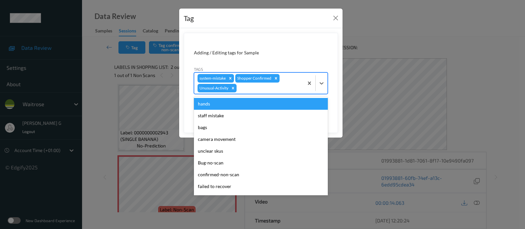
click at [279, 89] on div at bounding box center [269, 88] width 62 height 8
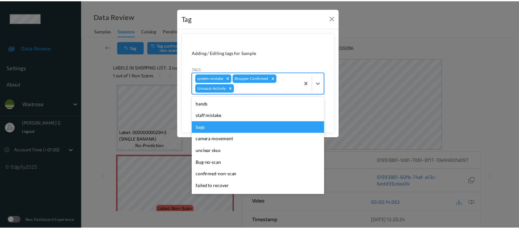
scroll to position [140, 0]
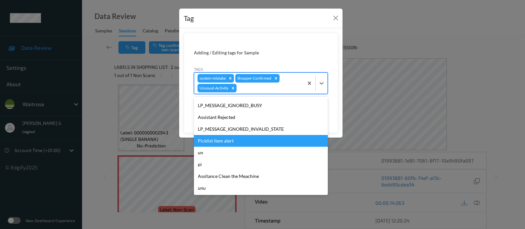
click at [218, 140] on div "Picklist item alert" at bounding box center [261, 141] width 134 height 12
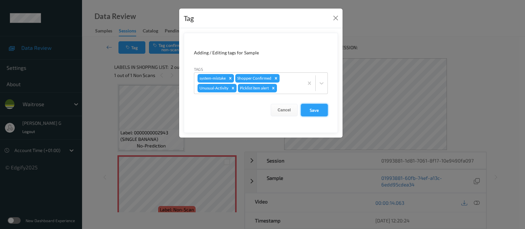
click at [317, 108] on button "Save" at bounding box center [314, 110] width 27 height 12
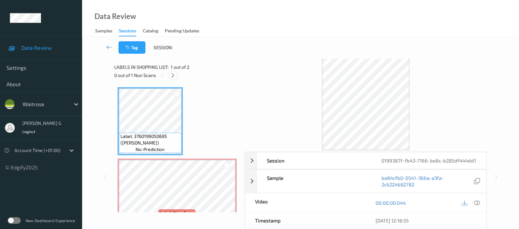
click at [172, 76] on icon at bounding box center [173, 75] width 6 height 6
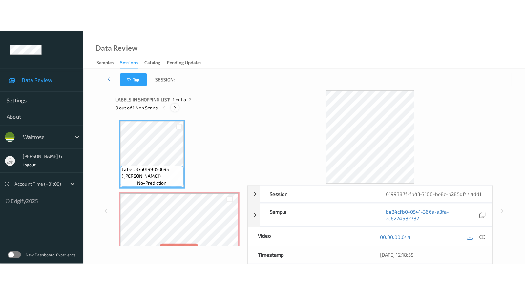
scroll to position [3, 0]
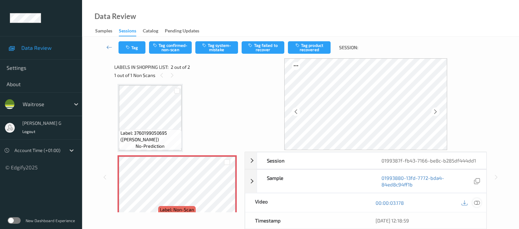
click at [476, 199] on div at bounding box center [476, 202] width 9 height 9
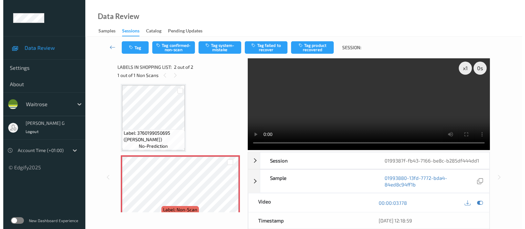
scroll to position [0, 0]
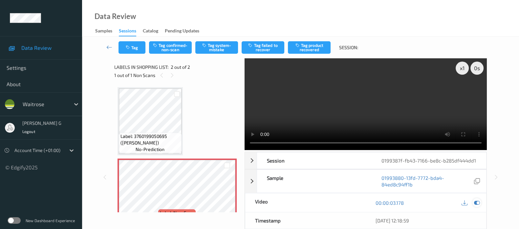
click at [475, 203] on icon at bounding box center [477, 203] width 6 height 6
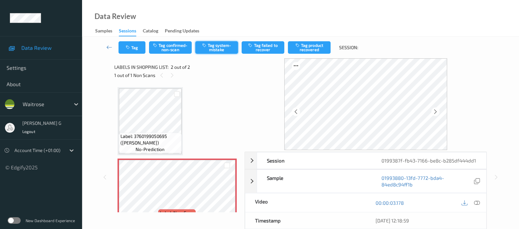
click at [212, 46] on button "Tag system-mistake" at bounding box center [216, 47] width 43 height 12
click at [134, 47] on button "Tag" at bounding box center [131, 47] width 27 height 12
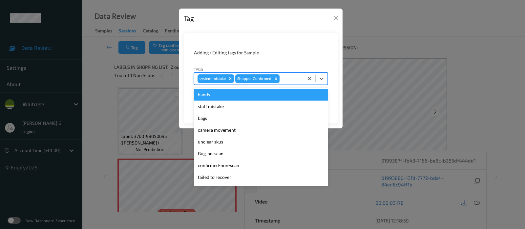
click at [279, 81] on div "system-mistake Shopper Confirmed" at bounding box center [248, 78] width 109 height 11
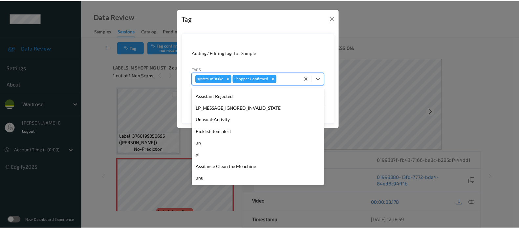
scroll to position [152, 0]
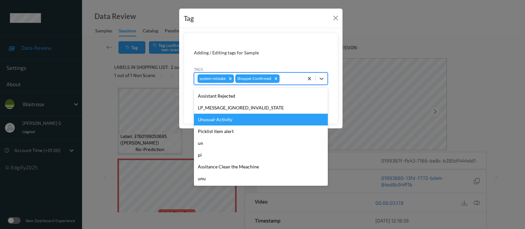
click at [219, 116] on div "Unusual-Activity" at bounding box center [261, 120] width 134 height 12
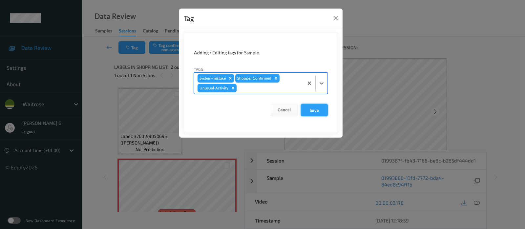
click at [315, 109] on button "Save" at bounding box center [314, 110] width 27 height 12
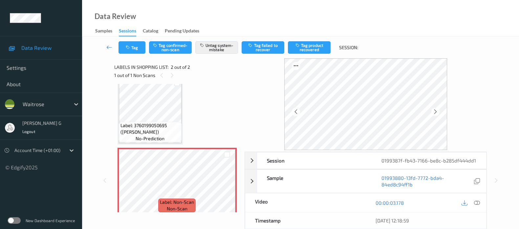
scroll to position [16, 0]
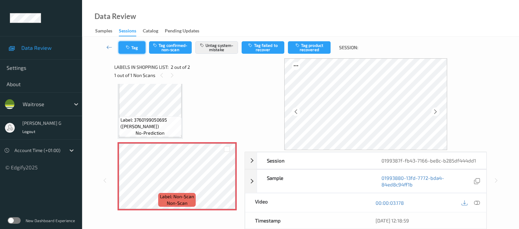
click at [132, 48] on button "Tag" at bounding box center [131, 47] width 27 height 12
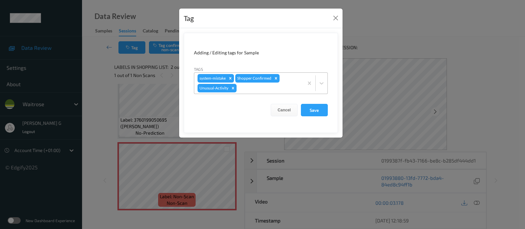
click at [257, 88] on div at bounding box center [269, 88] width 62 height 8
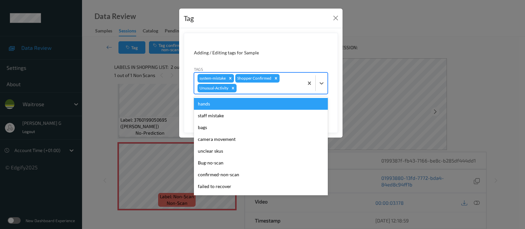
click at [424, 39] on div "Tag Adding / Editing tags for Sample Tags option hands focused, 1 of 20. 20 res…" at bounding box center [262, 114] width 525 height 229
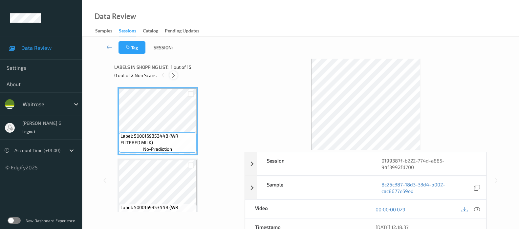
click at [175, 76] on icon at bounding box center [174, 75] width 6 height 6
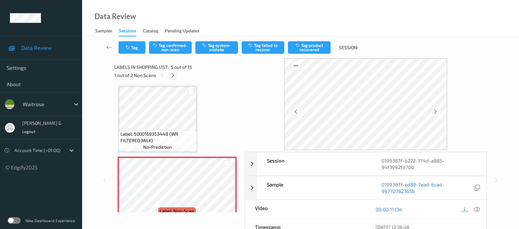
click at [171, 78] on div at bounding box center [173, 75] width 8 height 8
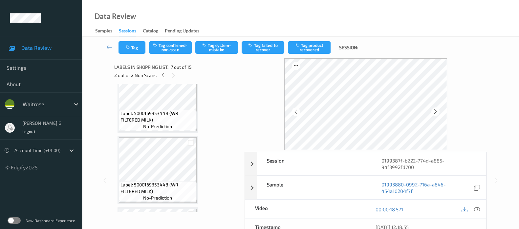
scroll to position [0, 0]
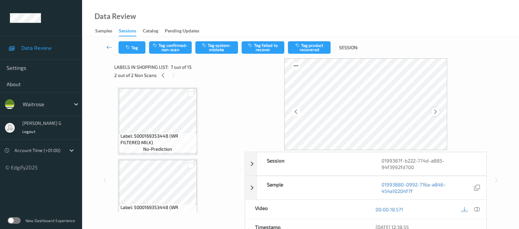
click at [437, 109] on icon at bounding box center [435, 112] width 6 height 6
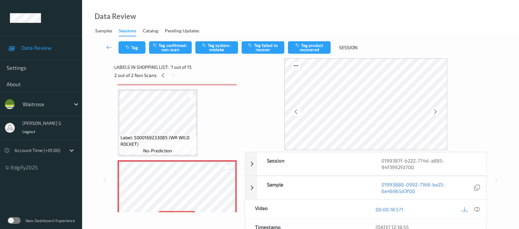
scroll to position [369, 0]
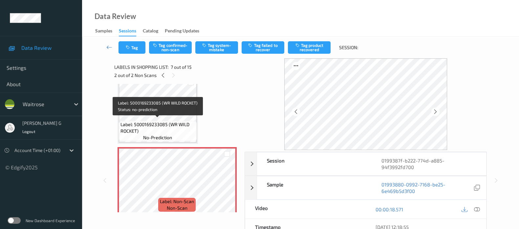
click at [149, 121] on span "Label: 5000169233085 (WR WILD ROCKET)" at bounding box center [157, 127] width 74 height 13
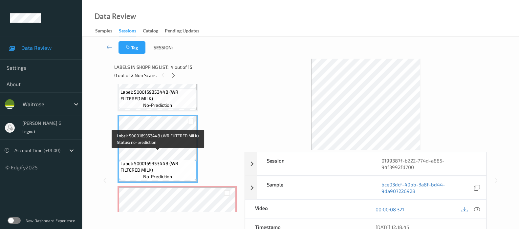
scroll to position [205, 0]
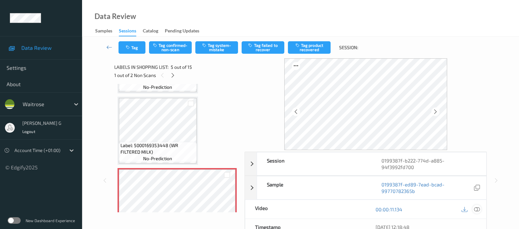
click at [478, 210] on icon at bounding box center [477, 210] width 6 height 6
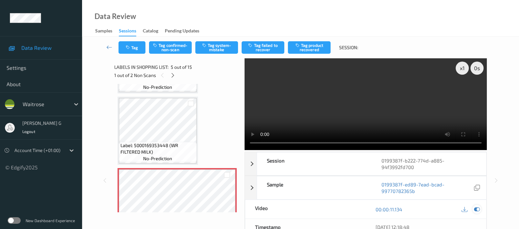
click at [476, 209] on icon at bounding box center [477, 210] width 6 height 6
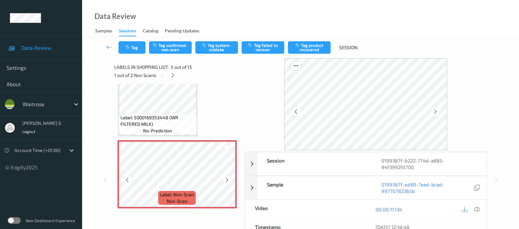
scroll to position [246, 0]
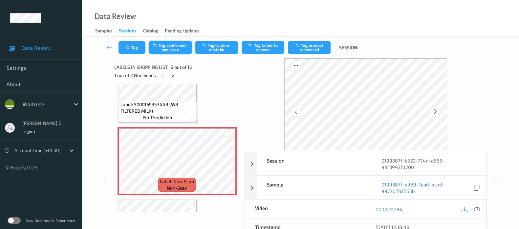
click at [172, 45] on button "Tag confirmed-non-scan" at bounding box center [170, 47] width 43 height 12
click at [312, 47] on button "Tag product recovered" at bounding box center [309, 47] width 43 height 12
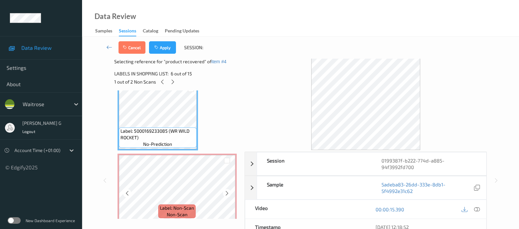
scroll to position [451, 0]
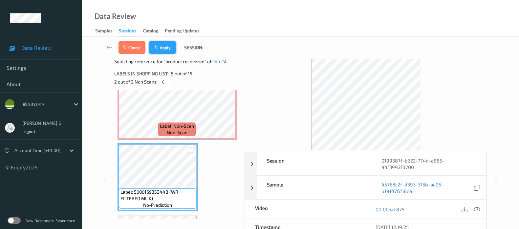
click at [164, 47] on button "Apply" at bounding box center [162, 47] width 27 height 12
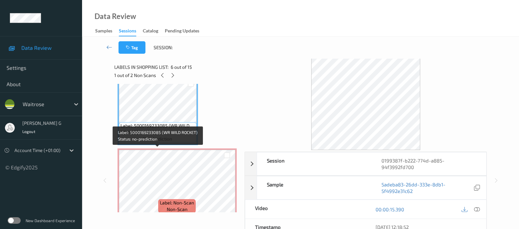
scroll to position [381, 0]
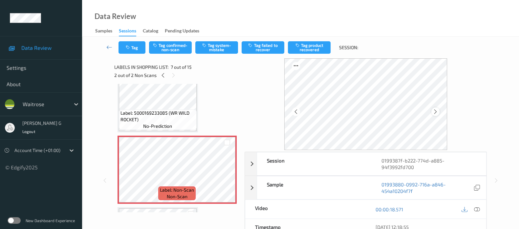
click at [435, 113] on icon at bounding box center [435, 112] width 6 height 6
click at [479, 211] on icon at bounding box center [477, 210] width 6 height 6
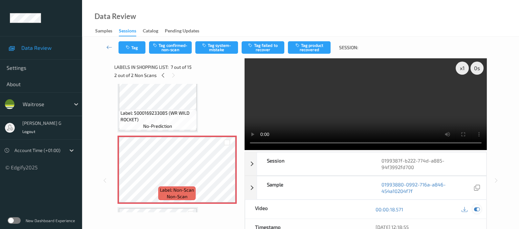
click at [477, 207] on icon at bounding box center [477, 210] width 6 height 6
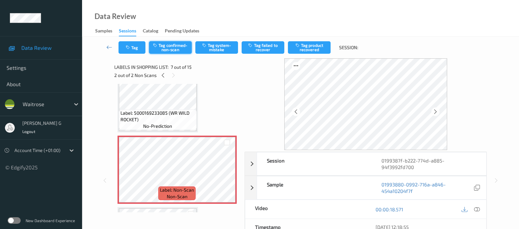
click at [179, 50] on button "Tag confirmed-non-scan" at bounding box center [170, 47] width 43 height 12
click at [301, 46] on button "Tag product recovered" at bounding box center [309, 47] width 43 height 12
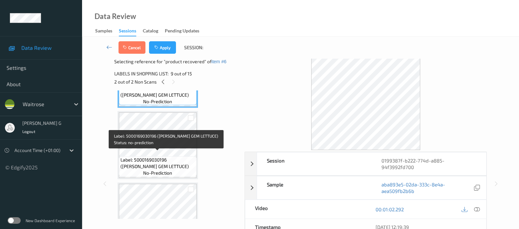
scroll to position [585, 0]
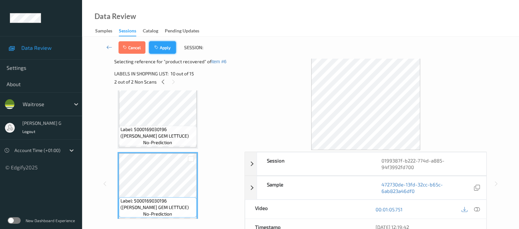
click at [169, 47] on button "Apply" at bounding box center [162, 47] width 27 height 12
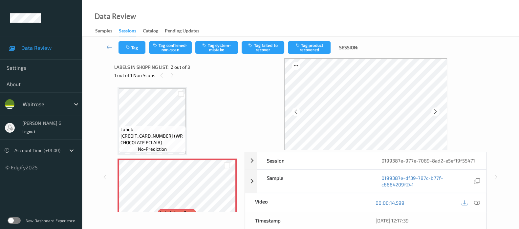
click at [188, 125] on div "Label: [CREDIT_CARD_NUMBER] (WR CHOCOLATE ECLAIR) no-prediction Label: Non-Scan…" at bounding box center [176, 192] width 119 height 211
click at [215, 51] on button "Tag system-mistake" at bounding box center [216, 47] width 43 height 12
click at [125, 47] on button "Tag" at bounding box center [131, 47] width 27 height 12
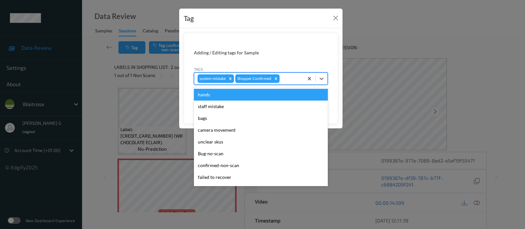
click at [285, 77] on div at bounding box center [290, 79] width 19 height 8
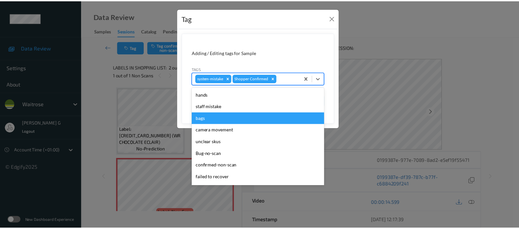
scroll to position [152, 0]
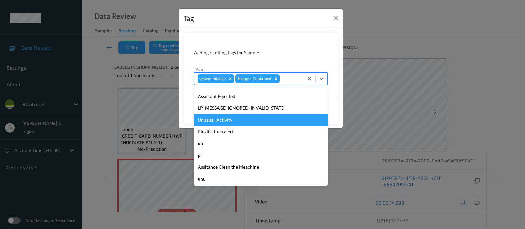
click at [213, 121] on div "Unusual-Activity" at bounding box center [261, 120] width 134 height 12
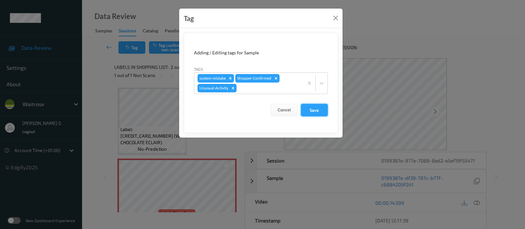
click at [310, 108] on button "Save" at bounding box center [314, 110] width 27 height 12
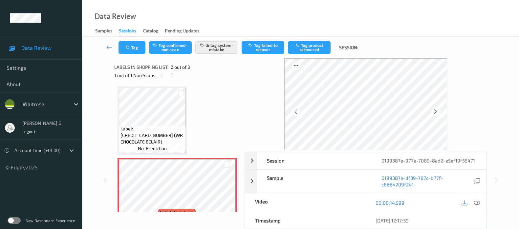
scroll to position [0, 0]
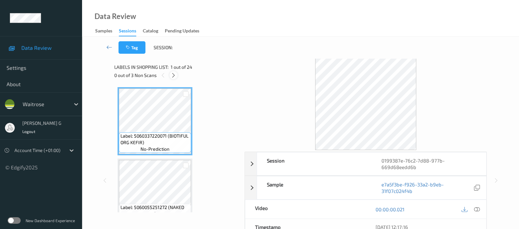
click at [175, 73] on icon at bounding box center [174, 75] width 6 height 6
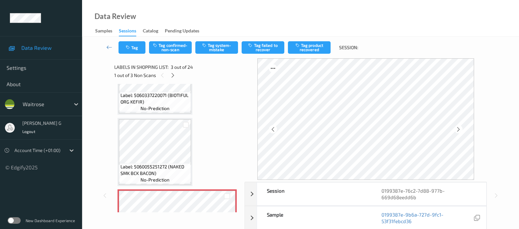
scroll to position [123, 0]
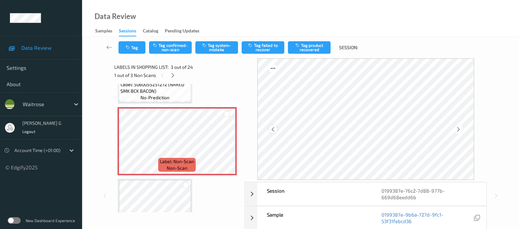
click at [270, 129] on div at bounding box center [273, 129] width 8 height 8
click at [271, 129] on div at bounding box center [273, 129] width 8 height 8
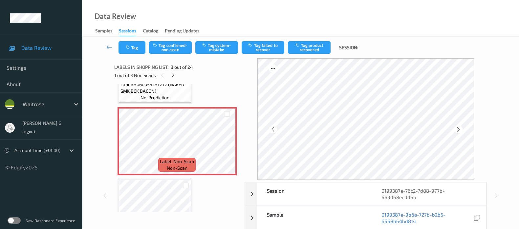
click at [271, 129] on div at bounding box center [273, 129] width 8 height 8
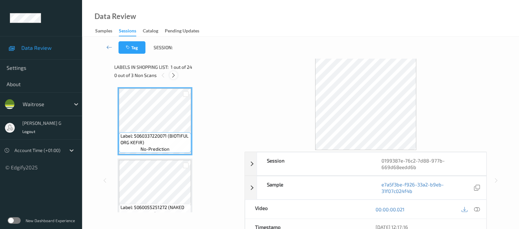
click at [173, 75] on icon at bounding box center [174, 75] width 6 height 6
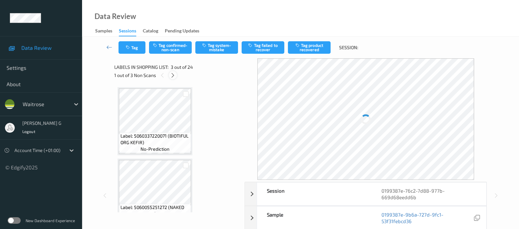
scroll to position [74, 0]
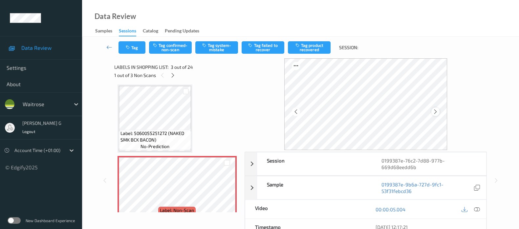
click at [437, 109] on icon at bounding box center [435, 112] width 6 height 6
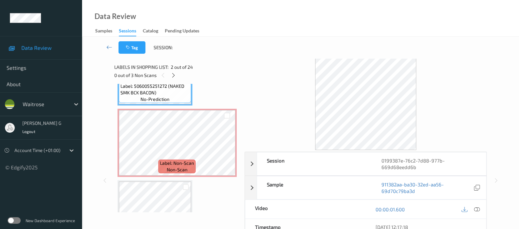
scroll to position [123, 0]
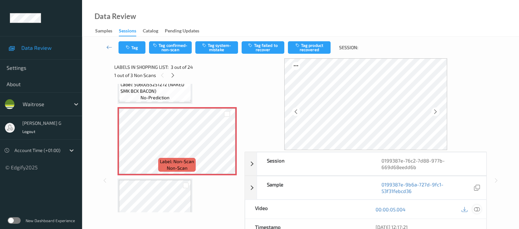
click at [474, 209] on icon at bounding box center [477, 210] width 6 height 6
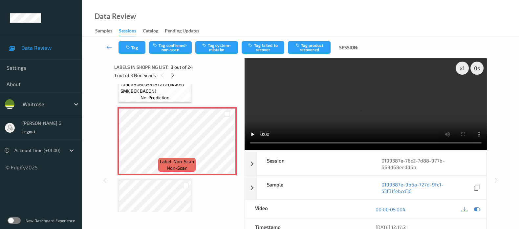
click at [459, 92] on video at bounding box center [365, 104] width 242 height 92
click at [480, 210] on div at bounding box center [476, 209] width 9 height 9
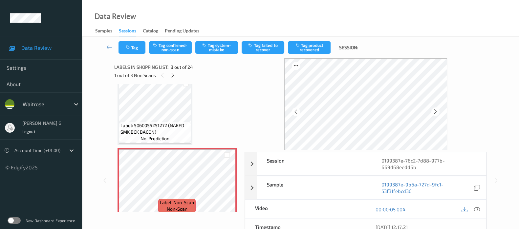
scroll to position [82, 0]
click at [156, 43] on icon "button" at bounding box center [156, 45] width 6 height 5
click at [309, 49] on button "Tag product recovered" at bounding box center [309, 47] width 43 height 12
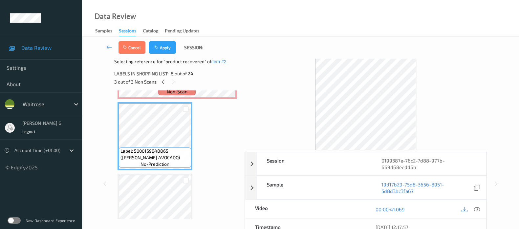
scroll to position [533, 0]
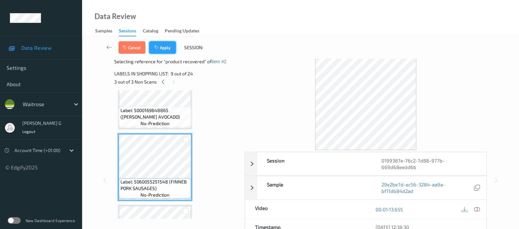
click at [162, 49] on button "Apply" at bounding box center [162, 47] width 27 height 12
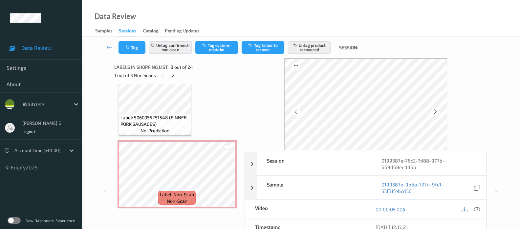
scroll to position [238, 0]
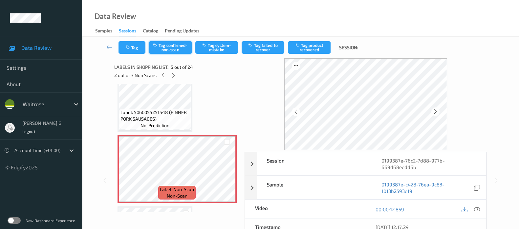
click at [169, 44] on button "Tag confirmed-non-scan" at bounding box center [170, 47] width 43 height 12
click at [310, 48] on button "Tag product recovered" at bounding box center [309, 47] width 43 height 12
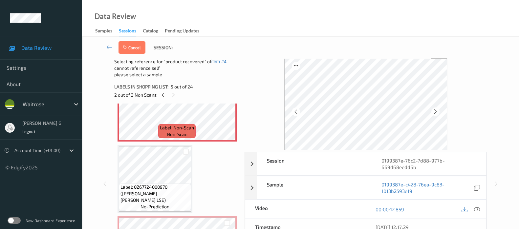
scroll to position [320, 0]
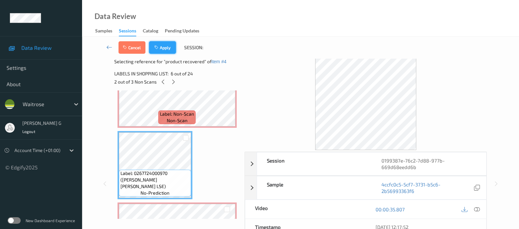
click at [164, 46] on button "Apply" at bounding box center [162, 47] width 27 height 12
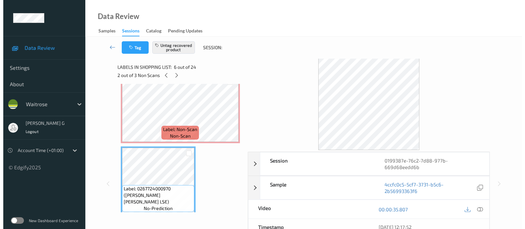
scroll to position [381, 0]
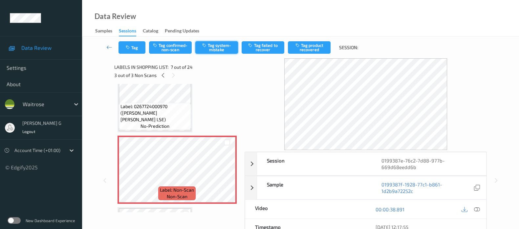
click at [208, 53] on button "Tag system-mistake" at bounding box center [216, 47] width 43 height 12
click at [130, 55] on div "Tag Tag confirmed-non-scan Untag system-mistake Tag failed to recover Tag produ…" at bounding box center [300, 48] width 410 height 22
click at [131, 52] on button "Tag" at bounding box center [131, 47] width 27 height 12
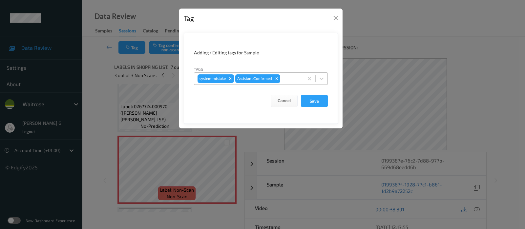
click at [297, 78] on div at bounding box center [290, 79] width 19 height 8
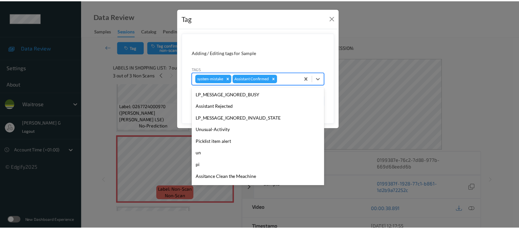
scroll to position [152, 0]
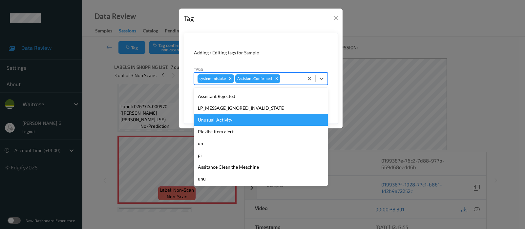
click at [219, 119] on div "Unusual-Activity" at bounding box center [261, 120] width 134 height 12
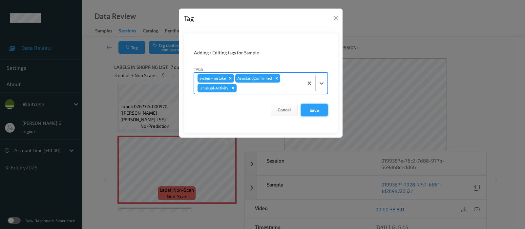
click at [311, 109] on button "Save" at bounding box center [314, 110] width 27 height 12
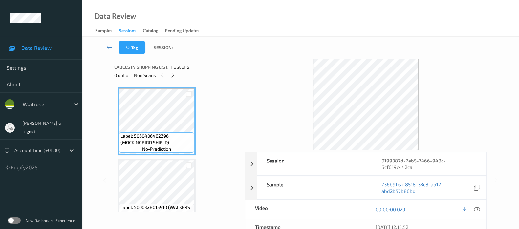
click at [169, 78] on div "0 out of 1 Non Scans" at bounding box center [177, 75] width 126 height 8
click at [171, 77] on icon at bounding box center [173, 75] width 6 height 6
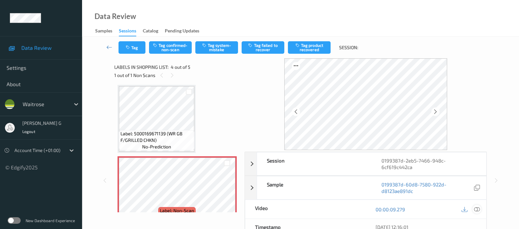
click at [475, 207] on icon at bounding box center [477, 210] width 6 height 6
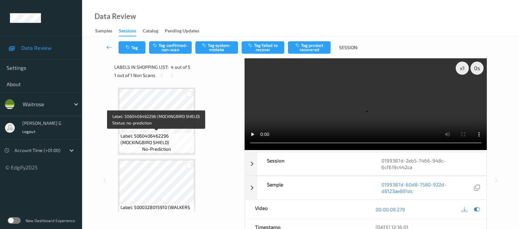
scroll to position [164, 0]
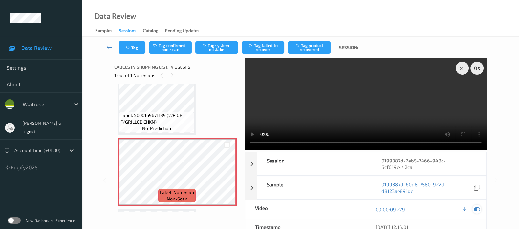
click at [476, 207] on icon at bounding box center [477, 210] width 6 height 6
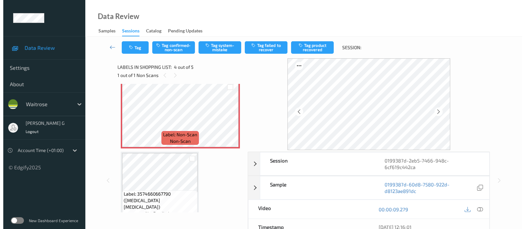
scroll to position [230, 0]
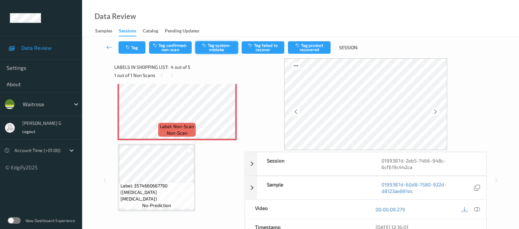
click at [217, 45] on button "Tag system-mistake" at bounding box center [216, 47] width 43 height 12
click at [128, 48] on icon "button" at bounding box center [129, 47] width 6 height 5
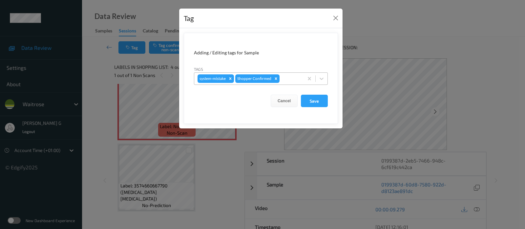
click at [292, 73] on div "system-mistake Shopper Confirmed" at bounding box center [248, 78] width 109 height 11
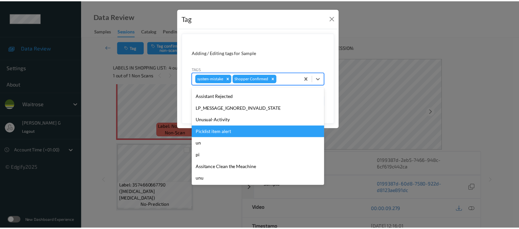
scroll to position [152, 0]
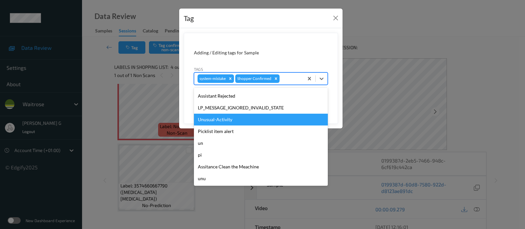
click at [211, 122] on div "Unusual-Activity" at bounding box center [261, 120] width 134 height 12
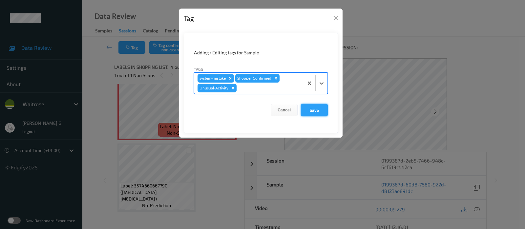
click at [311, 112] on button "Save" at bounding box center [314, 110] width 27 height 12
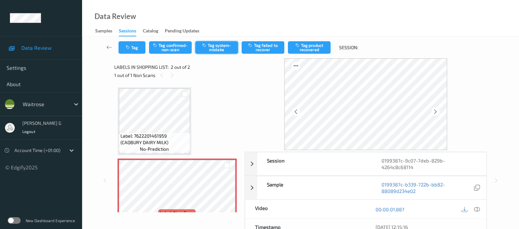
click at [210, 44] on button "Tag system-mistake" at bounding box center [216, 47] width 43 height 12
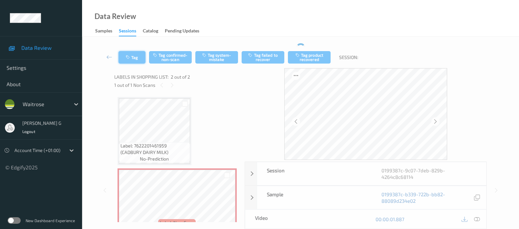
click at [130, 56] on icon "button" at bounding box center [129, 57] width 6 height 5
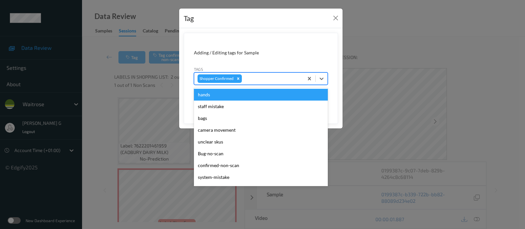
click at [255, 79] on div at bounding box center [271, 79] width 57 height 8
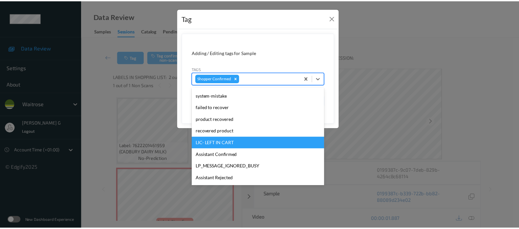
scroll to position [164, 0]
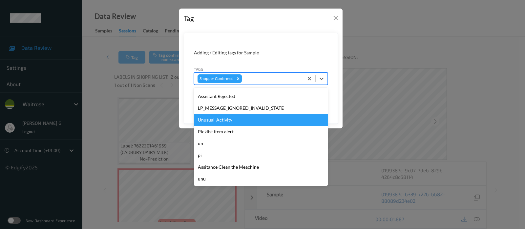
click at [215, 123] on div "Unusual-Activity" at bounding box center [261, 120] width 134 height 12
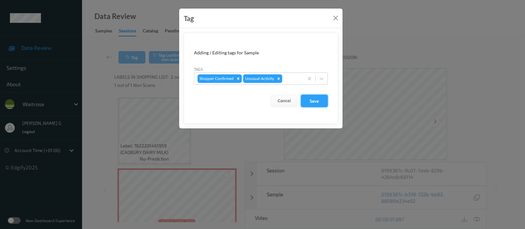
click at [311, 101] on button "Save" at bounding box center [314, 101] width 27 height 12
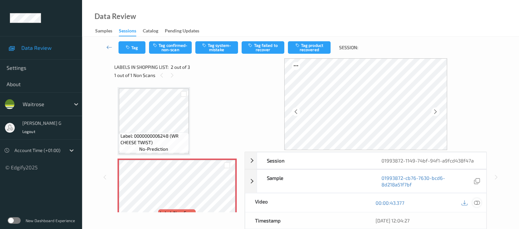
click at [475, 203] on icon at bounding box center [477, 203] width 6 height 6
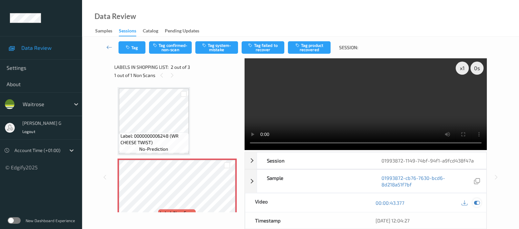
click at [477, 201] on icon at bounding box center [477, 203] width 6 height 6
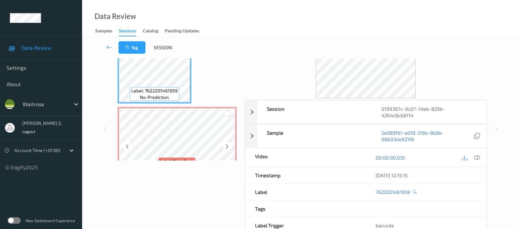
scroll to position [4, 0]
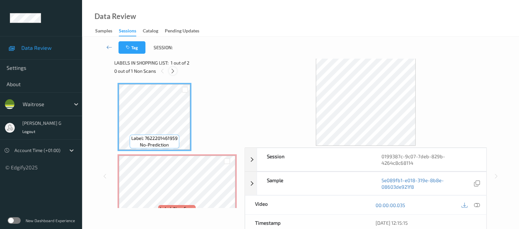
click at [173, 71] on icon at bounding box center [173, 71] width 6 height 6
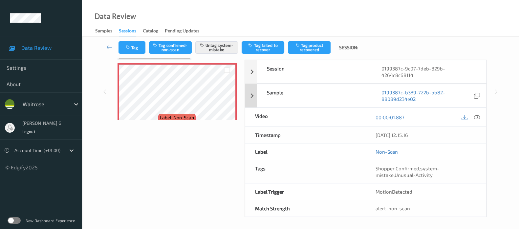
scroll to position [93, 0]
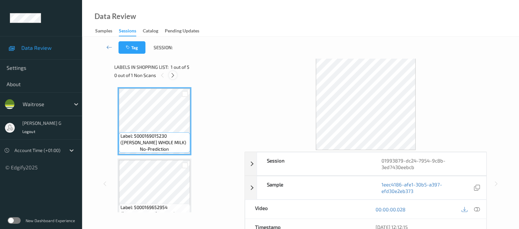
click at [173, 75] on icon at bounding box center [173, 75] width 6 height 6
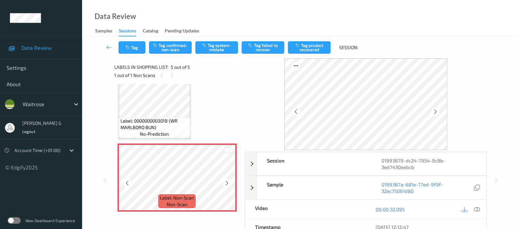
scroll to position [230, 0]
click at [434, 113] on icon at bounding box center [435, 112] width 6 height 6
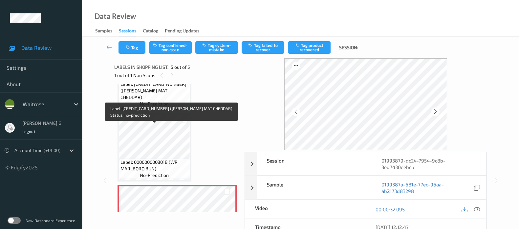
scroll to position [148, 0]
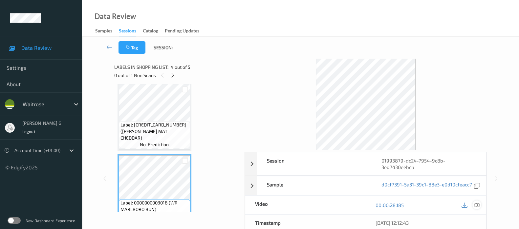
click at [476, 208] on icon at bounding box center [477, 205] width 6 height 6
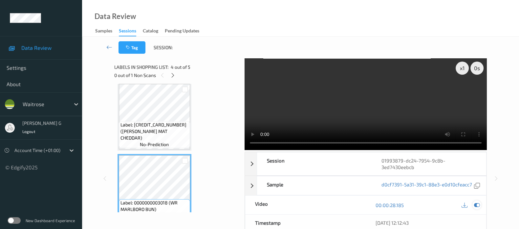
click at [476, 208] on icon at bounding box center [477, 205] width 6 height 6
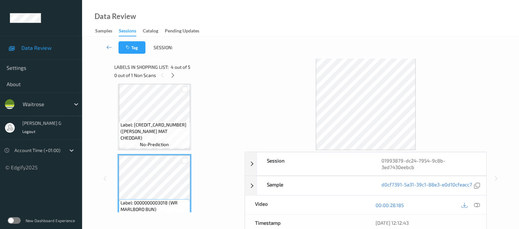
click at [177, 77] on div "0 out of 1 Non Scans" at bounding box center [177, 75] width 126 height 8
click at [173, 76] on icon at bounding box center [173, 75] width 6 height 6
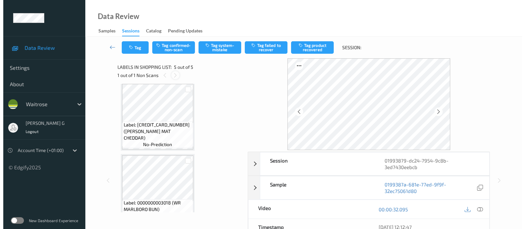
scroll to position [217, 0]
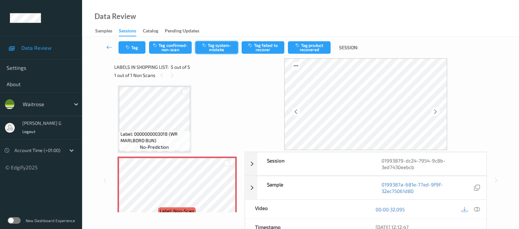
click at [207, 51] on button "Tag system-mistake" at bounding box center [216, 47] width 43 height 12
click at [125, 50] on button "Tag" at bounding box center [131, 47] width 27 height 12
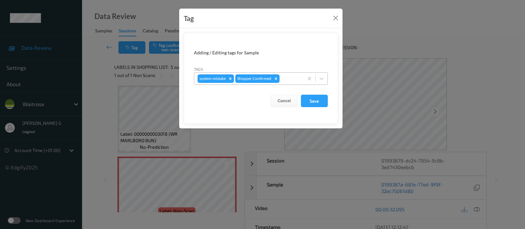
click at [296, 81] on div at bounding box center [290, 79] width 19 height 8
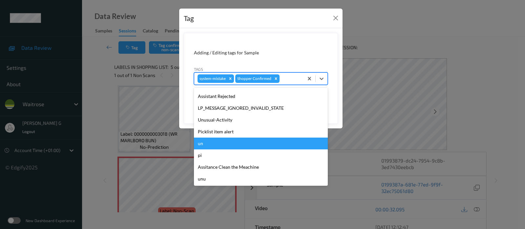
scroll to position [152, 0]
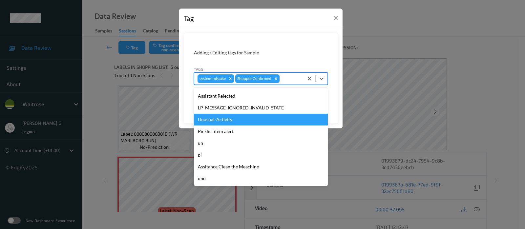
click at [221, 122] on div "Unusual-Activity" at bounding box center [261, 120] width 134 height 12
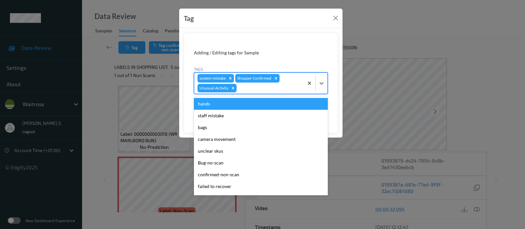
click at [259, 89] on div at bounding box center [269, 88] width 62 height 8
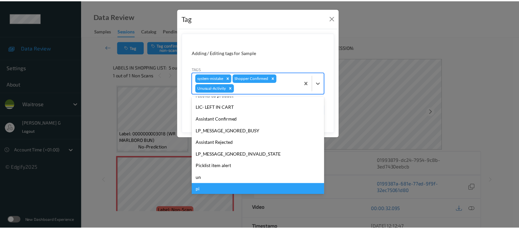
scroll to position [140, 0]
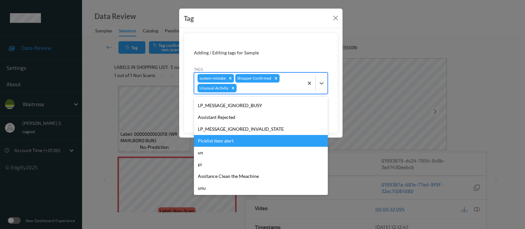
click at [217, 141] on div "Picklist item alert" at bounding box center [261, 141] width 134 height 12
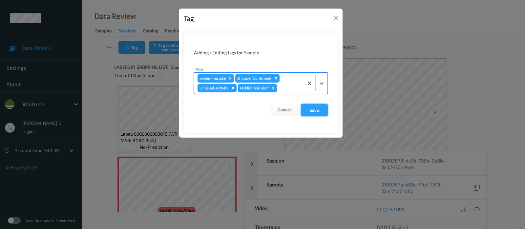
click at [312, 110] on button "Save" at bounding box center [314, 110] width 27 height 12
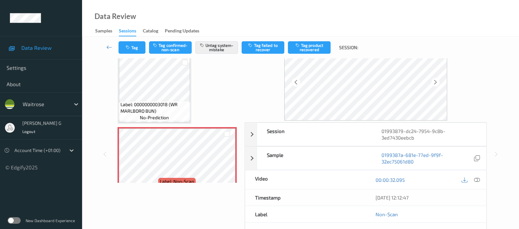
scroll to position [0, 0]
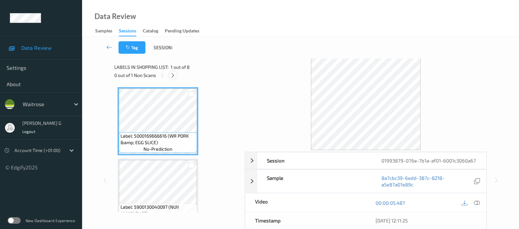
click at [170, 74] on div at bounding box center [173, 75] width 8 height 8
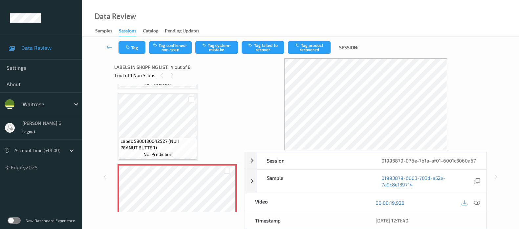
scroll to position [145, 0]
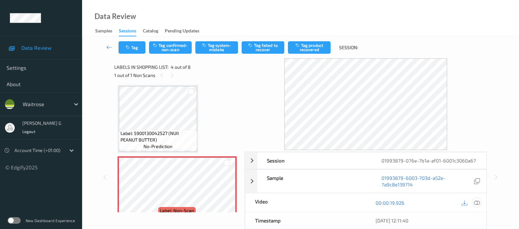
click at [475, 204] on icon at bounding box center [477, 203] width 6 height 6
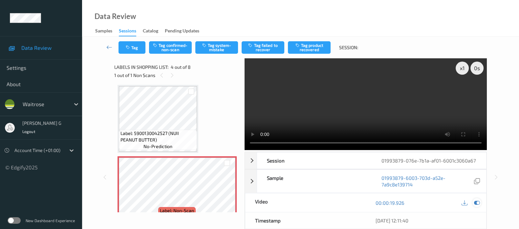
click at [476, 204] on icon at bounding box center [477, 203] width 6 height 6
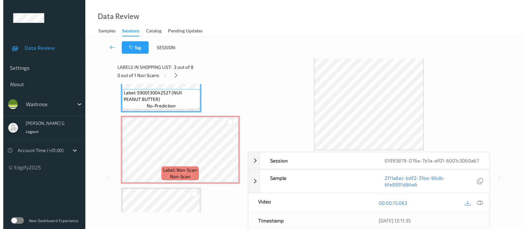
scroll to position [205, 0]
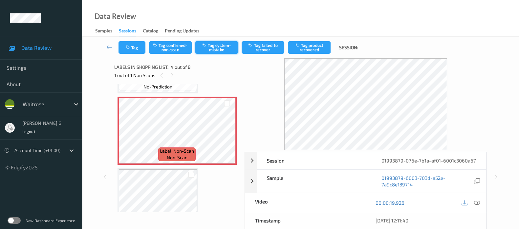
click at [211, 48] on button "Tag system-mistake" at bounding box center [216, 47] width 43 height 12
click at [133, 48] on button "Tag" at bounding box center [131, 47] width 27 height 12
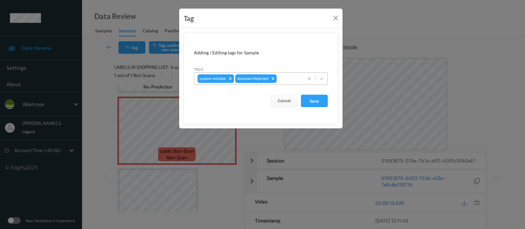
click at [293, 77] on div at bounding box center [289, 79] width 22 height 8
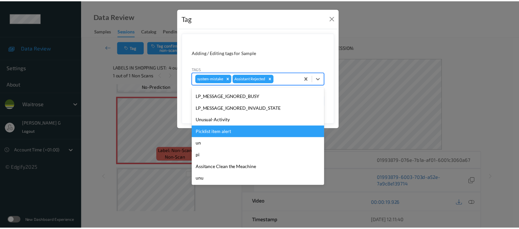
scroll to position [152, 0]
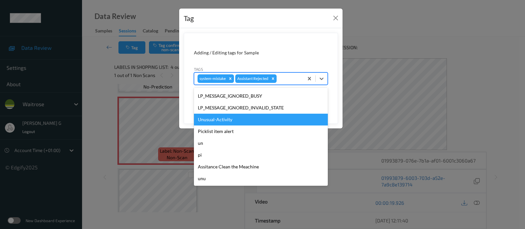
click at [219, 120] on div "Unusual-Activity" at bounding box center [261, 120] width 134 height 12
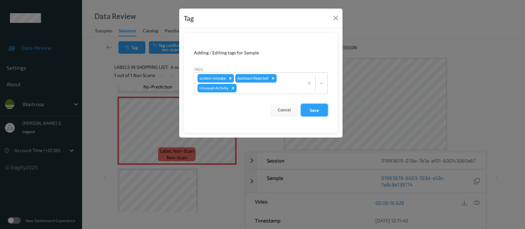
click at [313, 110] on button "Save" at bounding box center [314, 110] width 27 height 12
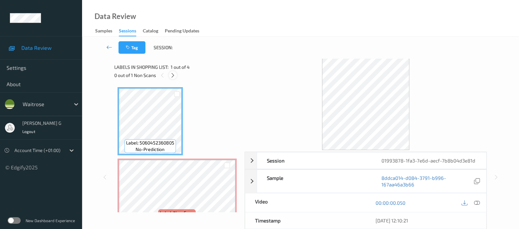
click at [171, 75] on icon at bounding box center [173, 75] width 6 height 6
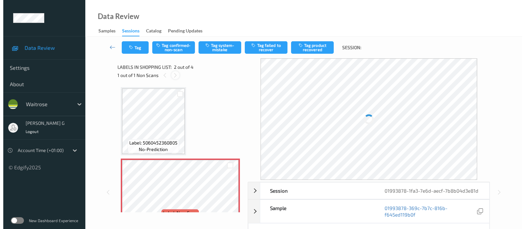
scroll to position [3, 0]
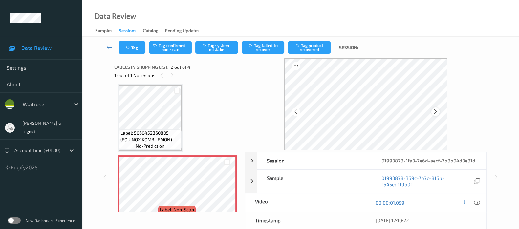
click at [438, 113] on icon at bounding box center [435, 112] width 6 height 6
click at [212, 48] on button "Tag system-mistake" at bounding box center [216, 47] width 43 height 12
click at [130, 47] on icon "button" at bounding box center [129, 47] width 6 height 5
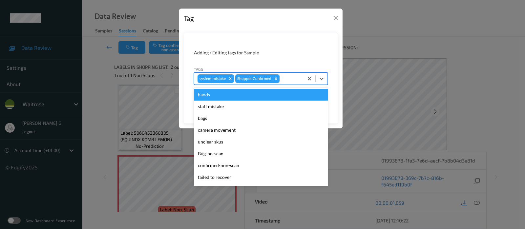
click at [285, 76] on div at bounding box center [290, 79] width 19 height 8
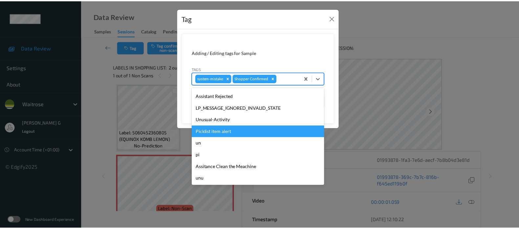
scroll to position [152, 0]
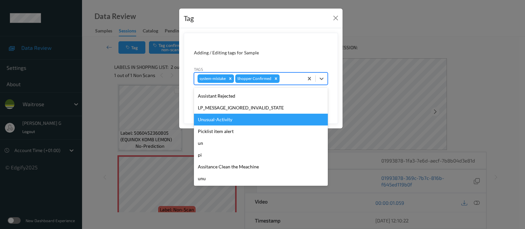
click at [216, 122] on div "Unusual-Activity" at bounding box center [261, 120] width 134 height 12
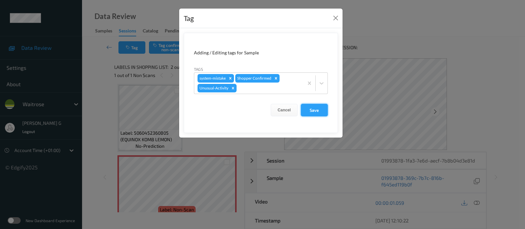
click at [311, 111] on button "Save" at bounding box center [314, 110] width 27 height 12
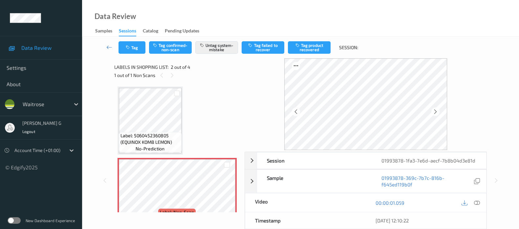
scroll to position [0, 0]
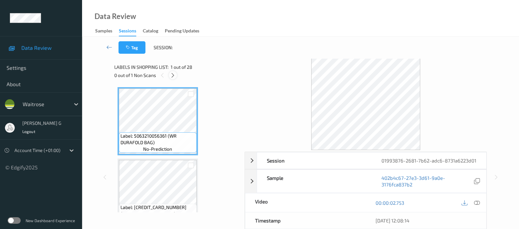
click at [171, 74] on icon at bounding box center [173, 75] width 6 height 6
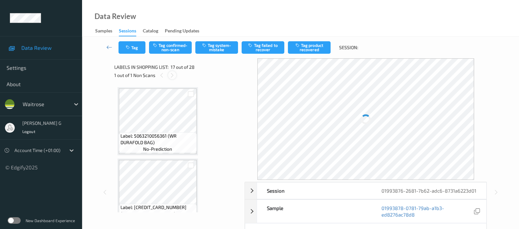
scroll to position [1069, 0]
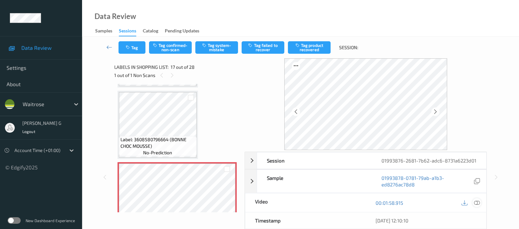
click at [479, 206] on icon at bounding box center [477, 203] width 6 height 6
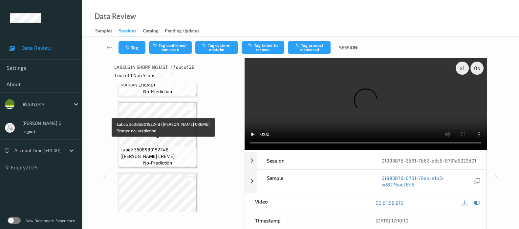
scroll to position [1110, 0]
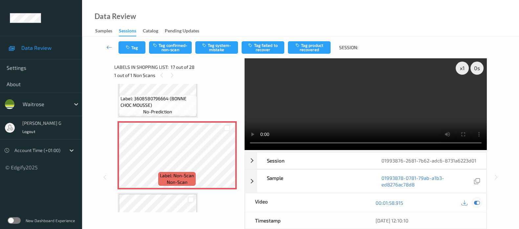
click at [478, 206] on icon at bounding box center [477, 203] width 6 height 6
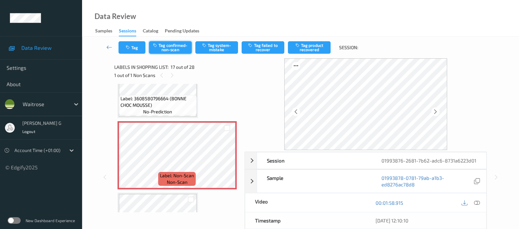
click at [175, 42] on button "Tag confirmed-non-scan" at bounding box center [170, 47] width 43 height 12
click at [310, 49] on button "Tag product recovered" at bounding box center [309, 47] width 43 height 12
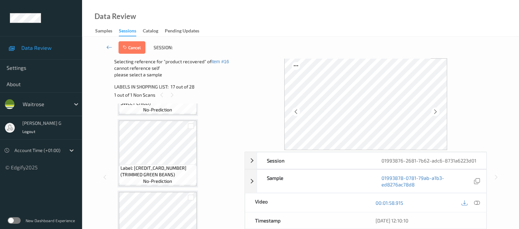
scroll to position [1643, 0]
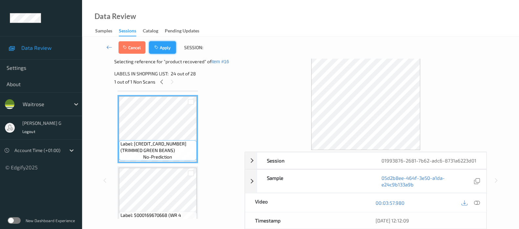
click at [165, 47] on button "Apply" at bounding box center [162, 47] width 27 height 12
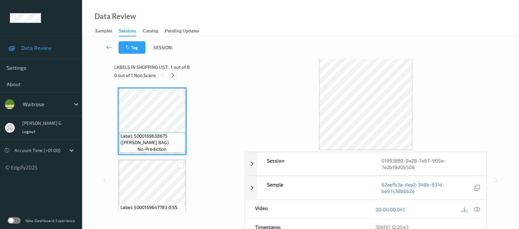
click at [174, 76] on icon at bounding box center [173, 75] width 6 height 6
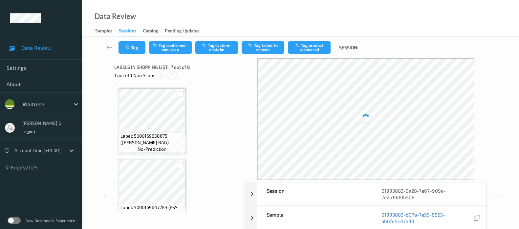
scroll to position [359, 0]
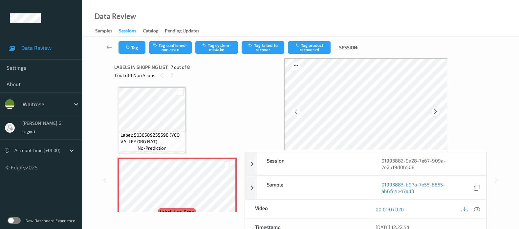
click at [439, 111] on div at bounding box center [435, 112] width 8 height 8
click at [436, 111] on icon at bounding box center [435, 112] width 6 height 6
click at [476, 211] on icon at bounding box center [477, 210] width 6 height 6
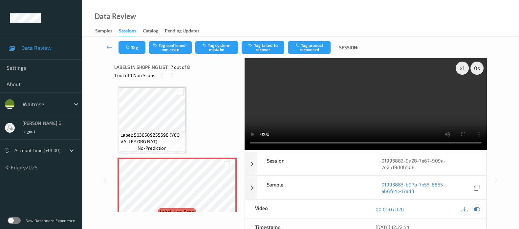
click at [476, 208] on icon at bounding box center [477, 210] width 6 height 6
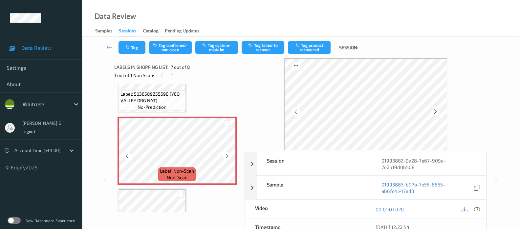
scroll to position [443, 0]
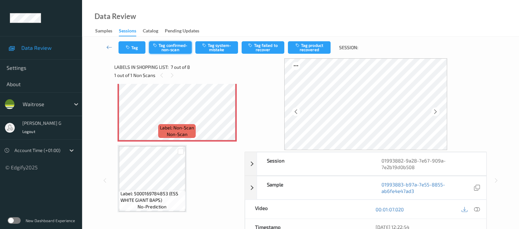
click at [171, 51] on button "Tag confirmed-non-scan" at bounding box center [170, 47] width 43 height 12
click at [310, 48] on button "Tag product recovered" at bounding box center [309, 47] width 43 height 12
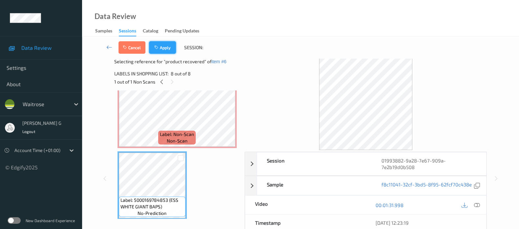
click at [168, 50] on button "Apply" at bounding box center [162, 47] width 27 height 12
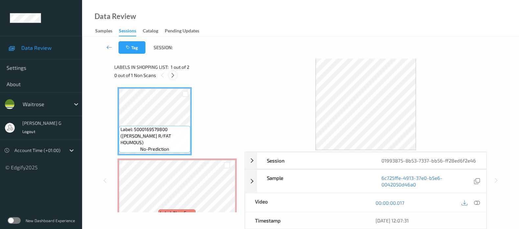
click at [172, 78] on icon at bounding box center [173, 75] width 6 height 6
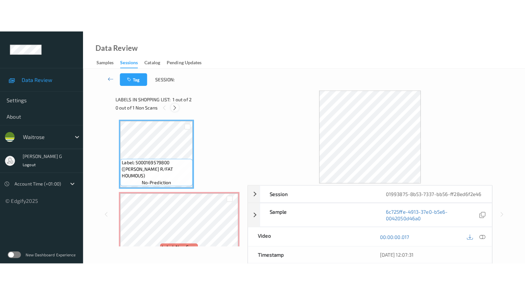
scroll to position [3, 0]
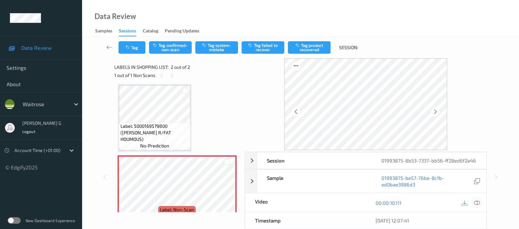
click at [476, 203] on icon at bounding box center [477, 203] width 6 height 6
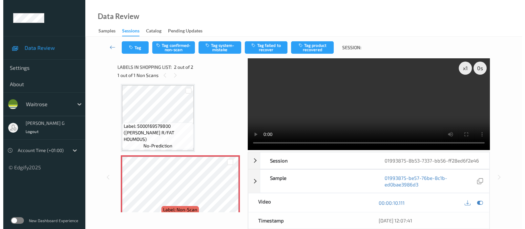
scroll to position [0, 0]
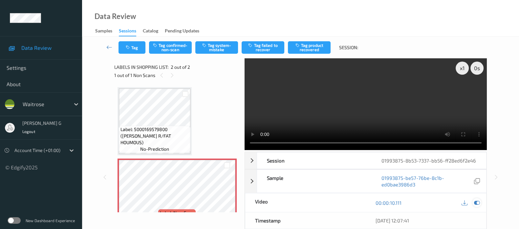
click at [479, 202] on icon at bounding box center [477, 203] width 6 height 6
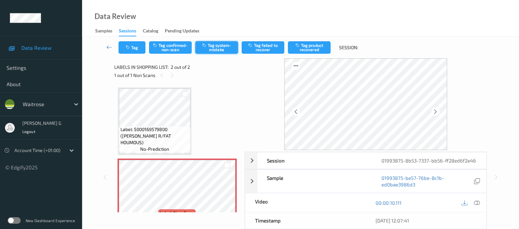
click at [208, 48] on button "Tag system-mistake" at bounding box center [216, 47] width 43 height 12
click at [130, 48] on icon "button" at bounding box center [129, 47] width 6 height 5
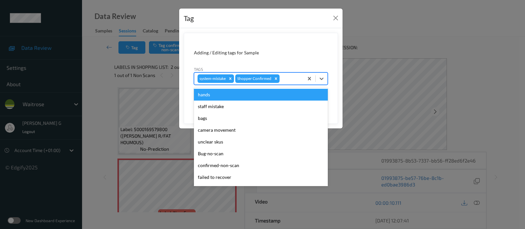
click at [289, 82] on div at bounding box center [290, 79] width 19 height 8
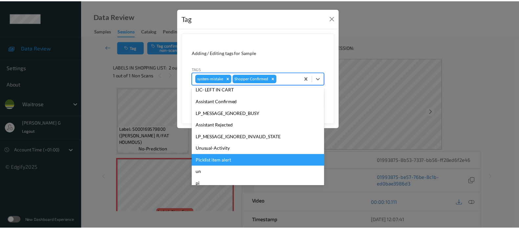
scroll to position [152, 0]
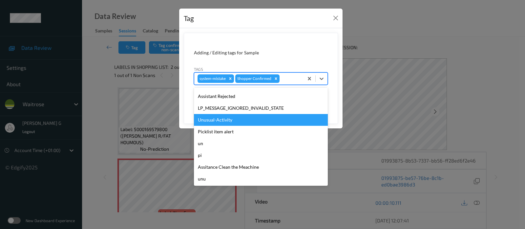
click at [217, 121] on div "Unusual-Activity" at bounding box center [261, 120] width 134 height 12
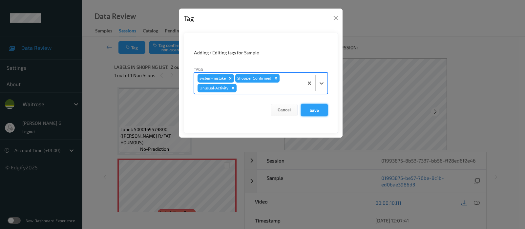
click at [315, 105] on button "Save" at bounding box center [314, 110] width 27 height 12
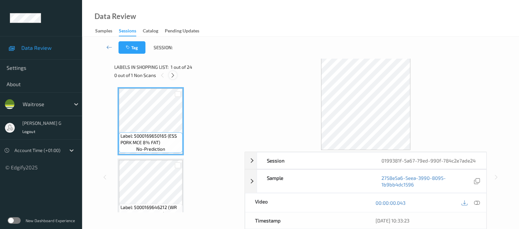
click at [173, 74] on icon at bounding box center [173, 75] width 6 height 6
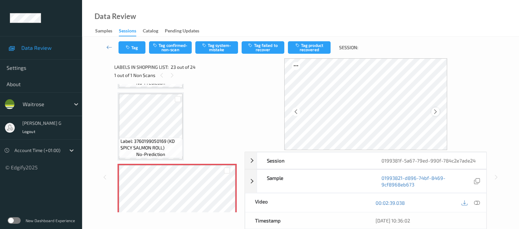
click at [435, 111] on icon at bounding box center [435, 112] width 6 height 6
click at [479, 203] on icon at bounding box center [477, 203] width 6 height 6
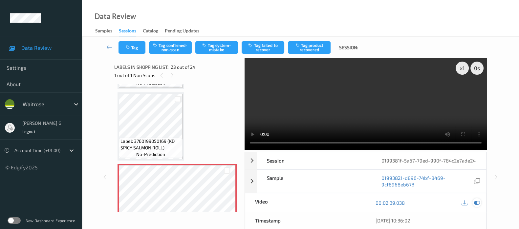
click at [475, 203] on icon at bounding box center [477, 203] width 6 height 6
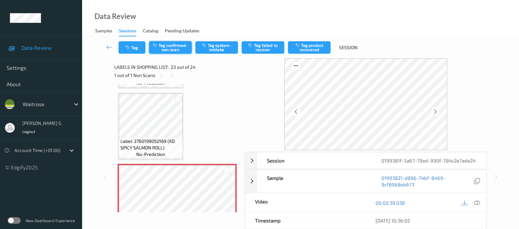
click at [172, 46] on button "Tag confirmed-non-scan" at bounding box center [170, 47] width 43 height 12
click at [312, 49] on button "Tag product recovered" at bounding box center [309, 47] width 43 height 12
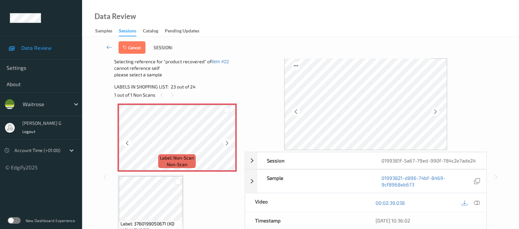
scroll to position [1578, 0]
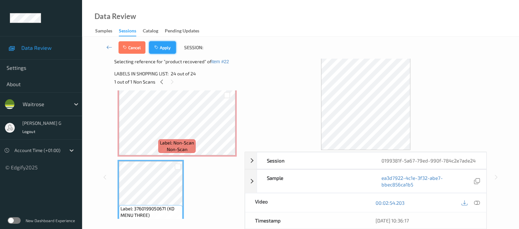
click at [164, 45] on button "Apply" at bounding box center [162, 47] width 27 height 12
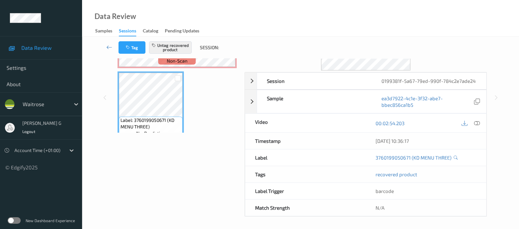
scroll to position [0, 0]
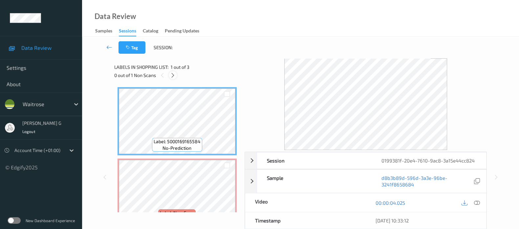
click at [175, 73] on icon at bounding box center [173, 75] width 6 height 6
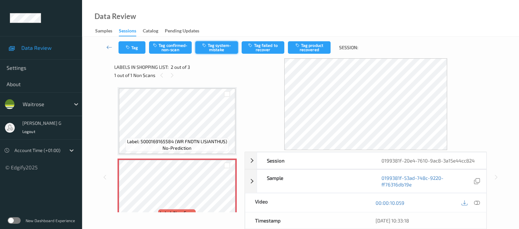
click at [213, 46] on button "Tag system-mistake" at bounding box center [216, 47] width 43 height 12
click at [133, 47] on button "Tag" at bounding box center [131, 47] width 27 height 12
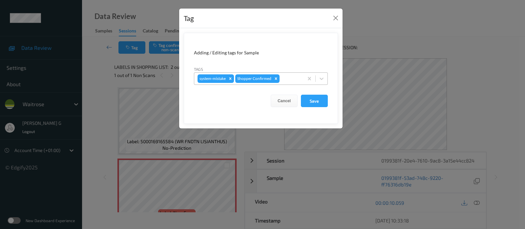
click at [288, 78] on div at bounding box center [290, 79] width 19 height 8
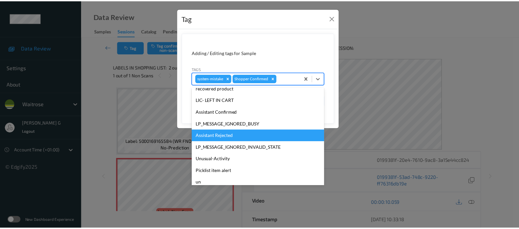
scroll to position [152, 0]
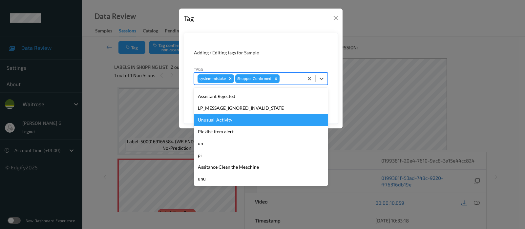
click at [217, 117] on div "Unusual-Activity" at bounding box center [261, 120] width 134 height 12
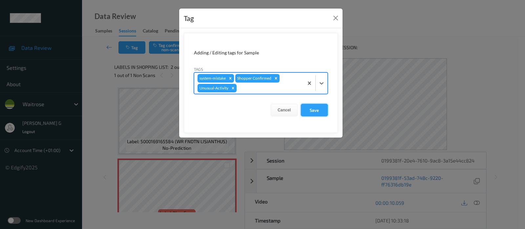
click at [317, 107] on button "Save" at bounding box center [314, 110] width 27 height 12
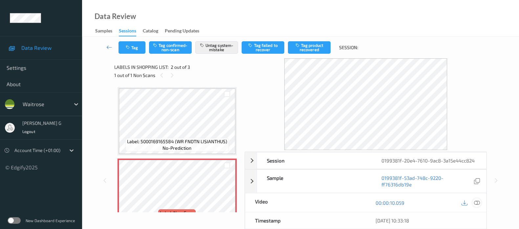
click at [480, 204] on div at bounding box center [476, 202] width 9 height 9
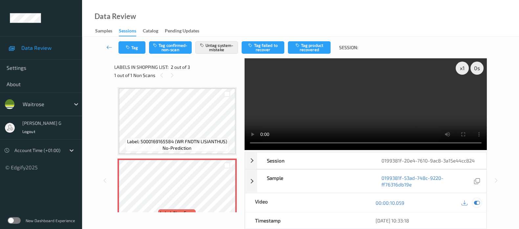
click at [479, 204] on icon at bounding box center [477, 203] width 6 height 6
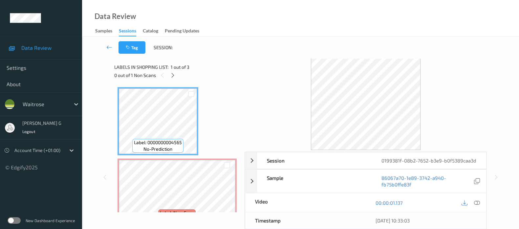
click at [171, 74] on icon at bounding box center [173, 75] width 6 height 6
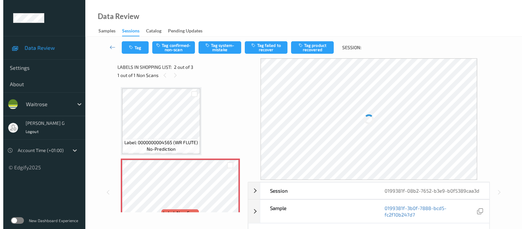
scroll to position [3, 0]
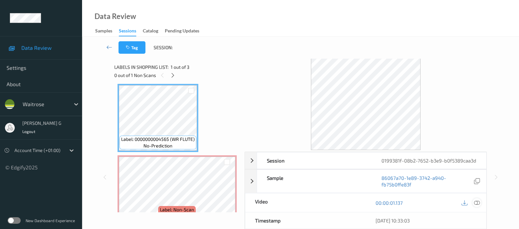
click at [478, 206] on icon at bounding box center [477, 203] width 6 height 6
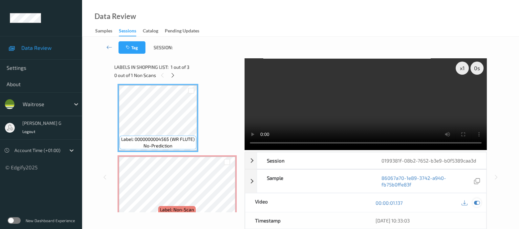
click at [472, 207] on div at bounding box center [470, 202] width 21 height 9
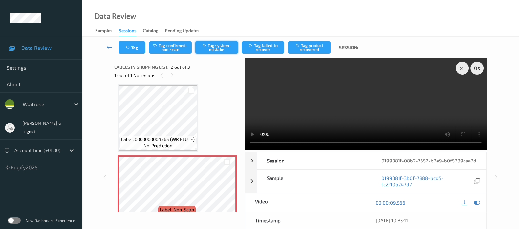
click at [220, 45] on button "Tag system-mistake" at bounding box center [216, 47] width 43 height 12
click at [475, 200] on icon at bounding box center [477, 203] width 6 height 6
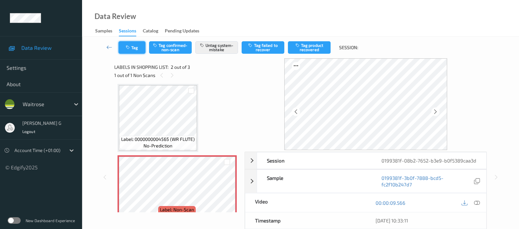
click at [123, 46] on button "Tag" at bounding box center [131, 47] width 27 height 12
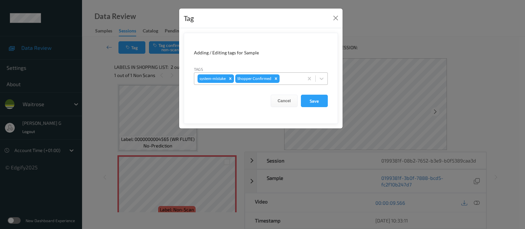
click at [292, 77] on div at bounding box center [290, 79] width 19 height 8
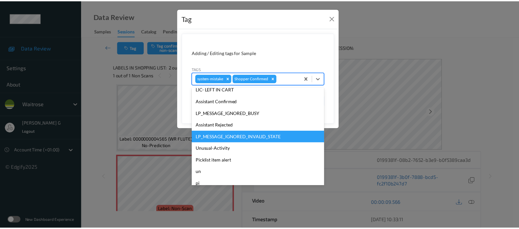
scroll to position [152, 0]
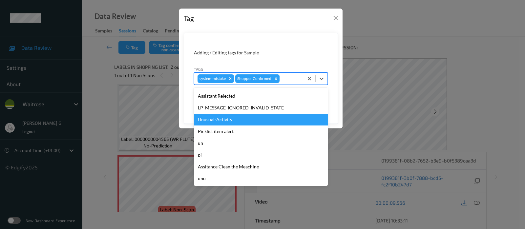
click at [217, 124] on div "Unusual-Activity" at bounding box center [261, 120] width 134 height 12
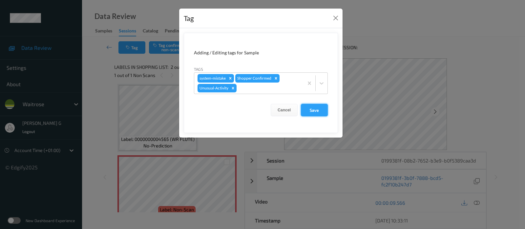
click at [315, 107] on button "Save" at bounding box center [314, 110] width 27 height 12
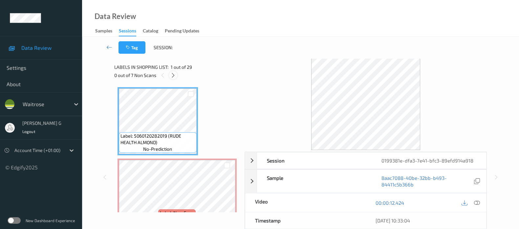
click at [172, 76] on icon at bounding box center [173, 75] width 6 height 6
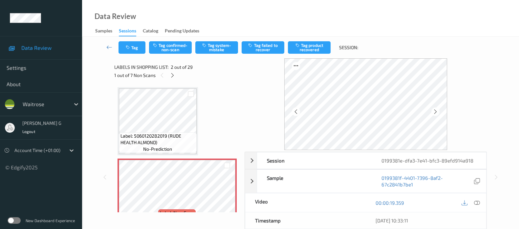
click at [168, 137] on span "Label: 5060120282019 (RUDE HEALTH ALMOND)" at bounding box center [157, 139] width 74 height 13
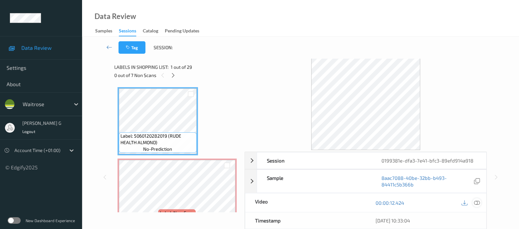
click at [474, 202] on icon at bounding box center [477, 203] width 6 height 6
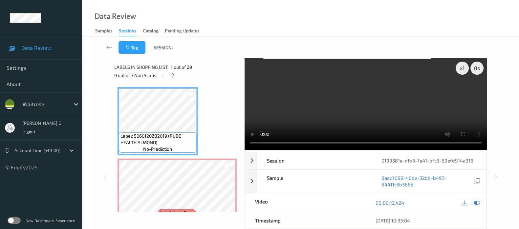
click at [476, 204] on icon at bounding box center [477, 203] width 6 height 6
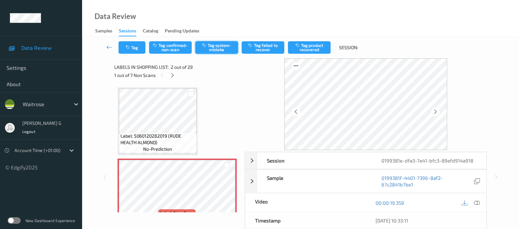
click at [208, 47] on button "Tag system-mistake" at bounding box center [216, 47] width 43 height 12
click at [141, 49] on button "Tag" at bounding box center [131, 47] width 27 height 12
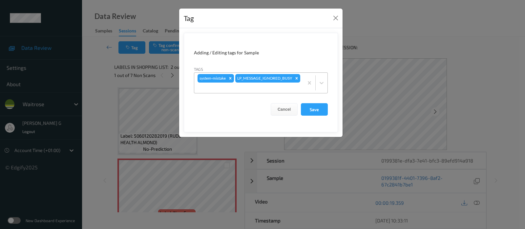
click at [276, 91] on div at bounding box center [248, 88] width 103 height 8
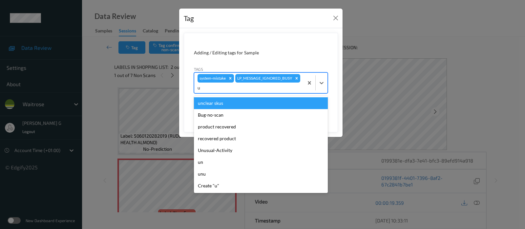
type input "un"
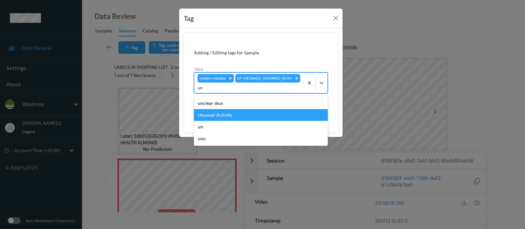
click at [213, 117] on div "Unusual-Activity" at bounding box center [261, 115] width 134 height 12
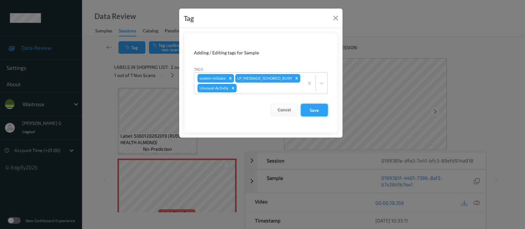
click at [306, 109] on button "Save" at bounding box center [314, 110] width 27 height 12
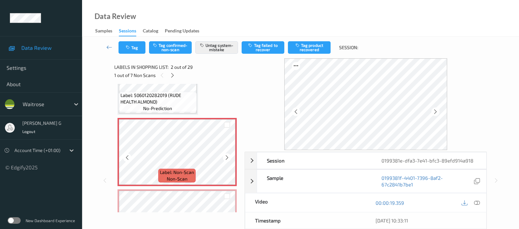
scroll to position [82, 0]
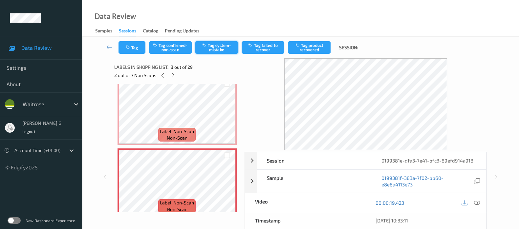
click at [209, 46] on button "Tag system-mistake" at bounding box center [216, 47] width 43 height 12
click at [129, 53] on button "Tag" at bounding box center [131, 47] width 27 height 12
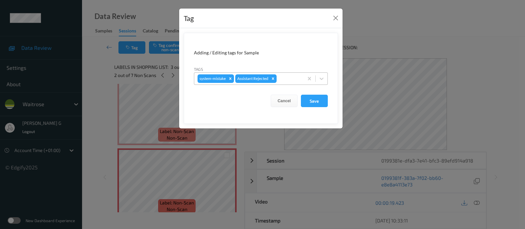
click at [294, 77] on div at bounding box center [289, 79] width 22 height 8
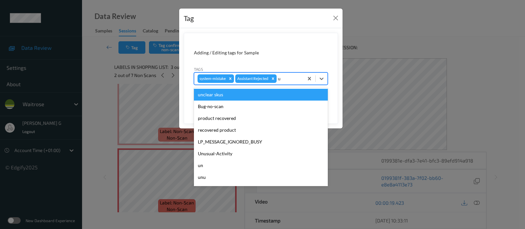
type input "un"
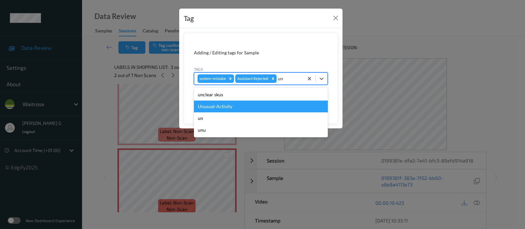
click at [221, 109] on div "Unusual-Activity" at bounding box center [261, 107] width 134 height 12
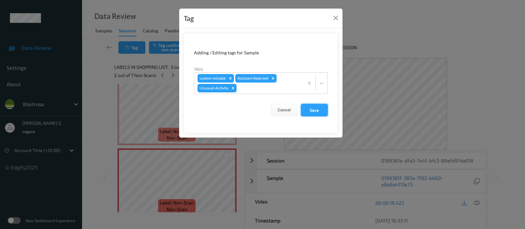
click at [308, 109] on button "Save" at bounding box center [314, 110] width 27 height 12
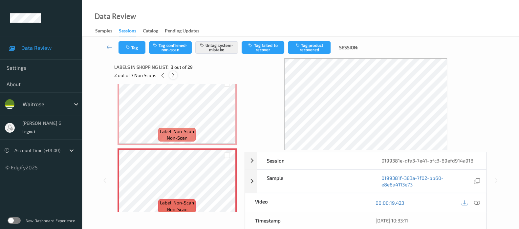
click at [175, 77] on icon at bounding box center [173, 75] width 6 height 6
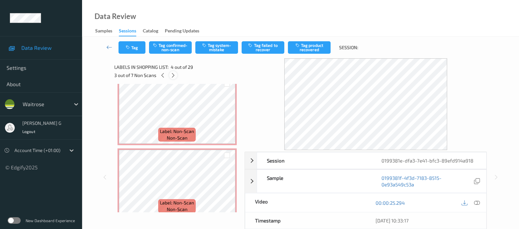
scroll to position [145, 0]
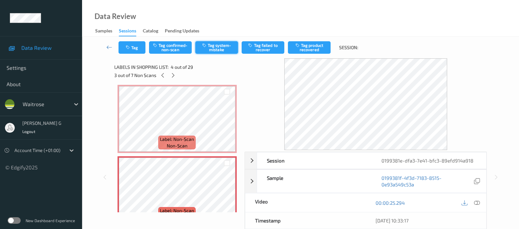
click at [212, 48] on button "Tag system-mistake" at bounding box center [216, 47] width 43 height 12
click at [135, 46] on button "Tag" at bounding box center [131, 47] width 27 height 12
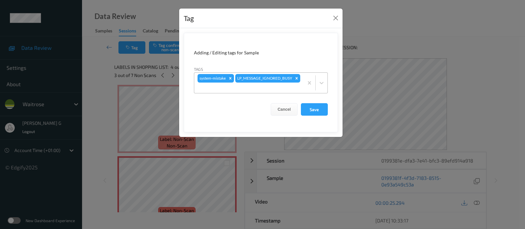
click at [254, 91] on div at bounding box center [248, 88] width 103 height 8
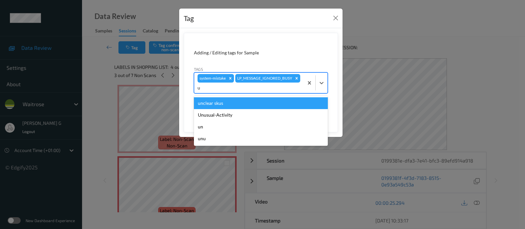
type input "un"
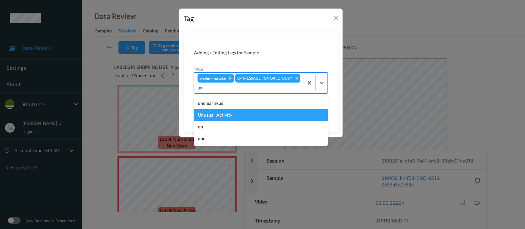
click at [214, 114] on div "Unusual-Activity" at bounding box center [261, 115] width 134 height 12
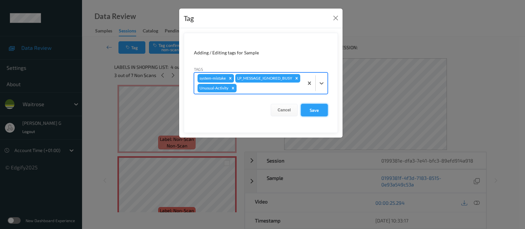
click at [318, 113] on button "Save" at bounding box center [314, 110] width 27 height 12
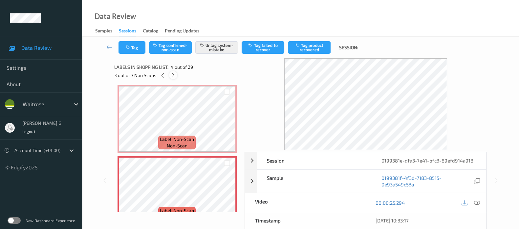
click at [174, 75] on icon at bounding box center [173, 75] width 6 height 6
click at [219, 46] on button "Tag system-mistake" at bounding box center [216, 47] width 43 height 12
click at [135, 50] on button "Tag" at bounding box center [131, 47] width 27 height 12
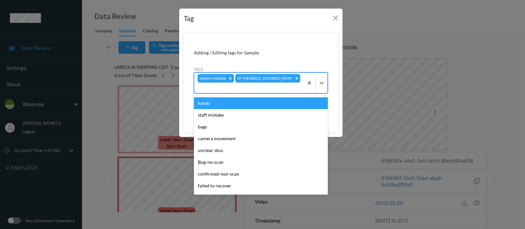
click at [248, 87] on div at bounding box center [248, 88] width 103 height 8
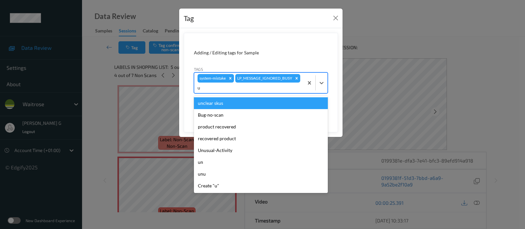
type input "un"
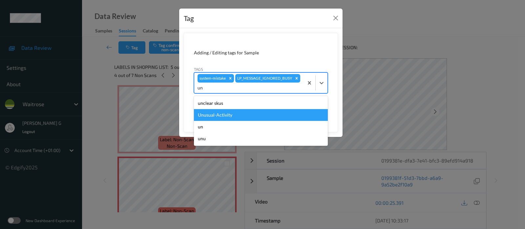
click at [213, 115] on div "Unusual-Activity" at bounding box center [261, 115] width 134 height 12
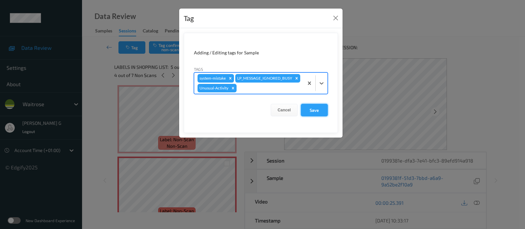
click at [310, 111] on button "Save" at bounding box center [314, 110] width 27 height 12
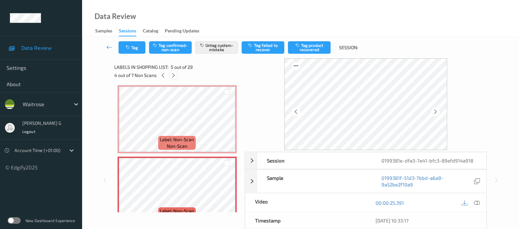
click at [175, 76] on icon at bounding box center [174, 75] width 6 height 6
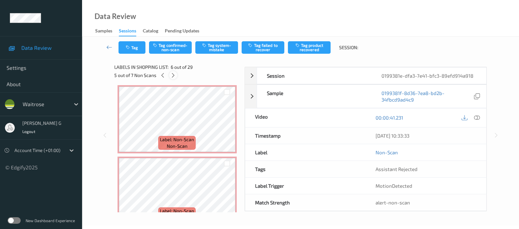
scroll to position [287, 0]
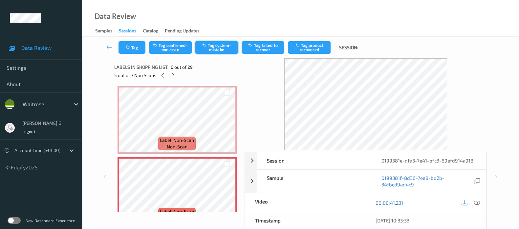
click at [211, 52] on button "Tag system-mistake" at bounding box center [216, 47] width 43 height 12
click at [126, 46] on icon "button" at bounding box center [129, 47] width 6 height 5
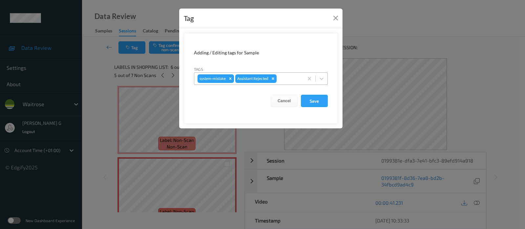
click at [287, 79] on div at bounding box center [289, 79] width 22 height 8
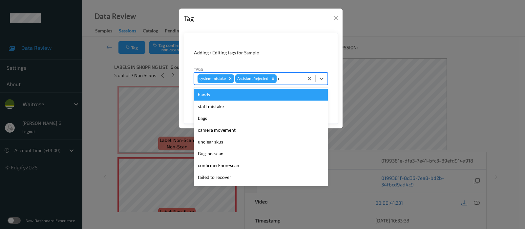
type input "un"
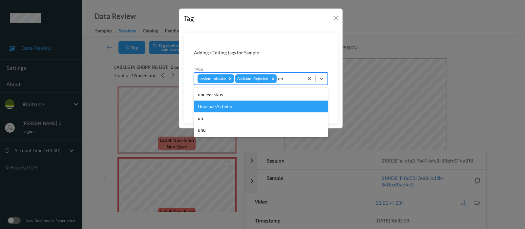
click at [219, 106] on div "Unusual-Activity" at bounding box center [261, 107] width 134 height 12
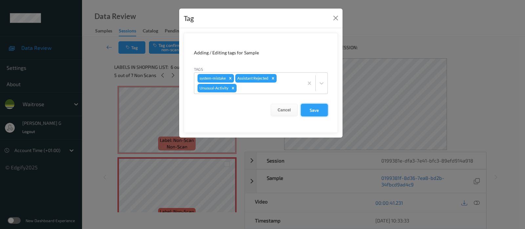
click at [320, 108] on button "Save" at bounding box center [314, 110] width 27 height 12
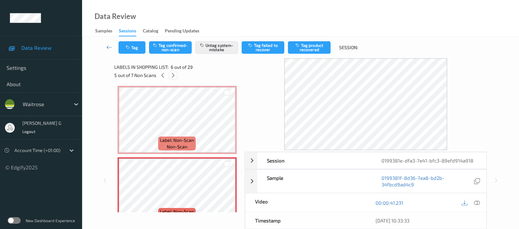
click at [171, 74] on icon at bounding box center [173, 75] width 6 height 6
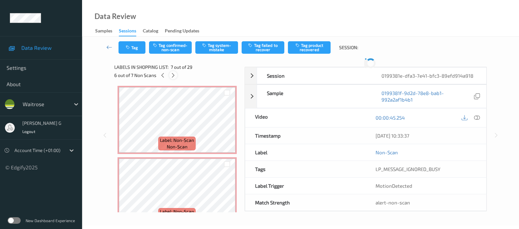
scroll to position [359, 0]
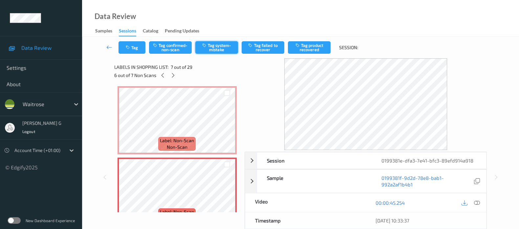
click at [207, 48] on icon "button" at bounding box center [205, 45] width 6 height 5
click at [132, 48] on button "Tag" at bounding box center [131, 47] width 27 height 12
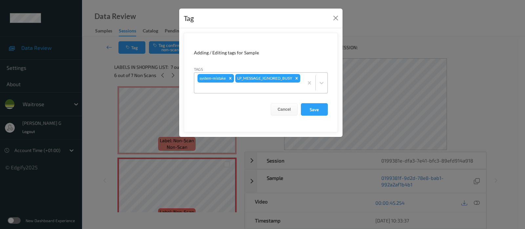
click at [271, 91] on div at bounding box center [248, 88] width 103 height 8
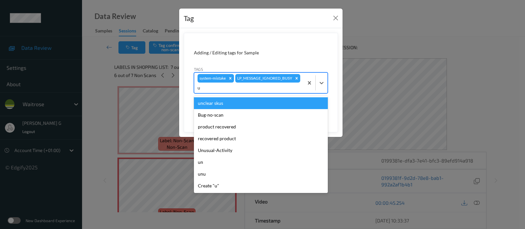
type input "un"
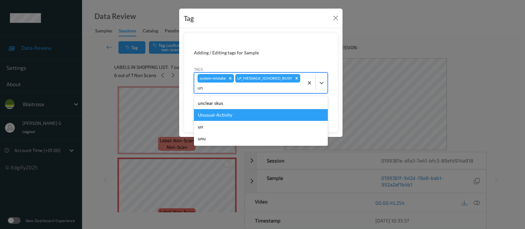
click at [210, 114] on div "Unusual-Activity" at bounding box center [261, 115] width 134 height 12
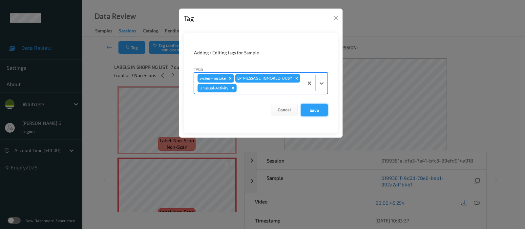
click at [309, 112] on button "Save" at bounding box center [314, 110] width 27 height 12
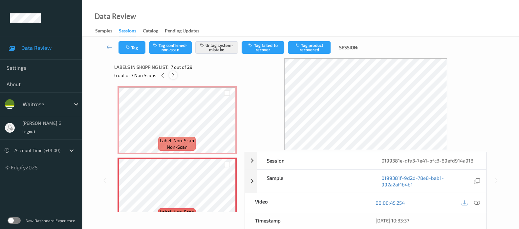
click at [172, 76] on icon at bounding box center [173, 75] width 6 height 6
click at [218, 51] on button "Tag system-mistake" at bounding box center [216, 47] width 43 height 12
click at [130, 47] on icon "button" at bounding box center [129, 47] width 6 height 5
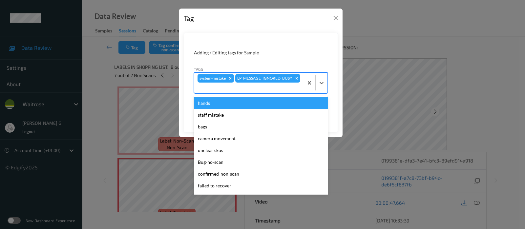
click at [237, 89] on div at bounding box center [248, 88] width 103 height 8
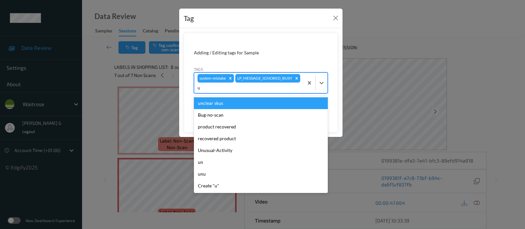
type input "un"
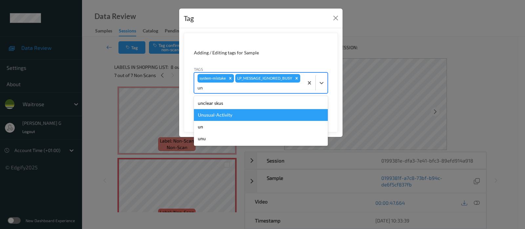
click at [227, 114] on div "Unusual-Activity" at bounding box center [261, 115] width 134 height 12
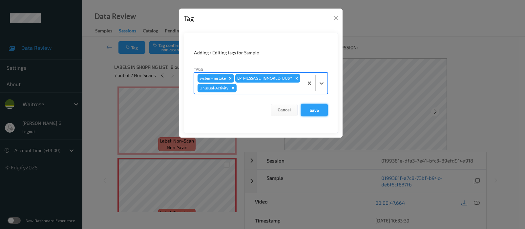
click at [312, 110] on button "Save" at bounding box center [314, 110] width 27 height 12
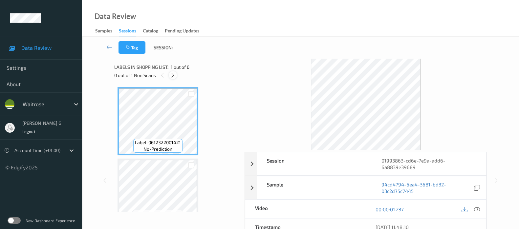
click at [172, 75] on icon at bounding box center [173, 75] width 6 height 6
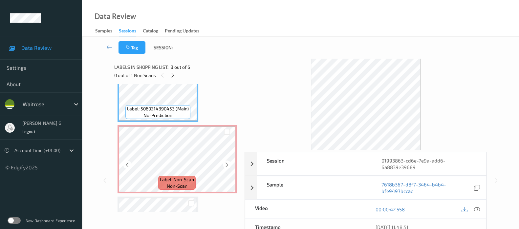
scroll to position [164, 0]
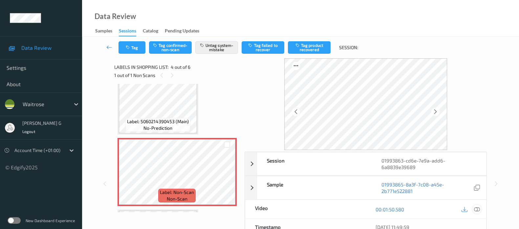
click at [476, 209] on icon at bounding box center [477, 210] width 6 height 6
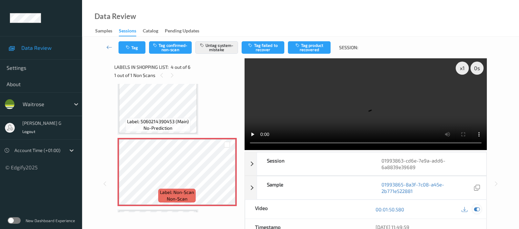
click at [474, 207] on icon at bounding box center [477, 210] width 6 height 6
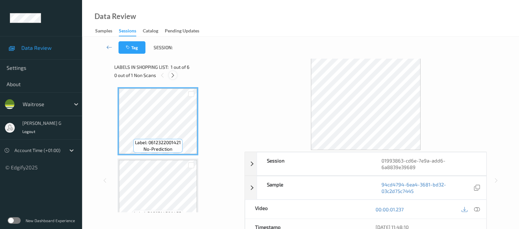
click at [171, 78] on icon at bounding box center [173, 75] width 6 height 6
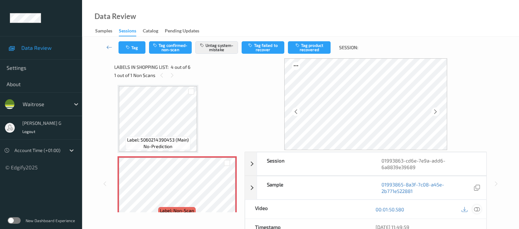
click at [476, 209] on icon at bounding box center [477, 210] width 6 height 6
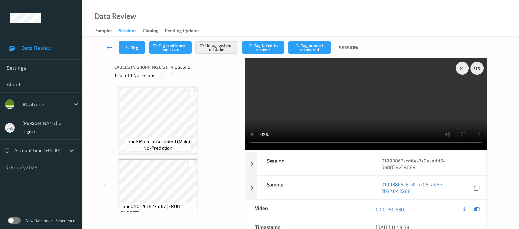
scroll to position [205, 0]
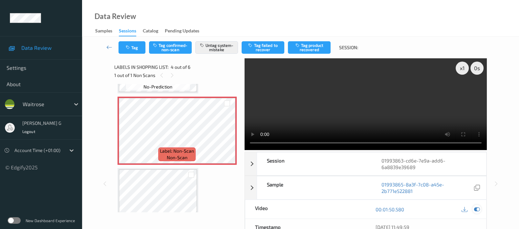
click at [473, 209] on div at bounding box center [476, 209] width 9 height 9
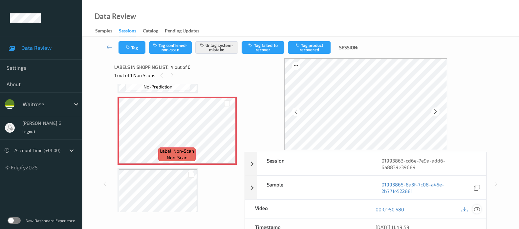
click at [474, 210] on icon at bounding box center [477, 210] width 6 height 6
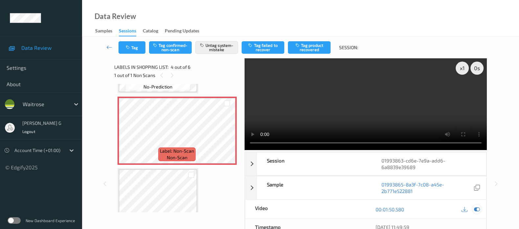
click at [474, 209] on icon at bounding box center [477, 210] width 6 height 6
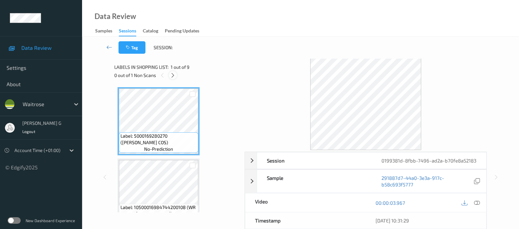
click at [174, 75] on icon at bounding box center [173, 75] width 6 height 6
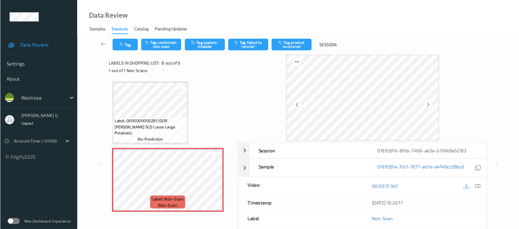
scroll to position [430, 0]
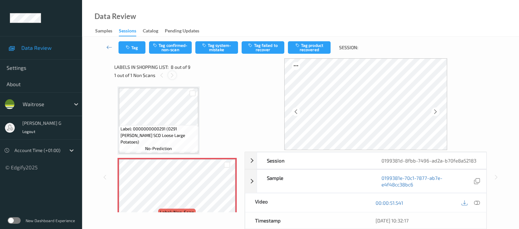
click at [173, 76] on icon at bounding box center [172, 75] width 6 height 6
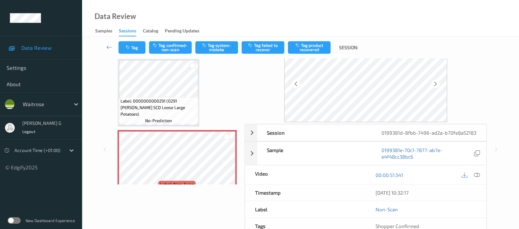
scroll to position [41, 0]
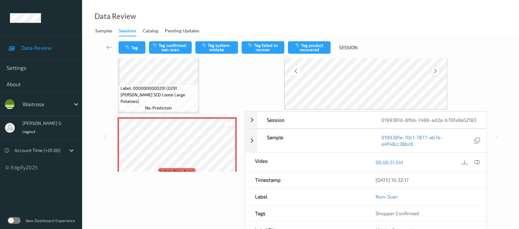
click at [436, 71] on icon at bounding box center [435, 71] width 6 height 6
click at [479, 165] on icon at bounding box center [477, 162] width 6 height 6
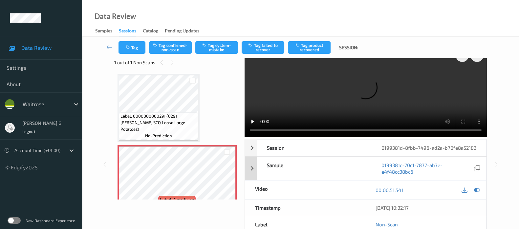
scroll to position [0, 0]
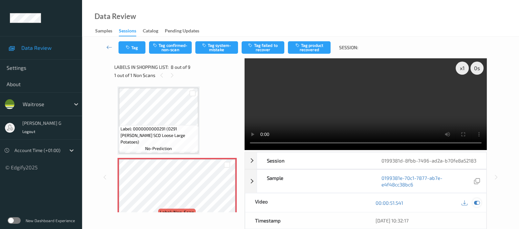
click at [476, 206] on icon at bounding box center [477, 203] width 6 height 6
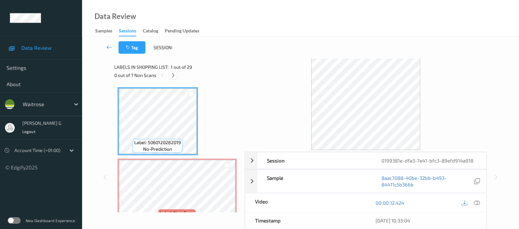
click at [174, 74] on icon at bounding box center [173, 75] width 6 height 6
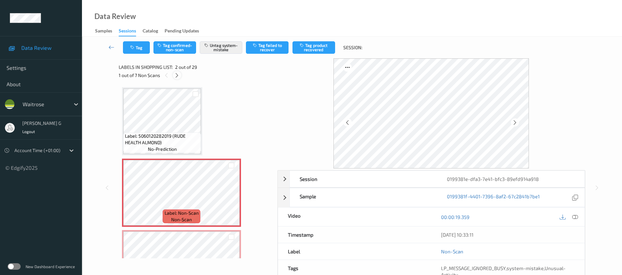
click at [176, 75] on icon at bounding box center [177, 75] width 6 height 6
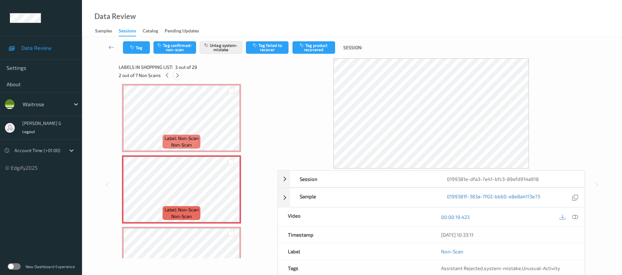
click at [176, 75] on icon at bounding box center [178, 75] width 6 height 6
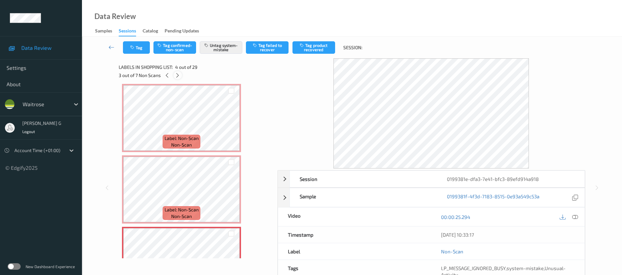
scroll to position [146, 0]
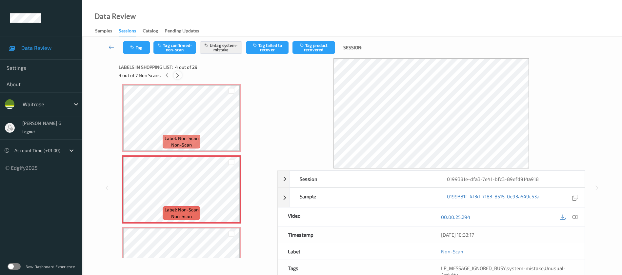
click at [176, 75] on icon at bounding box center [178, 75] width 6 height 6
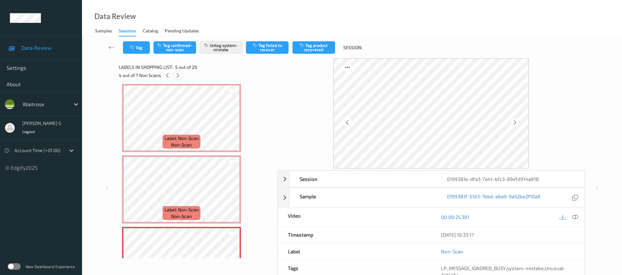
scroll to position [218, 0]
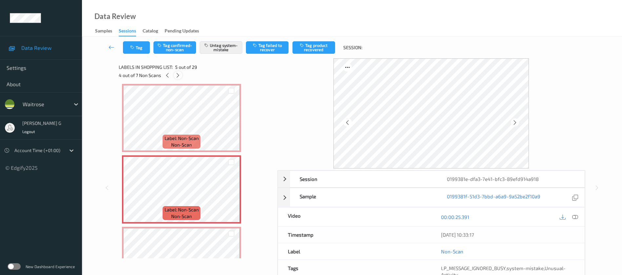
click at [176, 75] on icon at bounding box center [178, 75] width 6 height 6
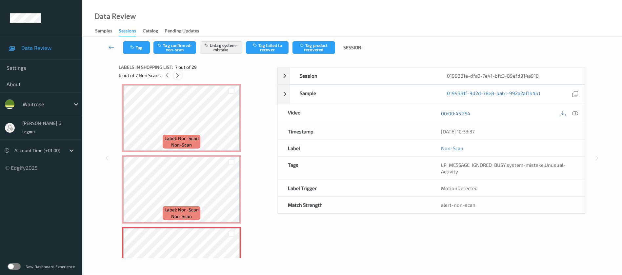
scroll to position [361, 0]
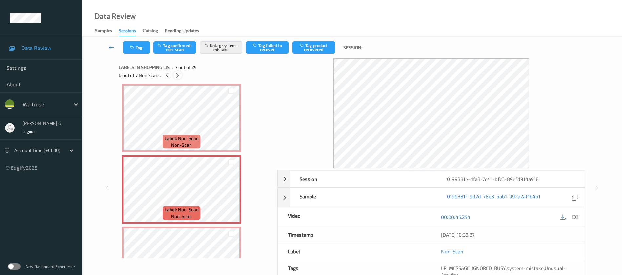
click at [176, 75] on icon at bounding box center [178, 75] width 6 height 6
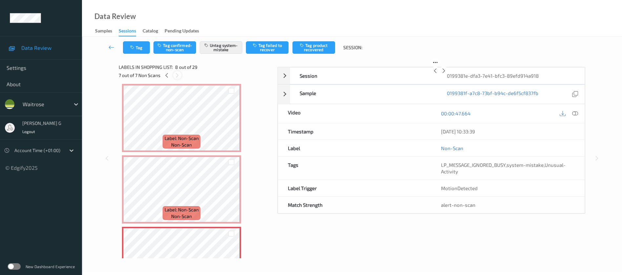
scroll to position [432, 0]
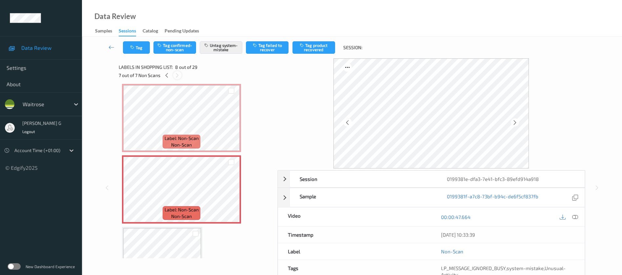
click at [177, 75] on icon at bounding box center [178, 75] width 6 height 6
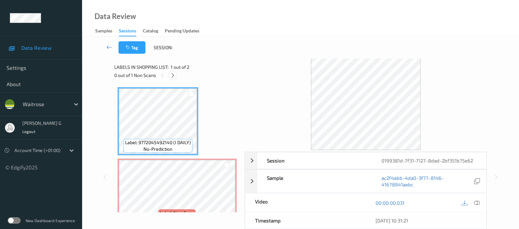
click at [174, 79] on div at bounding box center [173, 75] width 8 height 8
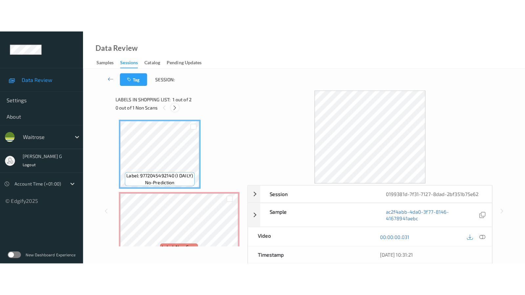
scroll to position [3, 0]
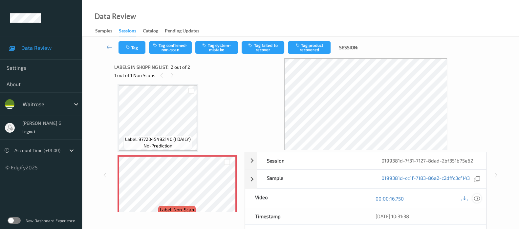
click at [479, 198] on icon at bounding box center [477, 199] width 6 height 6
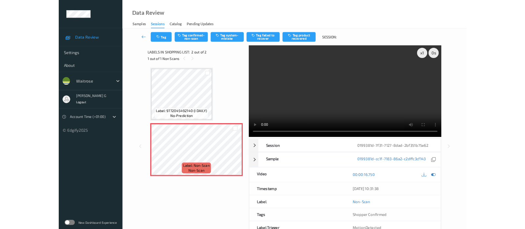
scroll to position [0, 0]
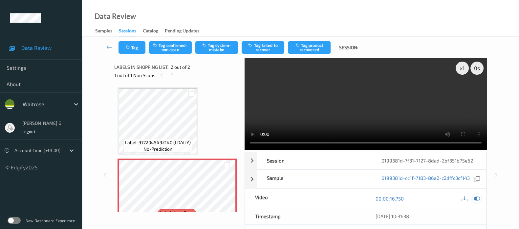
click at [478, 198] on icon at bounding box center [477, 199] width 6 height 6
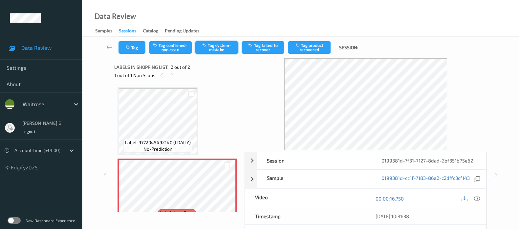
click at [206, 46] on icon "button" at bounding box center [205, 45] width 6 height 5
click at [128, 47] on icon "button" at bounding box center [129, 47] width 6 height 5
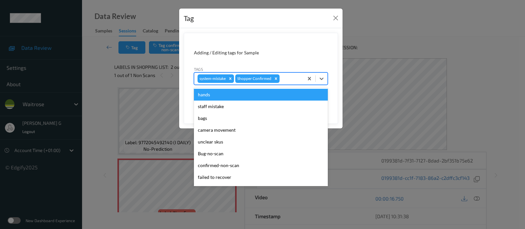
click at [290, 78] on div at bounding box center [290, 79] width 19 height 8
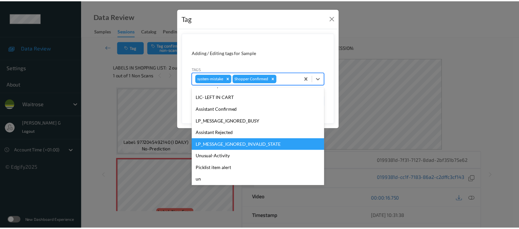
scroll to position [123, 0]
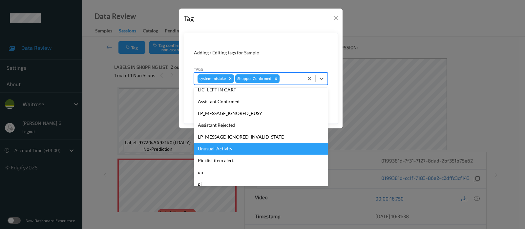
click at [209, 149] on div "Unusual-Activity" at bounding box center [261, 149] width 134 height 12
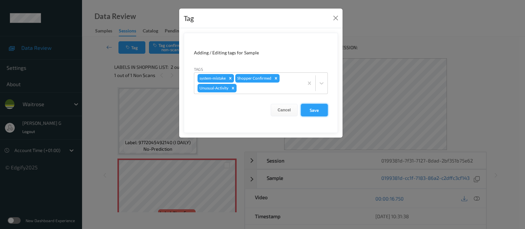
click at [315, 111] on button "Save" at bounding box center [314, 110] width 27 height 12
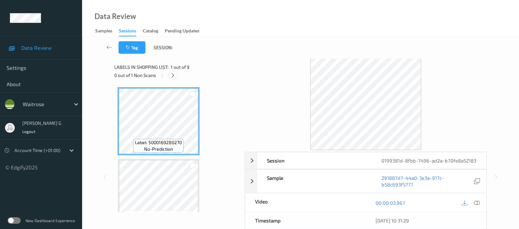
click at [172, 77] on icon at bounding box center [173, 75] width 6 height 6
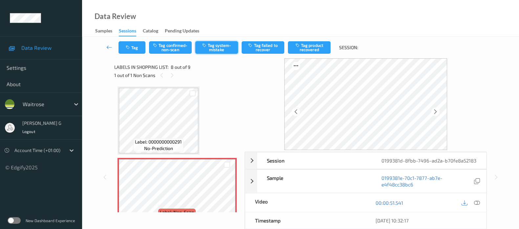
click at [217, 50] on button "Tag system-mistake" at bounding box center [216, 47] width 43 height 12
click at [132, 44] on button "Tag" at bounding box center [131, 47] width 27 height 12
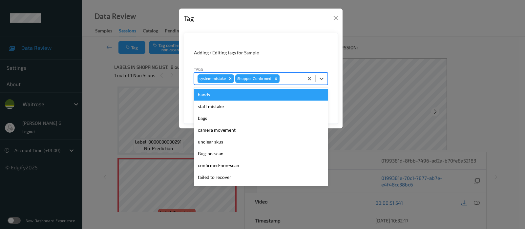
click at [291, 79] on div at bounding box center [290, 79] width 19 height 8
type input "un"
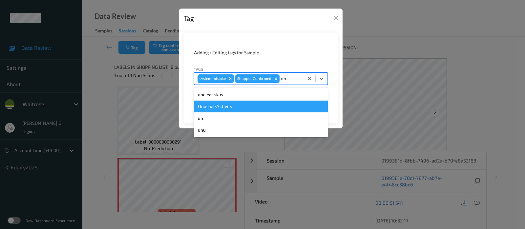
click at [234, 104] on div "Unusual-Activity" at bounding box center [261, 107] width 134 height 12
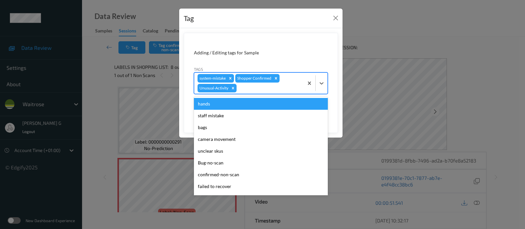
click at [291, 85] on div at bounding box center [269, 88] width 62 height 8
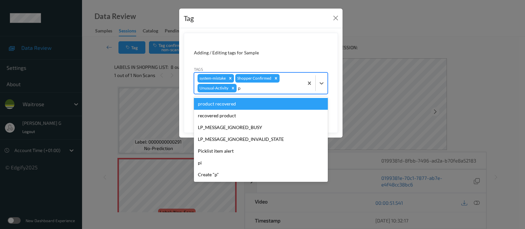
type input "pi"
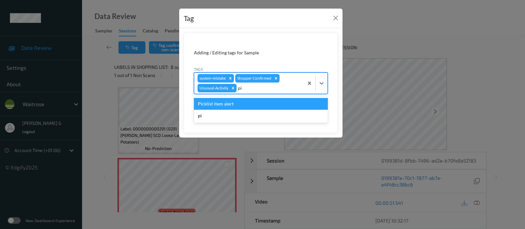
click at [227, 101] on div "Picklist item alert" at bounding box center [261, 104] width 134 height 12
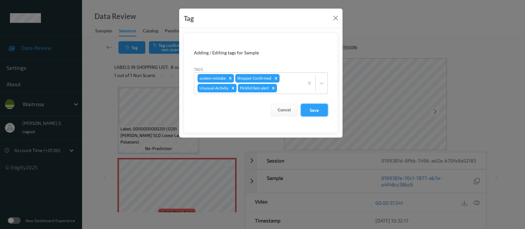
click at [318, 109] on button "Save" at bounding box center [314, 110] width 27 height 12
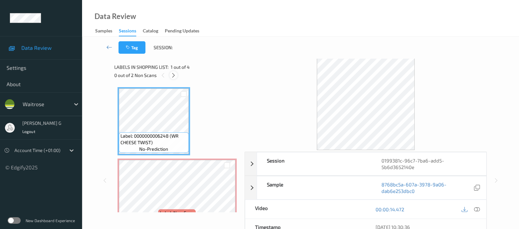
click at [172, 74] on icon at bounding box center [174, 75] width 6 height 6
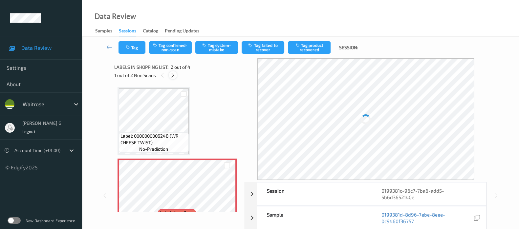
scroll to position [3, 0]
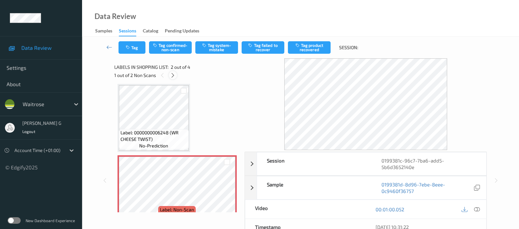
click at [171, 73] on icon at bounding box center [173, 75] width 6 height 6
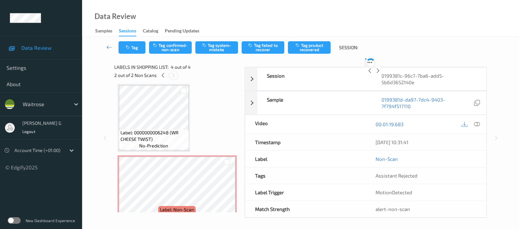
scroll to position [145, 0]
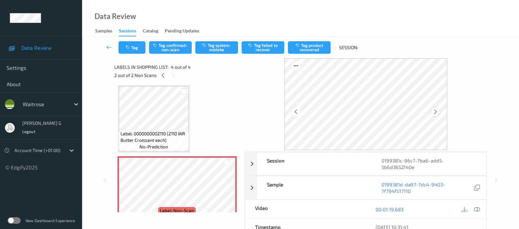
click at [436, 115] on div at bounding box center [435, 112] width 8 height 8
click at [437, 111] on icon at bounding box center [435, 112] width 6 height 6
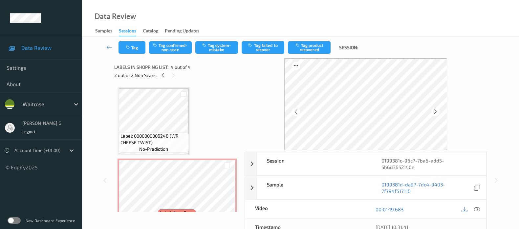
scroll to position [41, 0]
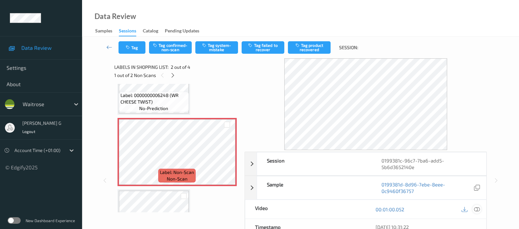
click at [475, 210] on icon at bounding box center [477, 210] width 6 height 6
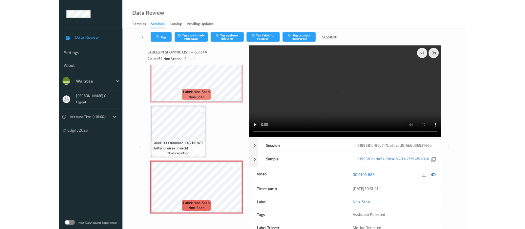
scroll to position [93, 0]
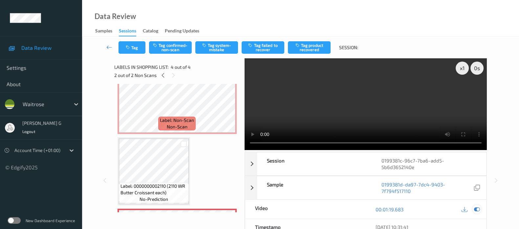
click at [475, 209] on icon at bounding box center [477, 210] width 6 height 6
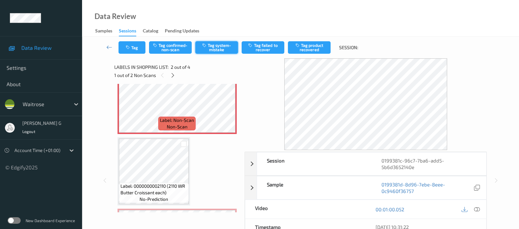
click at [229, 53] on button "Tag system-mistake" at bounding box center [216, 47] width 43 height 12
click at [131, 45] on icon "button" at bounding box center [129, 47] width 6 height 5
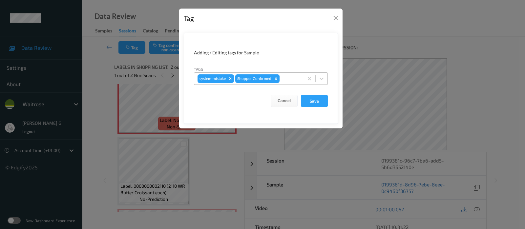
click at [287, 78] on div at bounding box center [290, 79] width 19 height 8
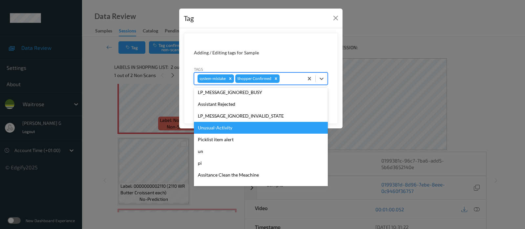
scroll to position [152, 0]
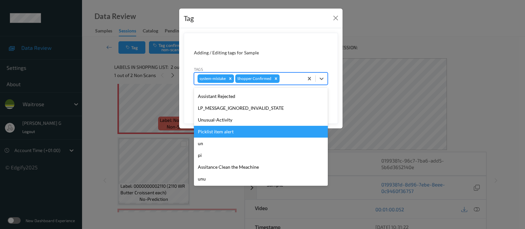
click at [217, 120] on div "Unusual-Activity" at bounding box center [261, 120] width 134 height 12
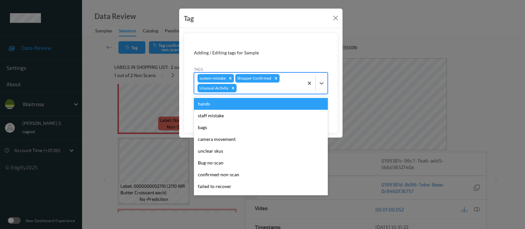
click at [279, 85] on div at bounding box center [269, 88] width 62 height 8
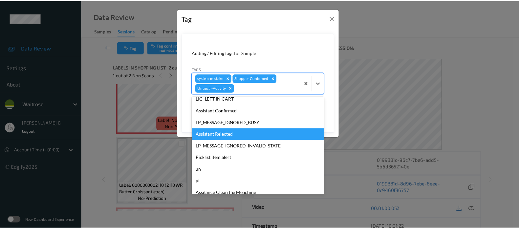
scroll to position [140, 0]
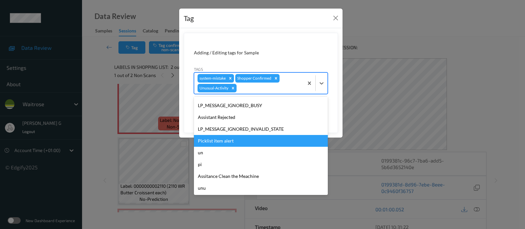
click at [222, 139] on div "Picklist item alert" at bounding box center [261, 141] width 134 height 12
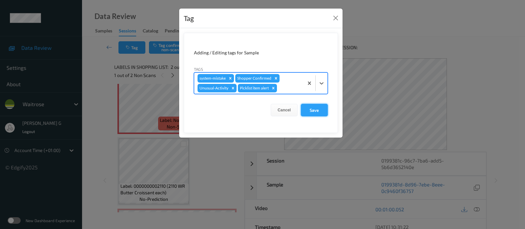
click at [312, 109] on button "Save" at bounding box center [314, 110] width 27 height 12
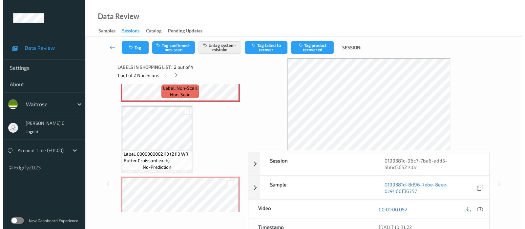
scroll to position [159, 0]
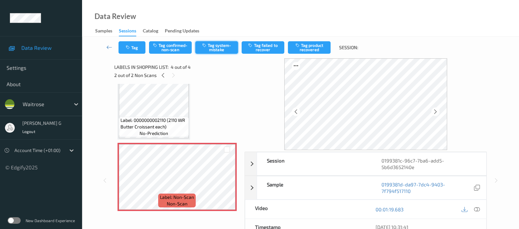
click at [217, 49] on button "Tag system-mistake" at bounding box center [216, 47] width 43 height 12
click at [122, 43] on button "Tag" at bounding box center [131, 47] width 27 height 12
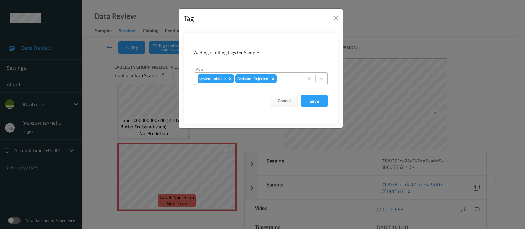
click at [287, 84] on div "system-mistake Assistant Rejected" at bounding box center [248, 78] width 109 height 11
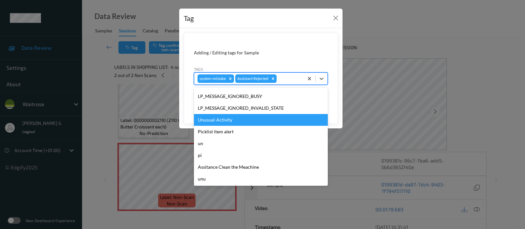
scroll to position [152, 0]
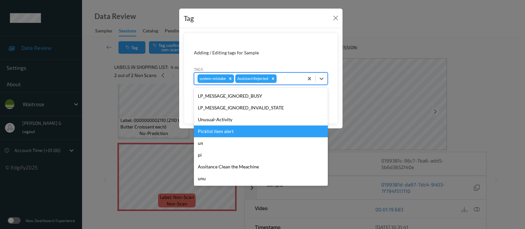
click at [217, 125] on div "Unusual-Activity" at bounding box center [261, 120] width 134 height 12
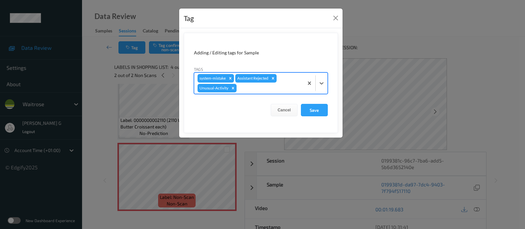
click at [282, 83] on div "system-mistake Assistant Rejected Unusual-Activity" at bounding box center [248, 83] width 109 height 21
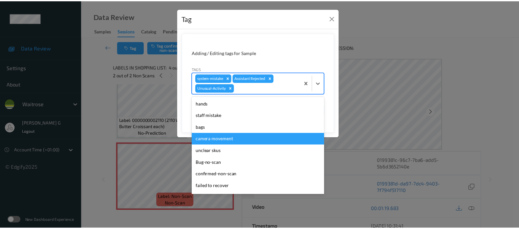
scroll to position [140, 0]
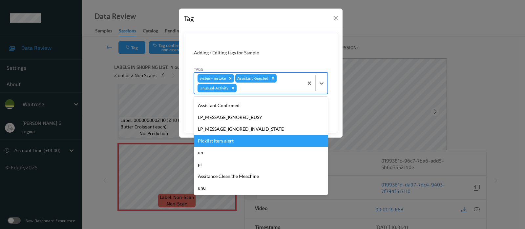
click at [217, 139] on div "Picklist item alert" at bounding box center [261, 141] width 134 height 12
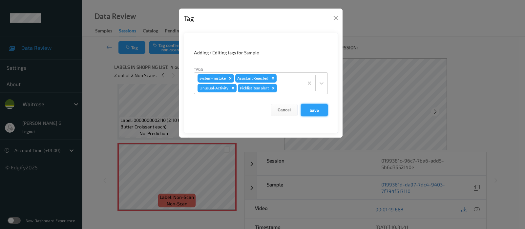
click at [322, 107] on button "Save" at bounding box center [314, 110] width 27 height 12
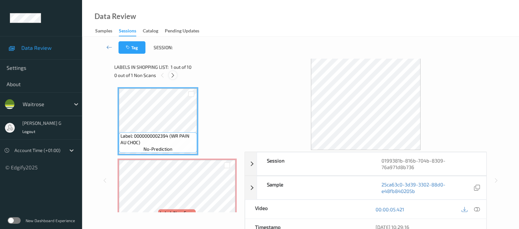
click at [172, 76] on icon at bounding box center [173, 75] width 6 height 6
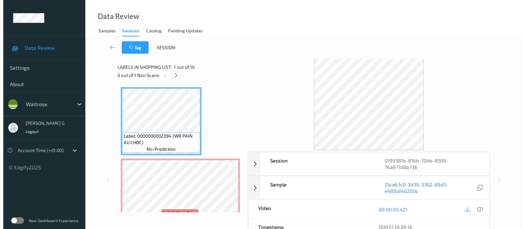
scroll to position [3, 0]
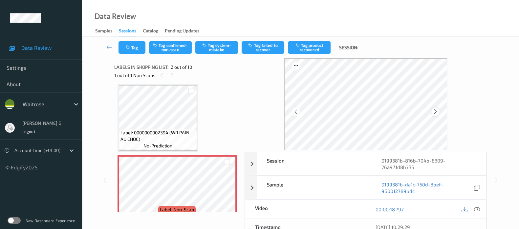
click at [438, 109] on icon at bounding box center [435, 112] width 6 height 6
click at [475, 207] on icon at bounding box center [477, 210] width 6 height 6
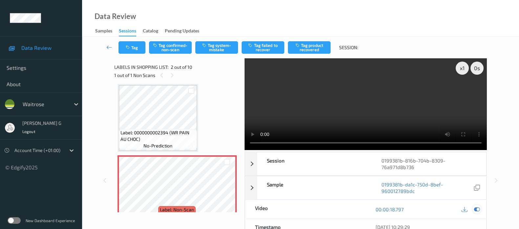
click at [477, 210] on icon at bounding box center [477, 210] width 6 height 6
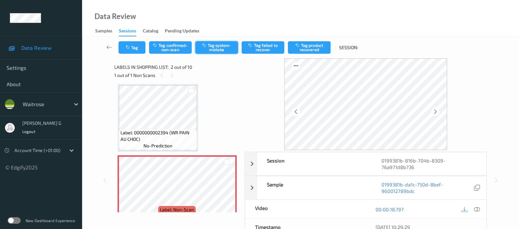
click at [220, 45] on button "Tag system-mistake" at bounding box center [216, 47] width 43 height 12
click at [129, 46] on icon "button" at bounding box center [129, 47] width 6 height 5
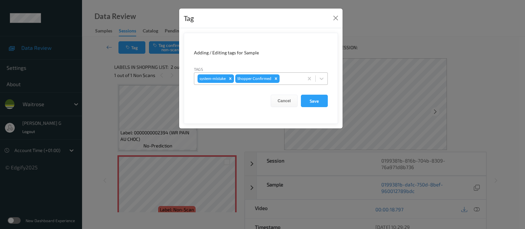
click at [285, 79] on div at bounding box center [290, 79] width 19 height 8
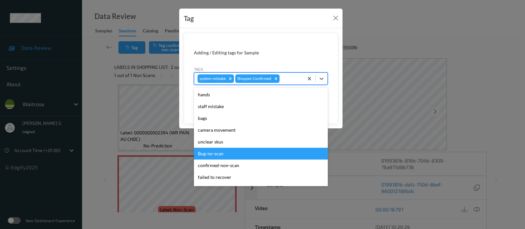
scroll to position [152, 0]
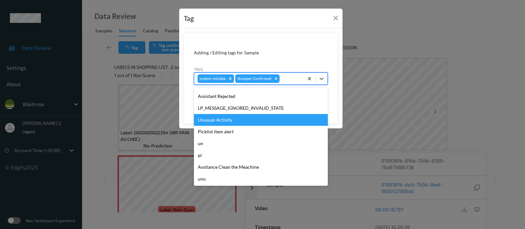
click at [223, 118] on div "Unusual-Activity" at bounding box center [261, 120] width 134 height 12
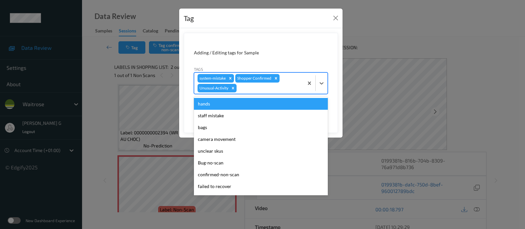
click at [270, 91] on div at bounding box center [269, 88] width 62 height 8
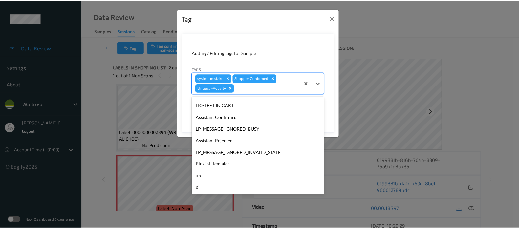
scroll to position [140, 0]
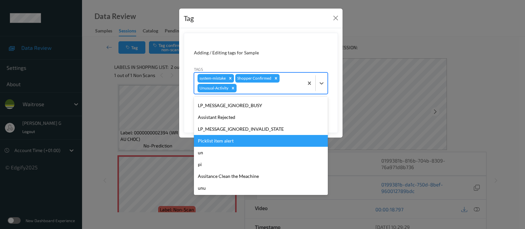
click at [216, 137] on div "Picklist item alert" at bounding box center [261, 141] width 134 height 12
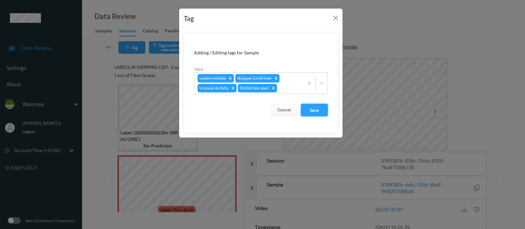
click at [311, 110] on button "Save" at bounding box center [314, 110] width 27 height 12
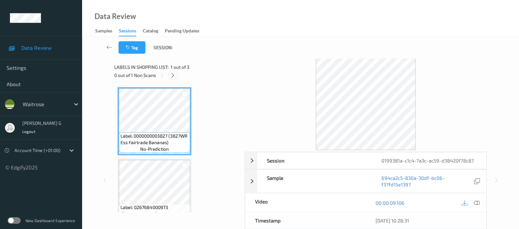
click at [176, 74] on div at bounding box center [173, 75] width 8 height 8
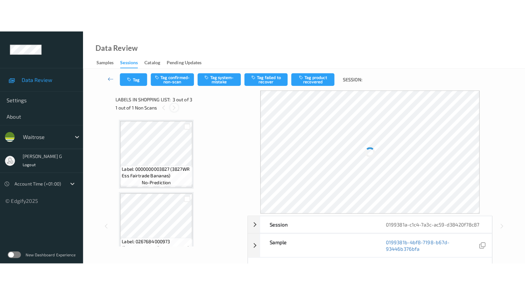
scroll to position [74, 0]
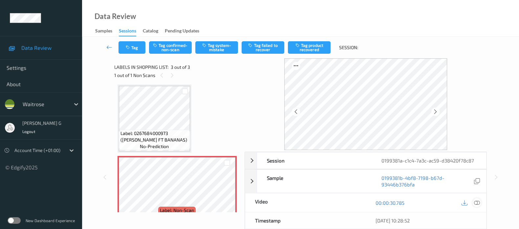
click at [474, 201] on icon at bounding box center [477, 203] width 6 height 6
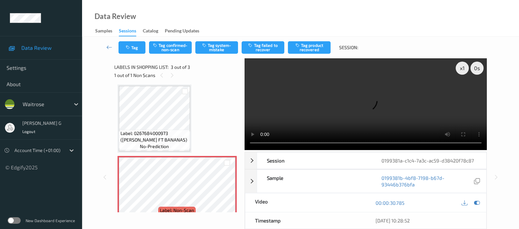
scroll to position [22, 0]
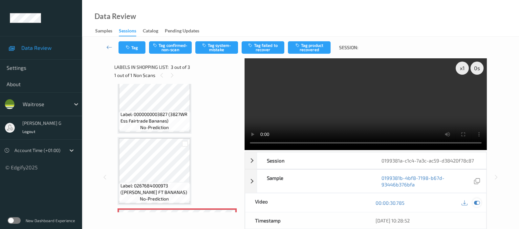
click at [477, 204] on icon at bounding box center [477, 203] width 6 height 6
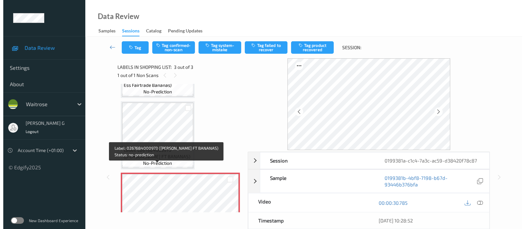
scroll to position [88, 0]
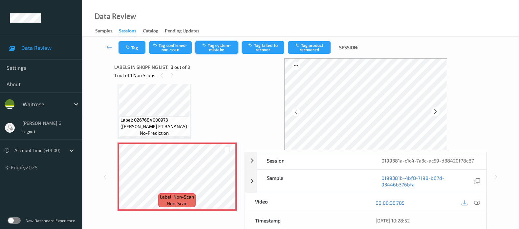
click at [217, 52] on button "Tag system-mistake" at bounding box center [216, 47] width 43 height 12
click at [139, 45] on button "Tag" at bounding box center [131, 47] width 27 height 12
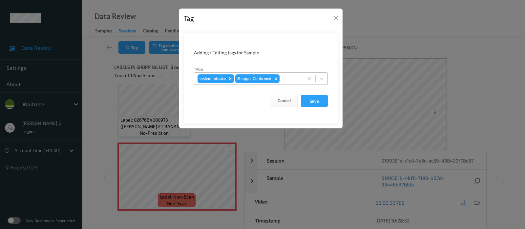
click at [284, 78] on div at bounding box center [290, 79] width 19 height 8
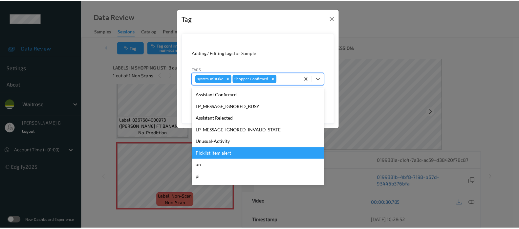
scroll to position [152, 0]
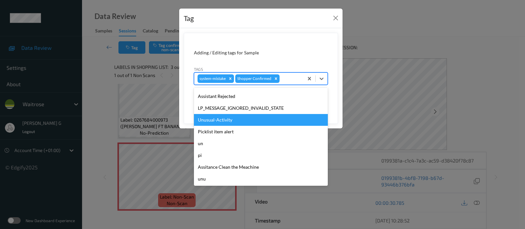
click at [215, 121] on div "Unusual-Activity" at bounding box center [261, 120] width 134 height 12
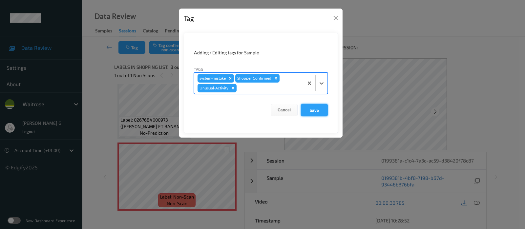
click at [312, 111] on button "Save" at bounding box center [314, 110] width 27 height 12
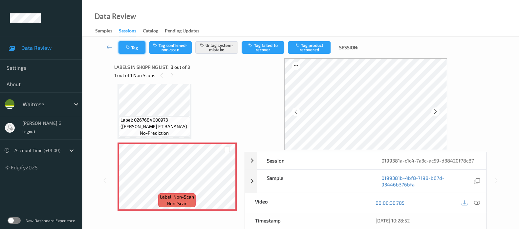
click at [129, 42] on button "Tag" at bounding box center [131, 47] width 27 height 12
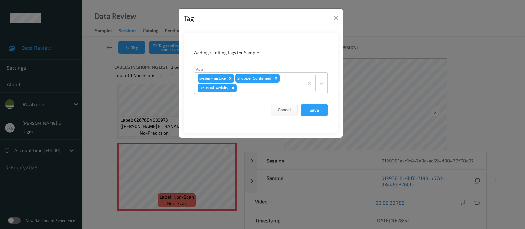
click at [102, 83] on div "Tag Adding / Editing tags for Sample Tags system-mistake Shopper Confirmed Unus…" at bounding box center [262, 114] width 525 height 229
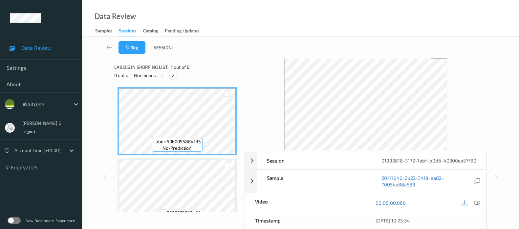
click at [175, 74] on icon at bounding box center [173, 75] width 6 height 6
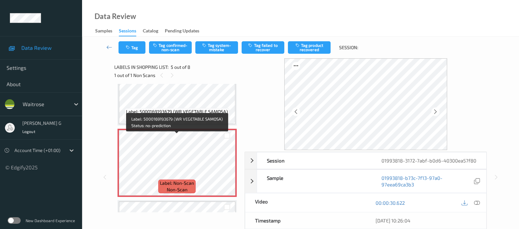
scroll to position [298, 0]
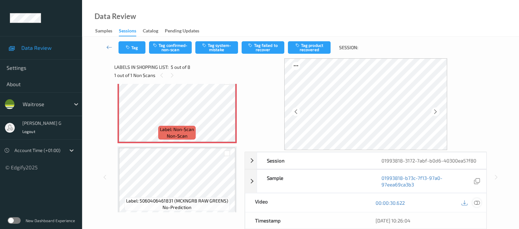
click at [477, 206] on icon at bounding box center [477, 203] width 6 height 6
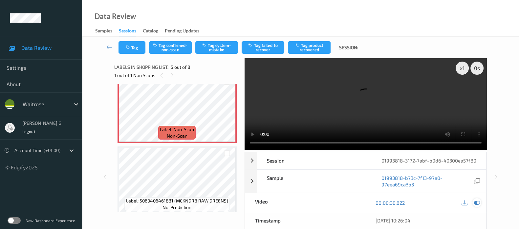
click at [476, 206] on icon at bounding box center [477, 203] width 6 height 6
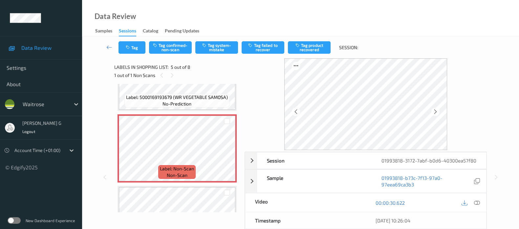
scroll to position [257, 0]
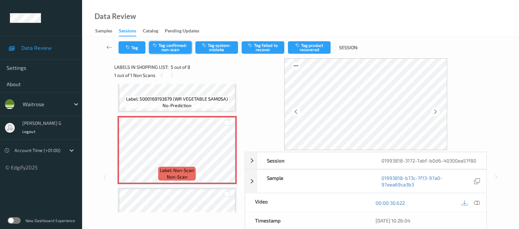
click at [167, 43] on button "Tag confirmed-non-scan" at bounding box center [170, 47] width 43 height 12
click at [309, 45] on button "Tag product recovered" at bounding box center [309, 47] width 43 height 12
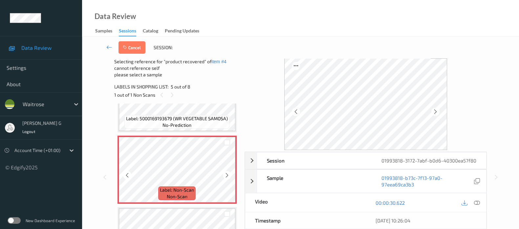
scroll to position [298, 0]
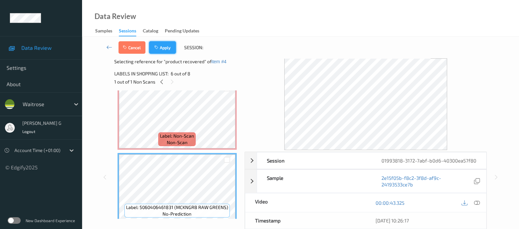
click at [167, 50] on button "Apply" at bounding box center [162, 47] width 27 height 12
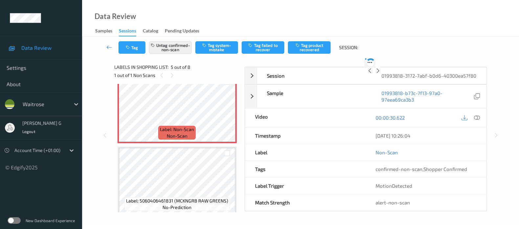
scroll to position [217, 0]
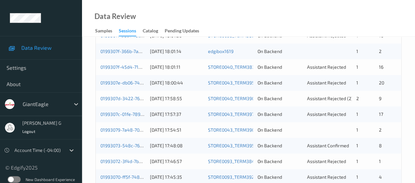
scroll to position [286, 0]
